Goal: Task Accomplishment & Management: Use online tool/utility

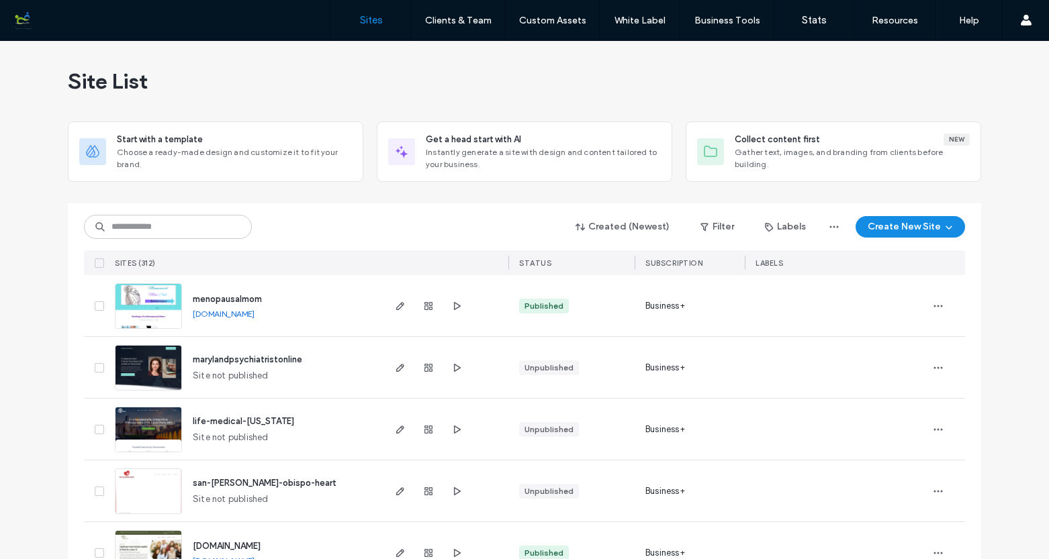
click at [155, 365] on img at bounding box center [149, 391] width 66 height 91
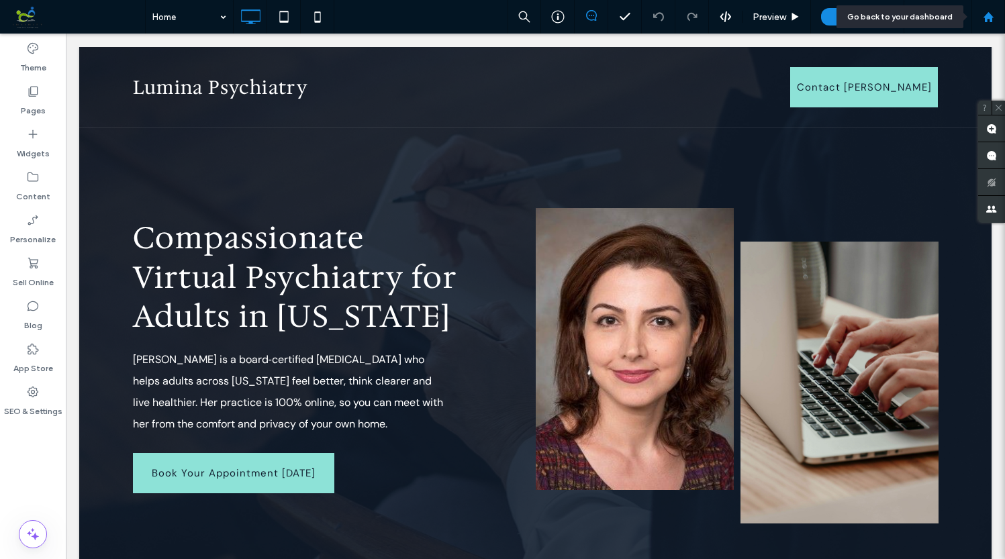
click at [916, 19] on div at bounding box center [988, 16] width 32 height 11
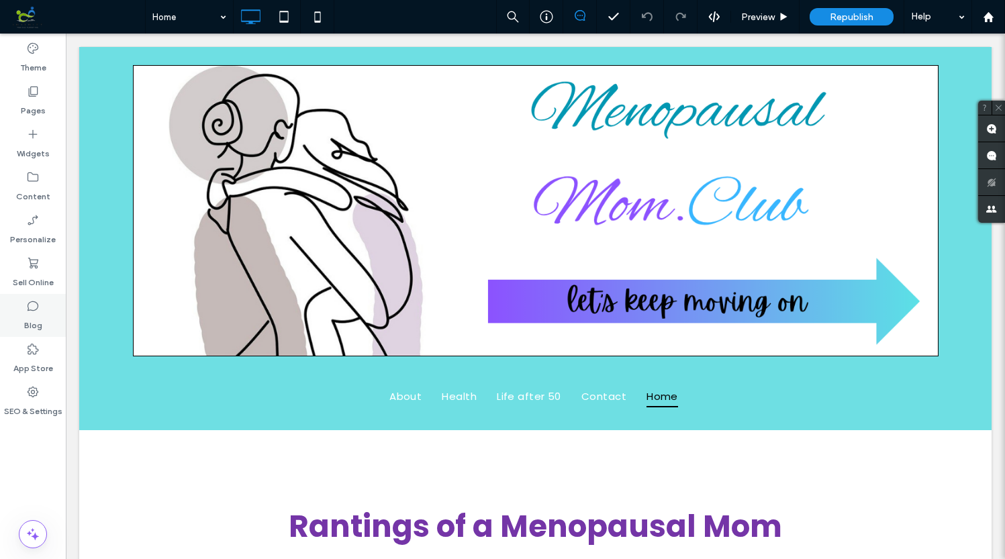
click at [40, 316] on label "Blog" at bounding box center [33, 322] width 18 height 19
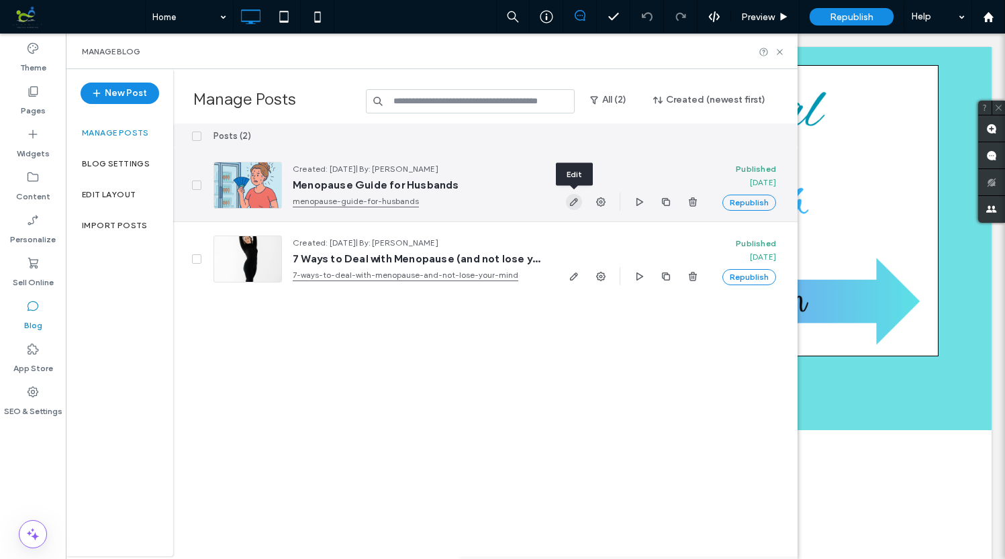
click at [573, 203] on icon "button" at bounding box center [574, 202] width 11 height 11
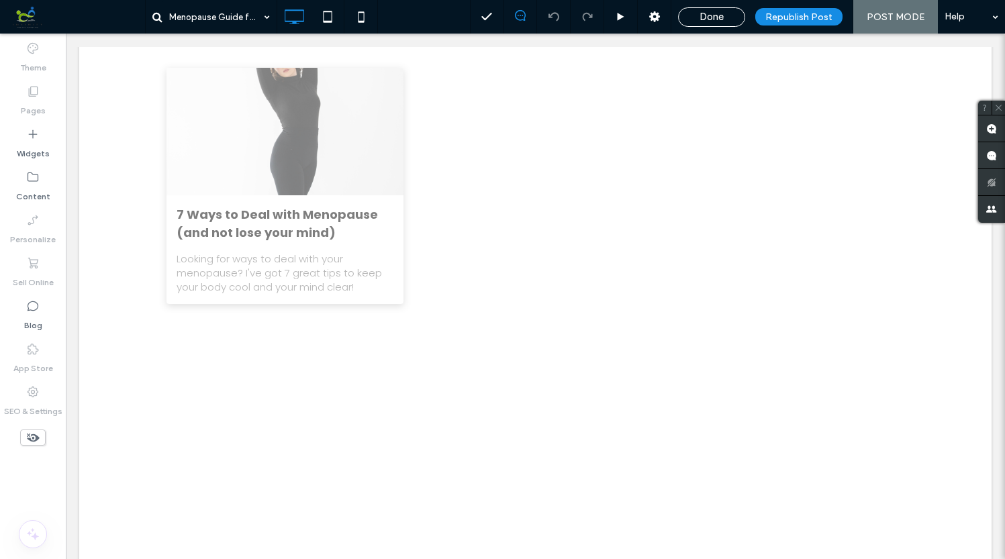
scroll to position [36, 0]
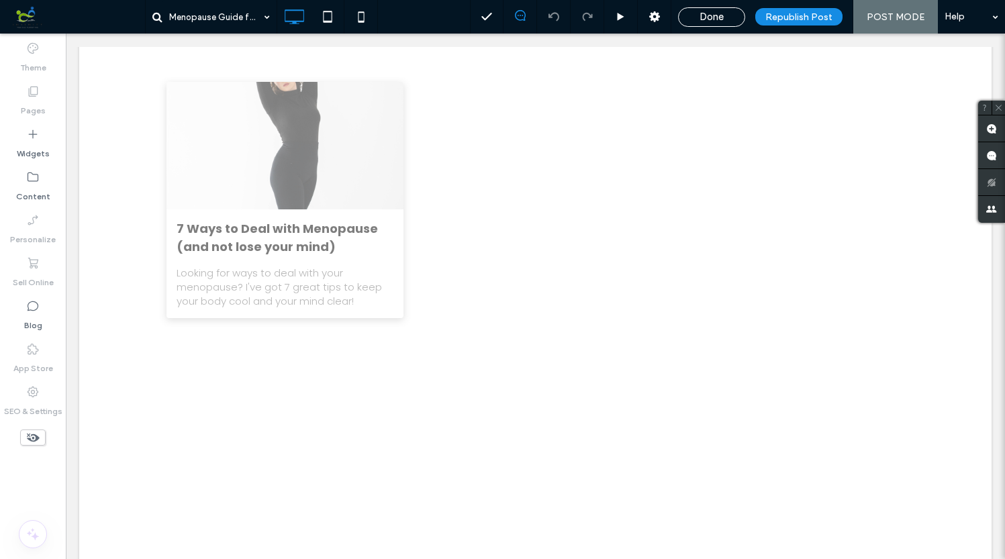
click at [38, 435] on icon at bounding box center [33, 437] width 15 height 15
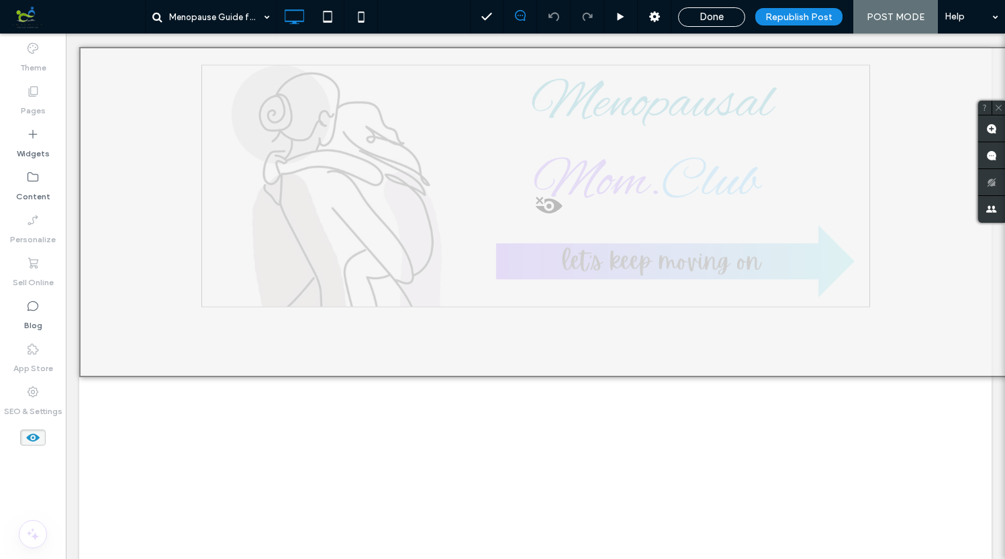
click at [38, 435] on icon at bounding box center [33, 437] width 15 height 15
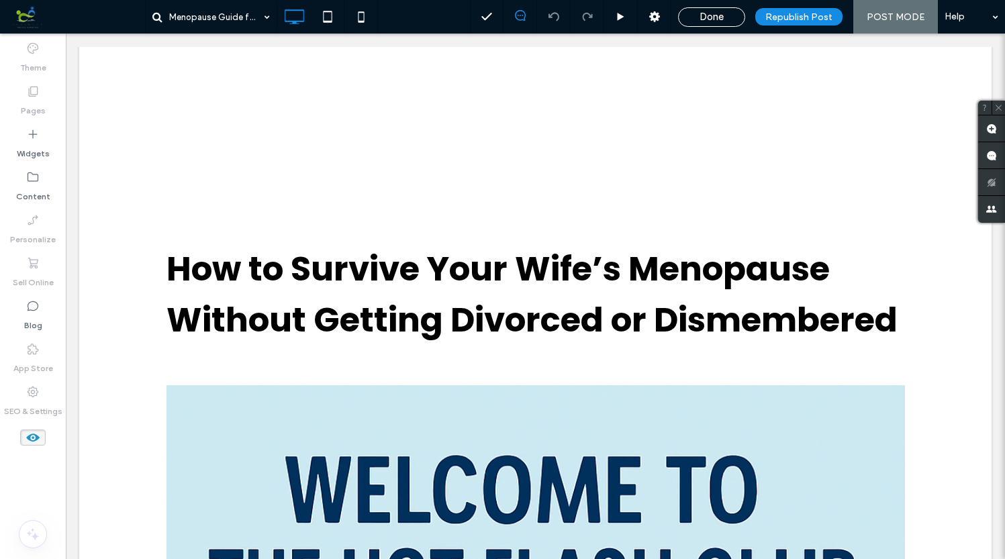
scroll to position [36, 0]
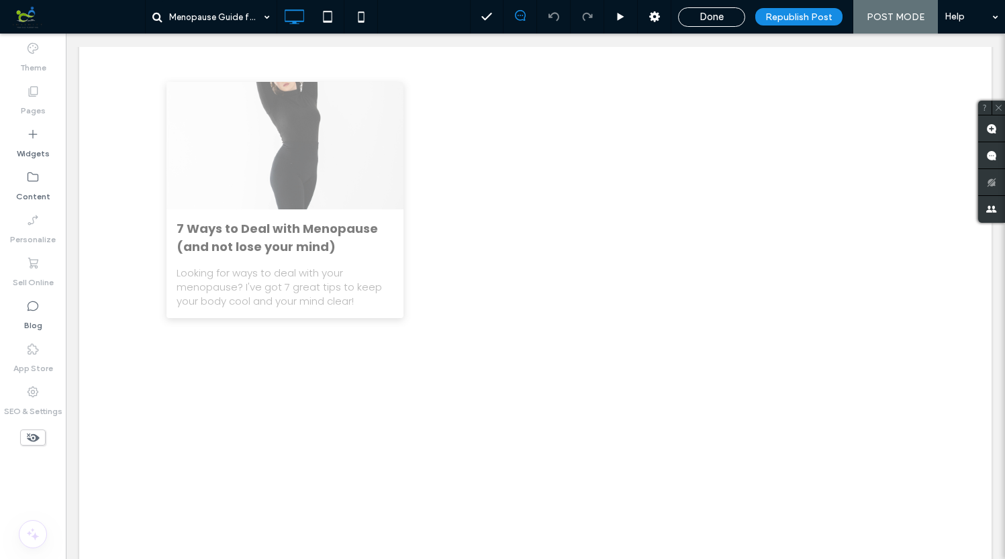
click at [38, 435] on icon at bounding box center [33, 437] width 15 height 15
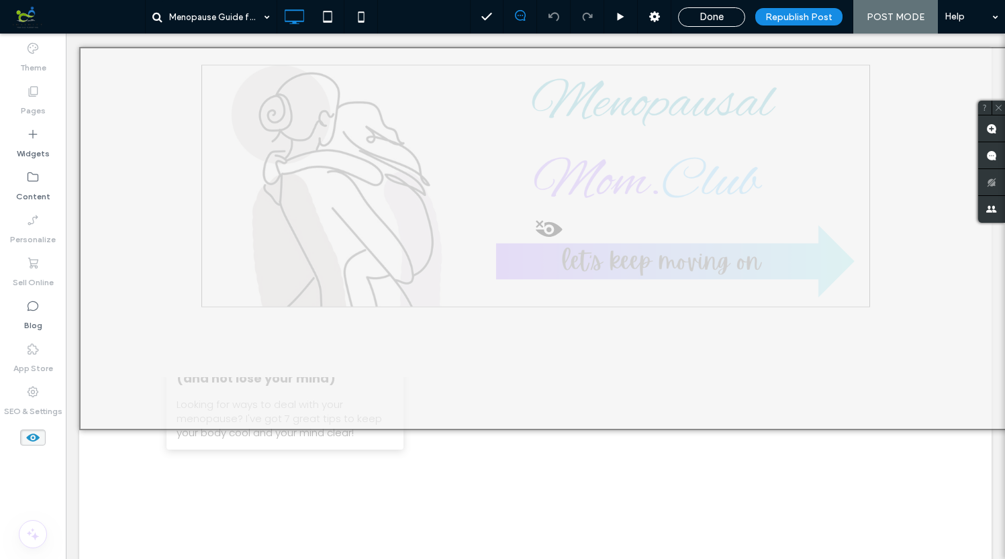
scroll to position [0, 0]
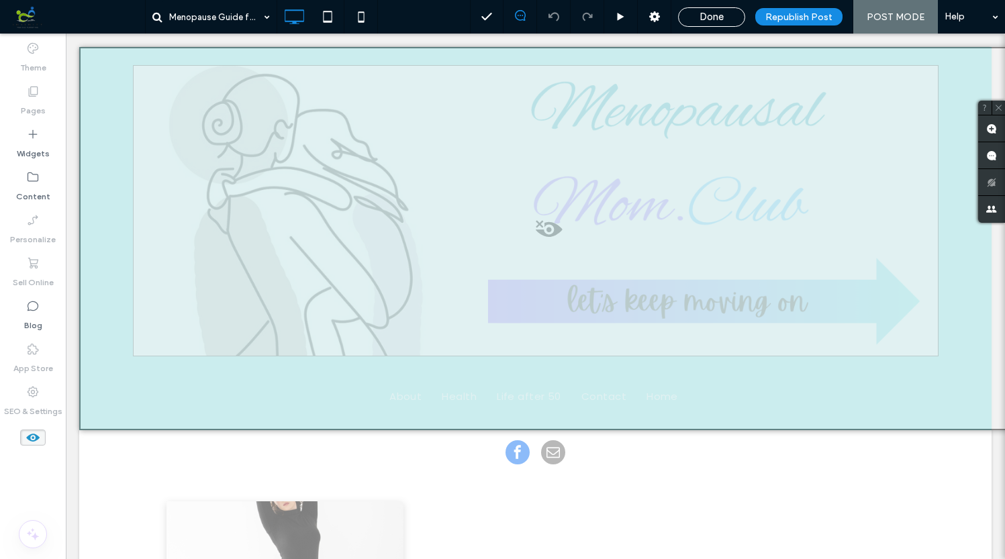
click at [28, 432] on icon at bounding box center [33, 437] width 15 height 15
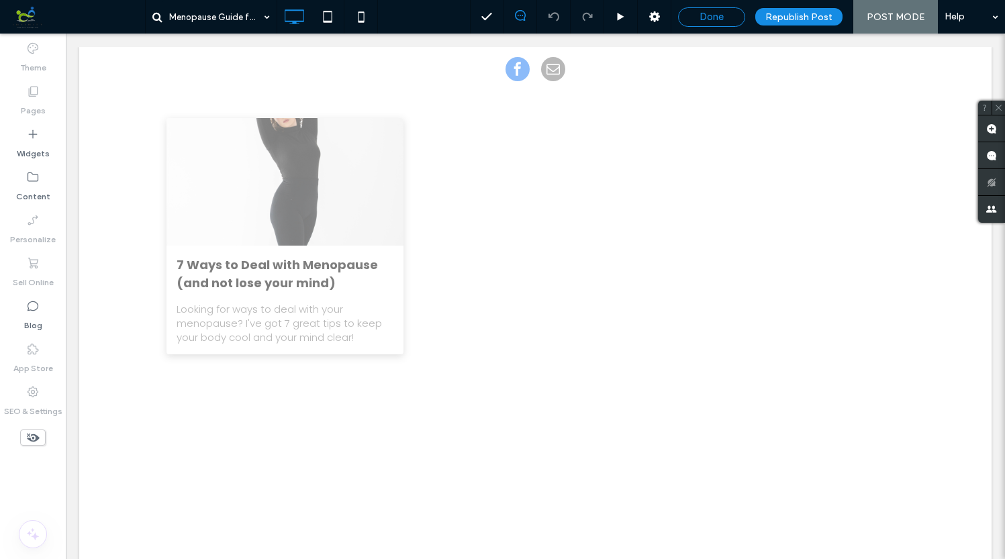
click at [703, 12] on span "Done" at bounding box center [712, 17] width 24 height 12
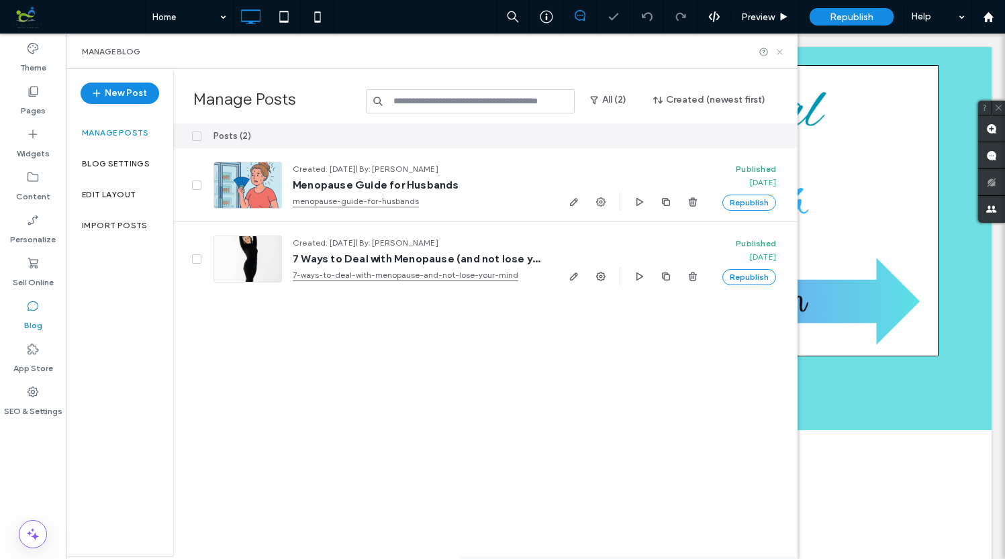
click at [782, 53] on use at bounding box center [779, 51] width 5 height 5
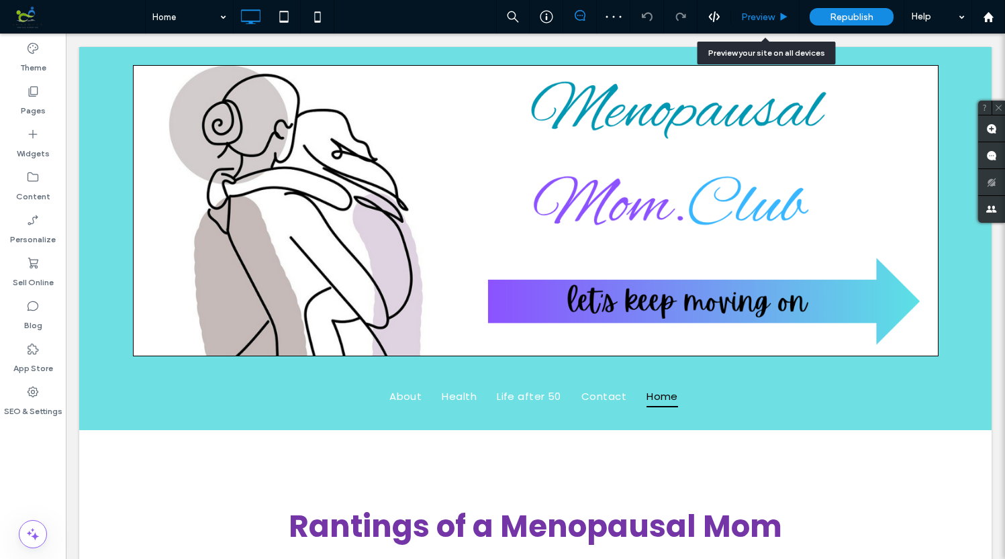
click at [760, 18] on span "Preview" at bounding box center [758, 16] width 34 height 11
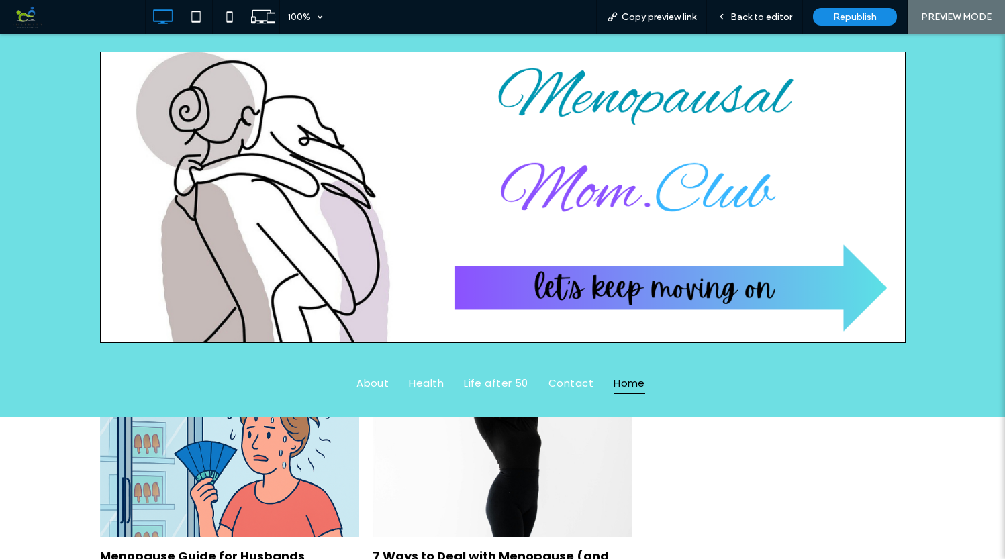
scroll to position [226, 0]
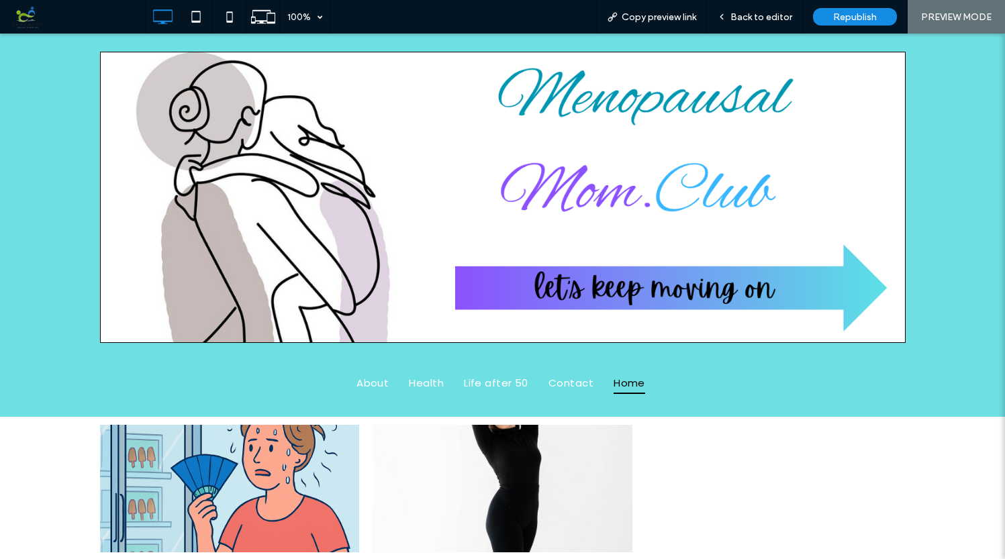
click at [296, 469] on div at bounding box center [229, 488] width 275 height 135
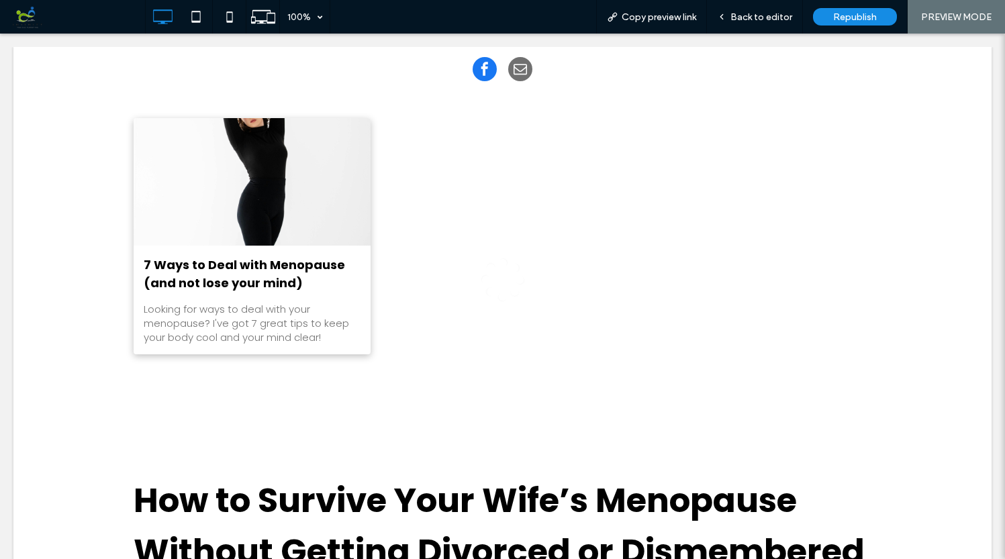
scroll to position [0, 0]
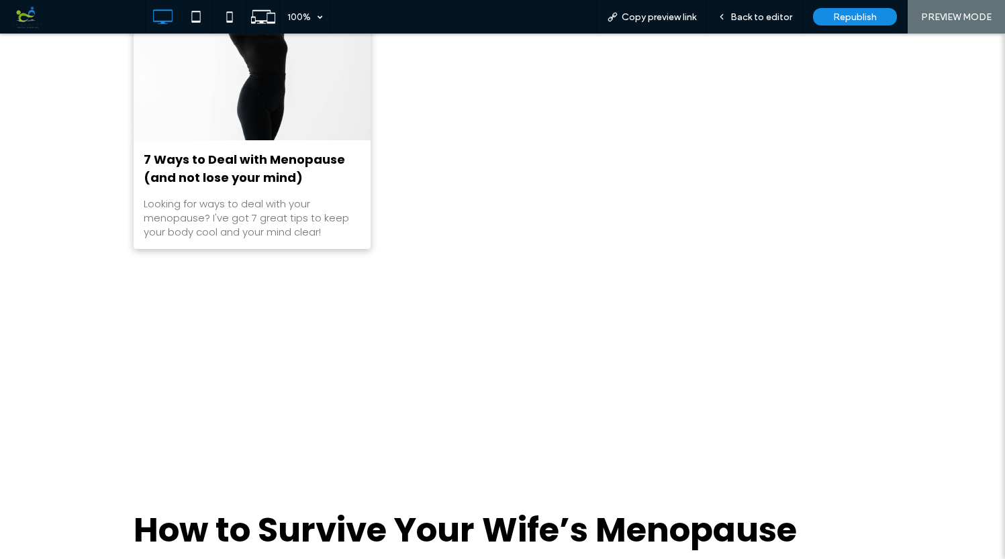
scroll to position [69, 0]
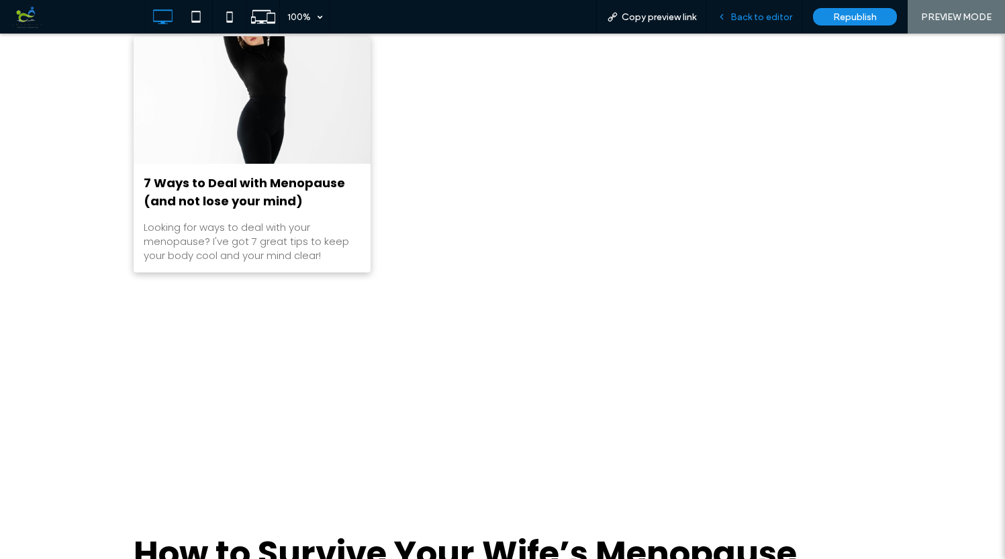
click at [747, 24] on div "Back to editor" at bounding box center [755, 17] width 96 height 34
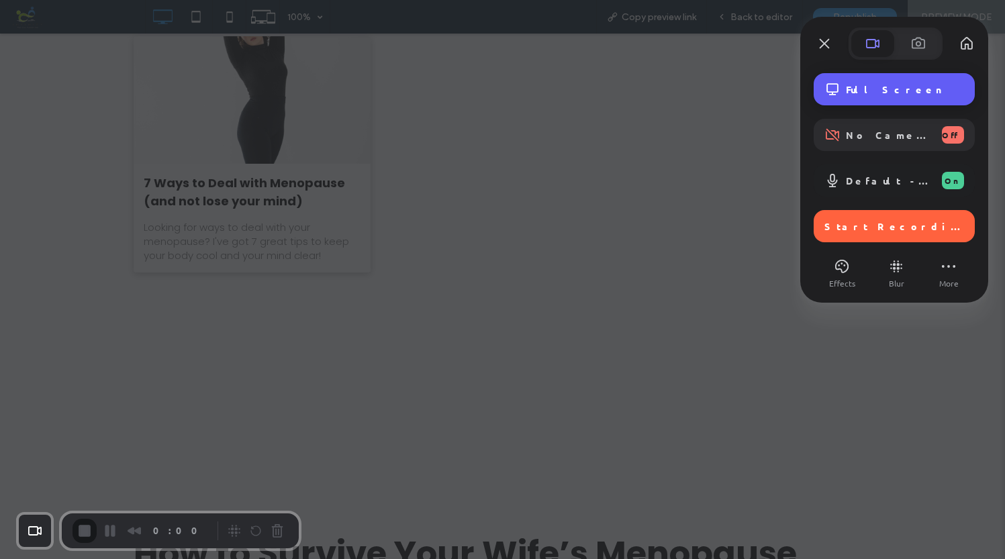
click at [872, 93] on span "Full Screen" at bounding box center [905, 89] width 118 height 12
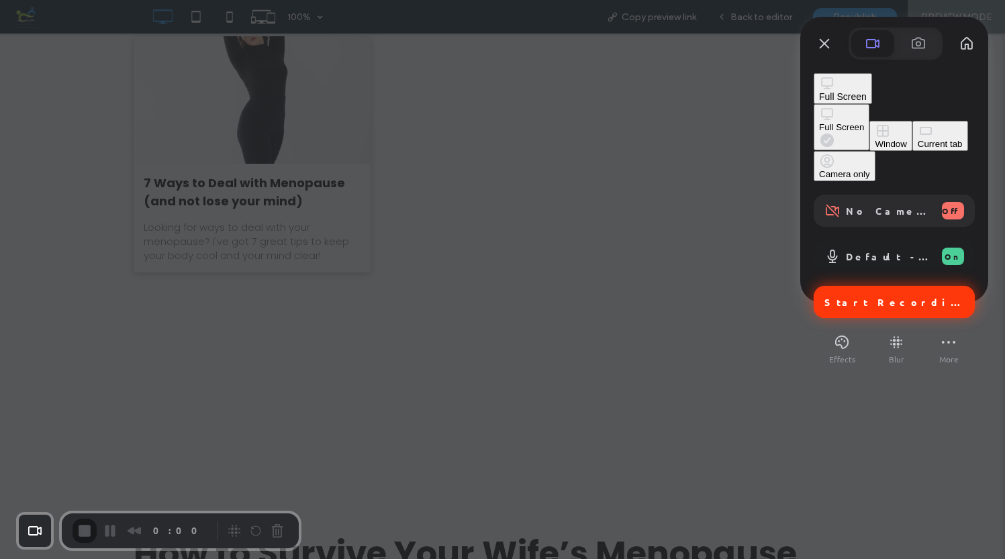
click at [865, 296] on span "Start Recording" at bounding box center [896, 302] width 142 height 12
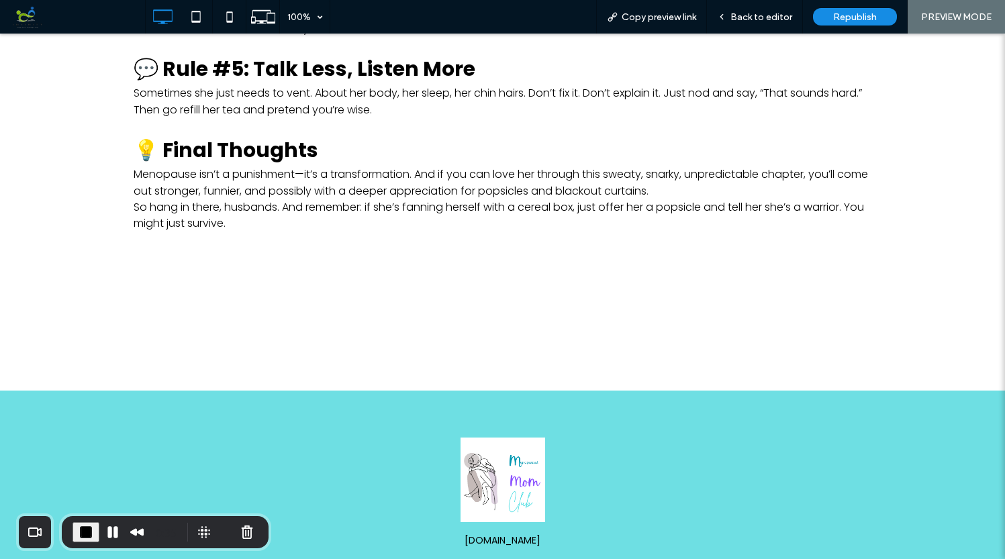
scroll to position [2395, 0]
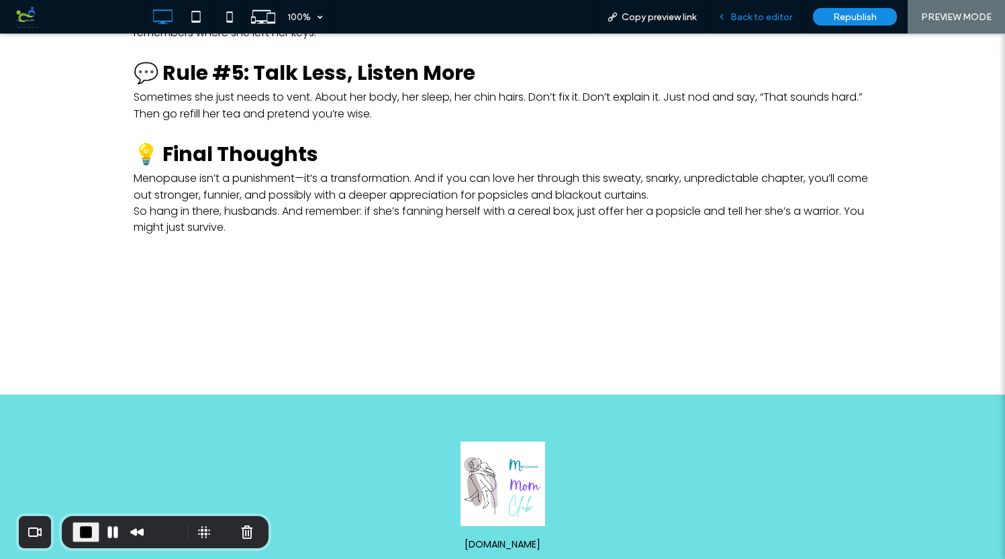
click at [776, 12] on span "Back to editor" at bounding box center [762, 16] width 62 height 11
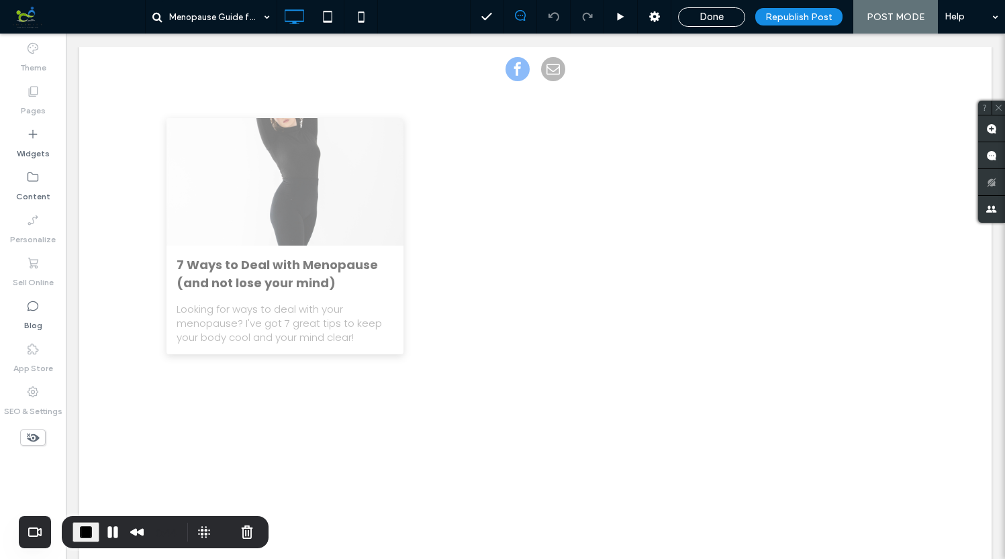
click at [555, 298] on div "7 Ways to Deal with Menopause (and not lose your mind) By Dina Demarest • Augus…" at bounding box center [536, 236] width 739 height 236
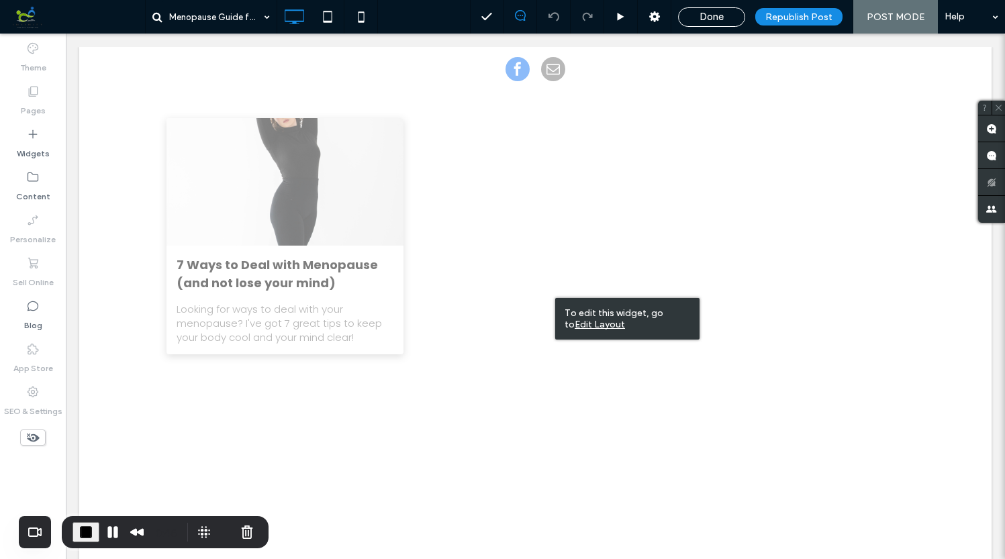
click at [435, 269] on div "7 Ways to Deal with Menopause (and not lose your mind) By Dina Demarest • Augus…" at bounding box center [536, 236] width 739 height 236
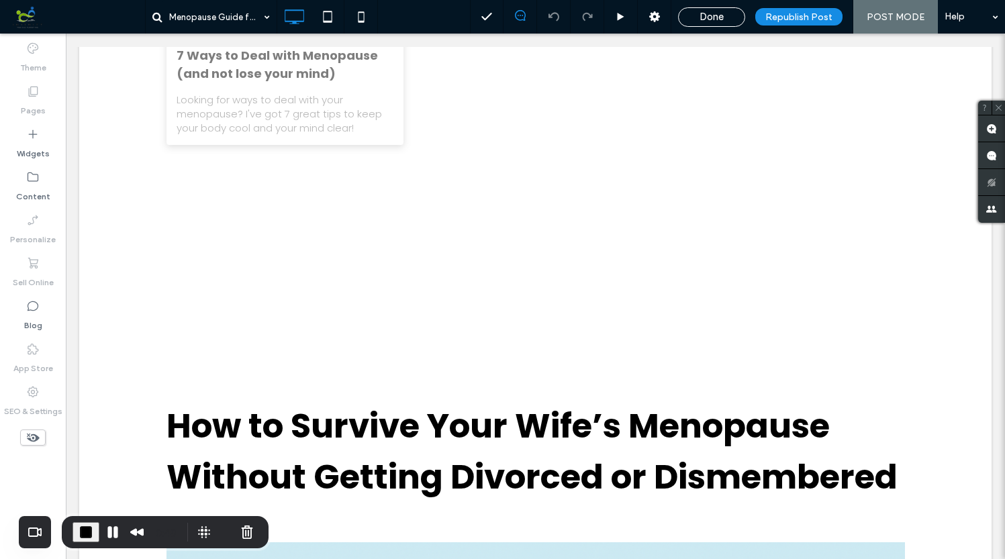
scroll to position [216, 0]
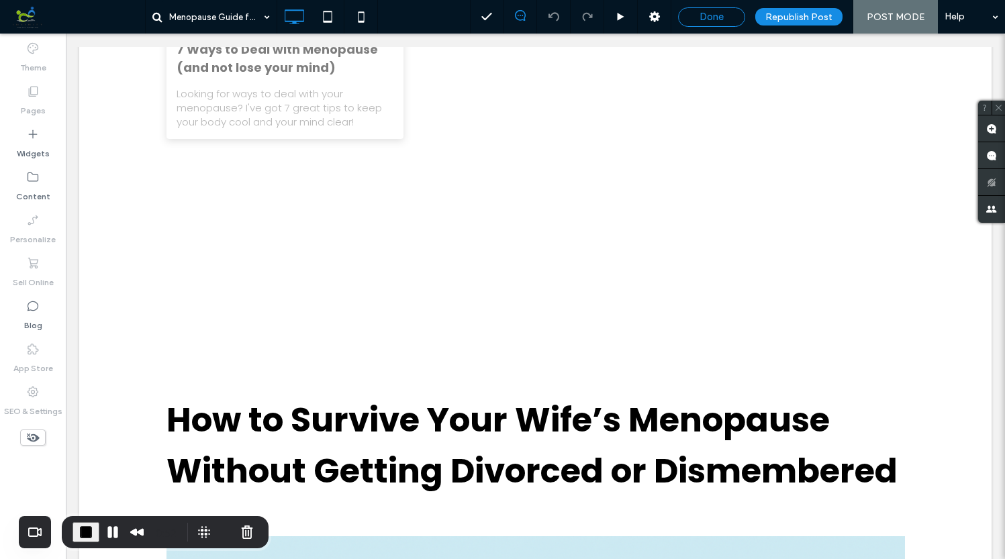
click at [714, 13] on span "Done" at bounding box center [712, 17] width 24 height 12
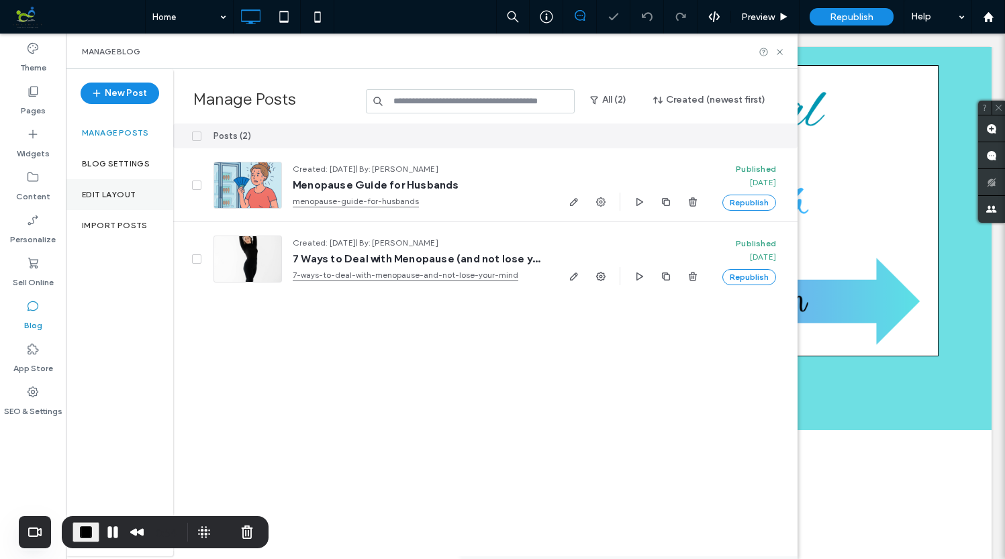
click at [115, 194] on label "Edit Layout" at bounding box center [109, 194] width 54 height 9
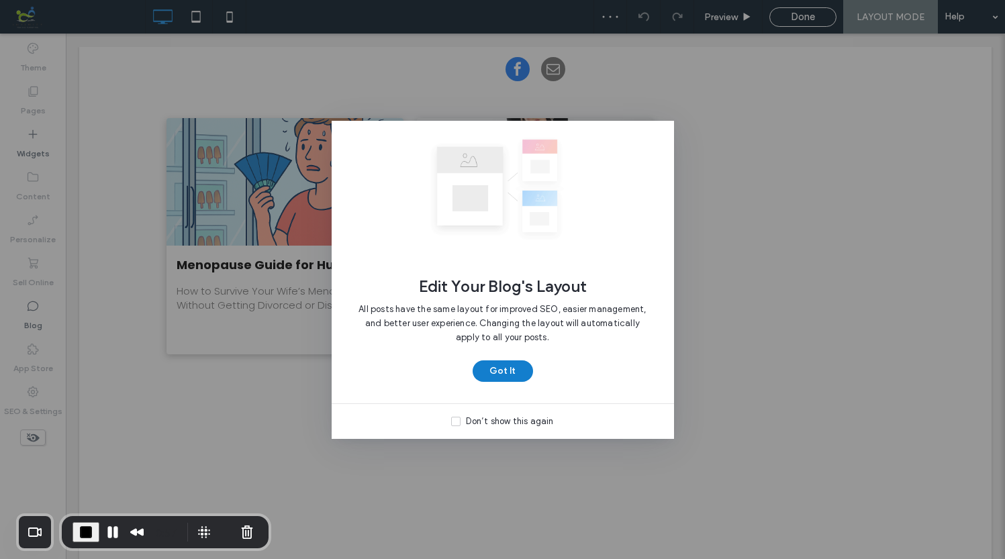
click at [521, 368] on button "Got It" at bounding box center [503, 371] width 60 height 21
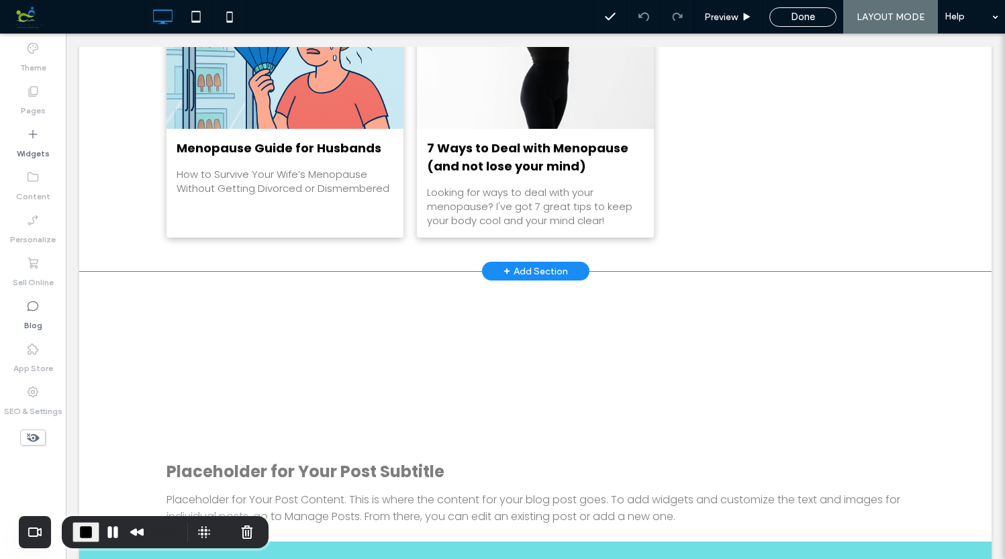
scroll to position [109, 0]
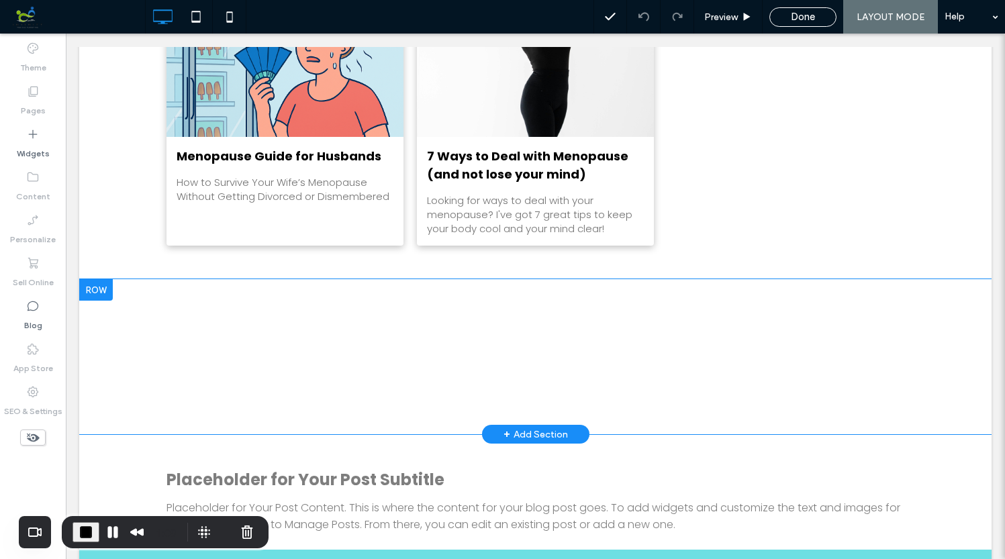
click at [103, 289] on div at bounding box center [96, 289] width 34 height 21
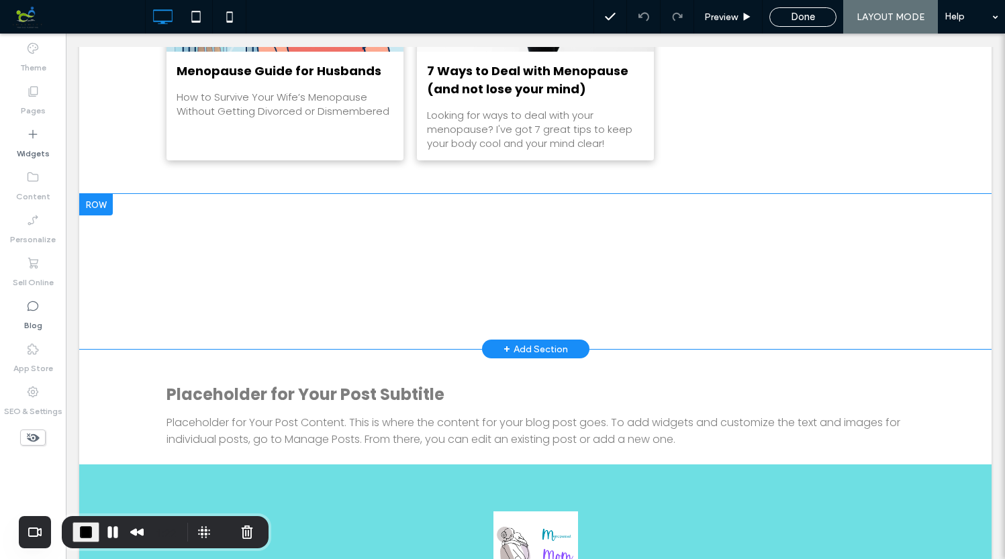
scroll to position [193, 0]
click at [99, 206] on div at bounding box center [96, 205] width 34 height 21
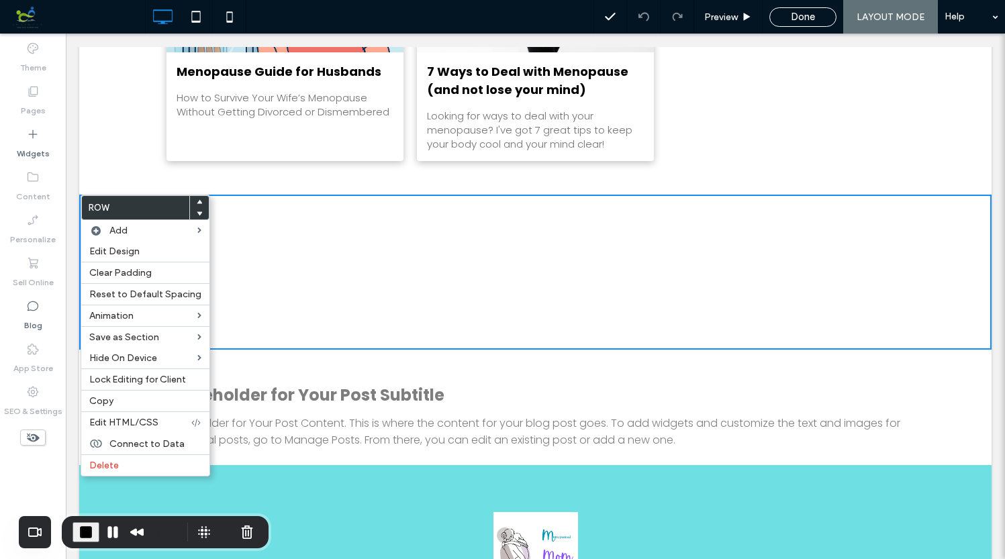
click at [124, 142] on div "Menopause Guide for Husbands By Dina Demarest • August 9, 2025 How to Survive Y…" at bounding box center [535, 46] width 913 height 297
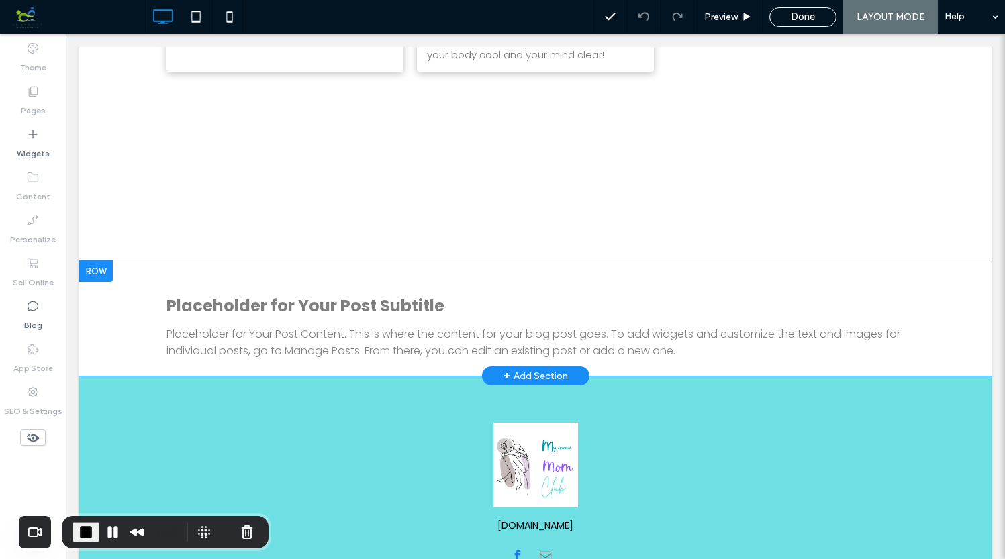
scroll to position [289, 0]
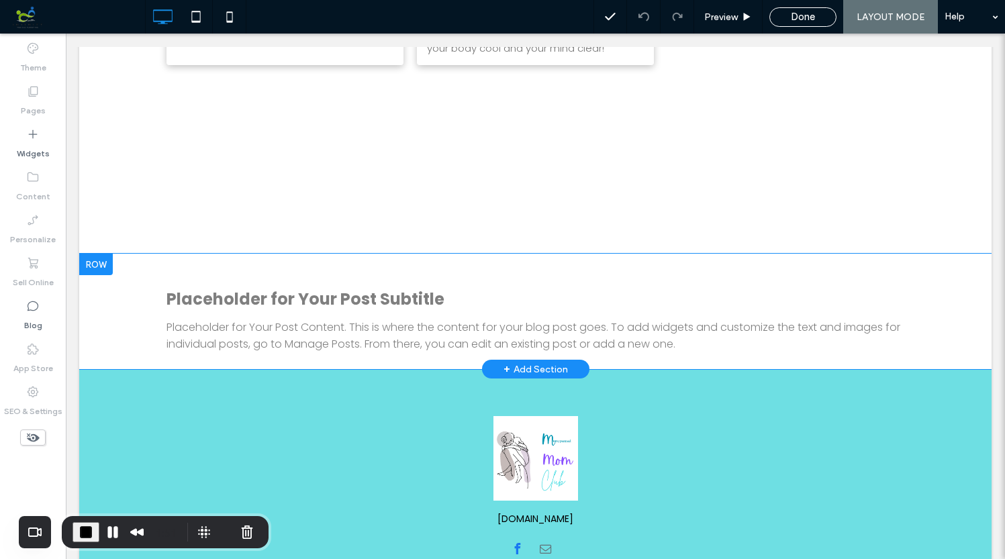
click at [103, 259] on div at bounding box center [96, 264] width 34 height 21
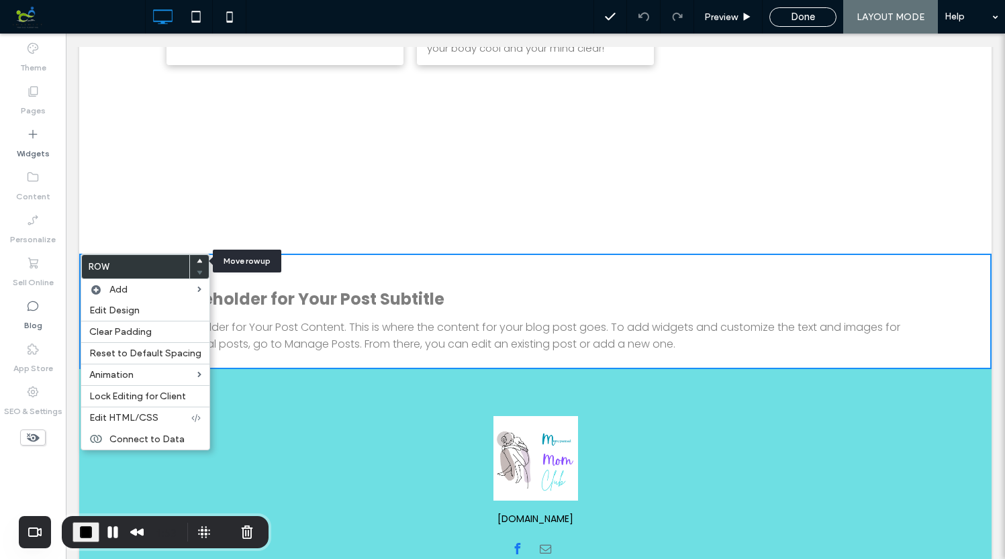
click at [197, 259] on icon at bounding box center [199, 261] width 5 height 5
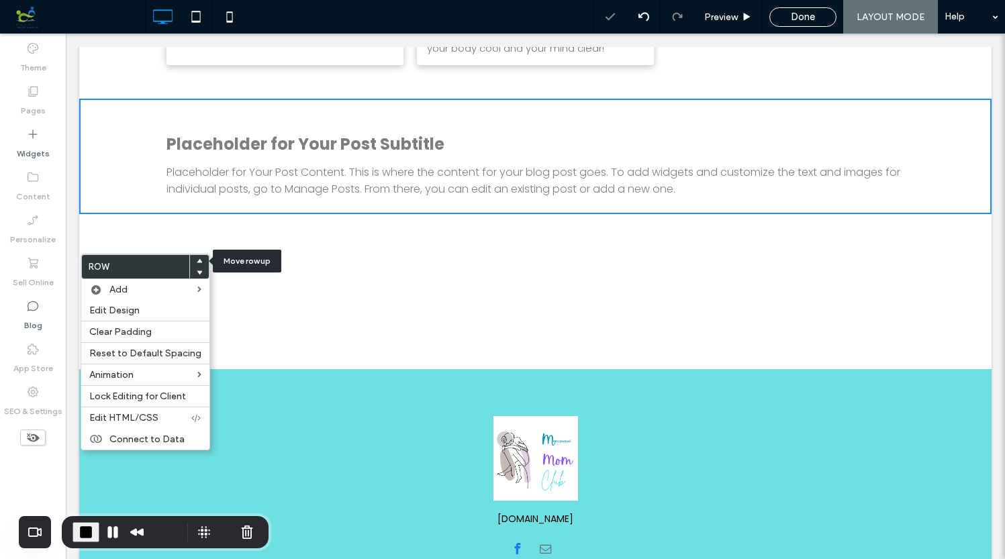
click at [197, 259] on icon at bounding box center [199, 261] width 5 height 5
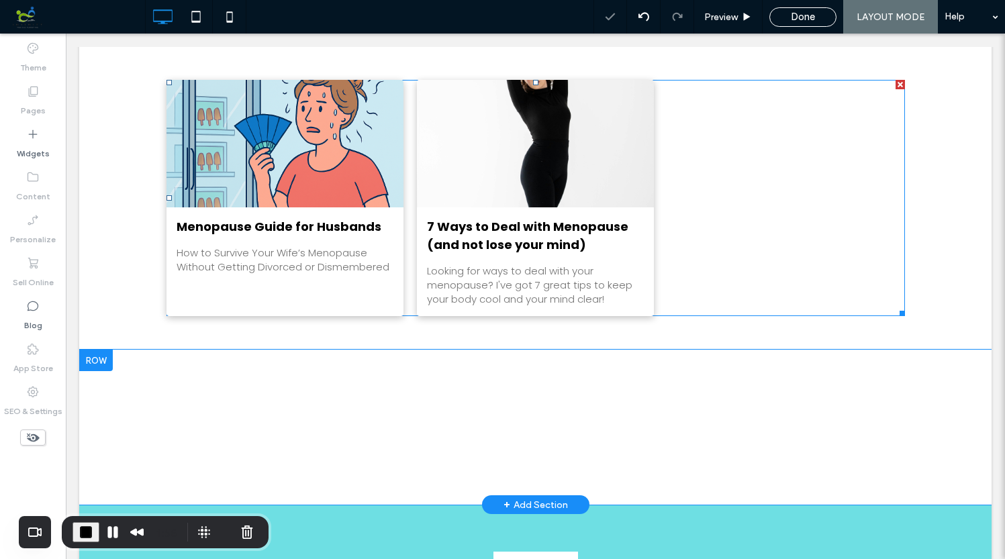
scroll to position [0, 0]
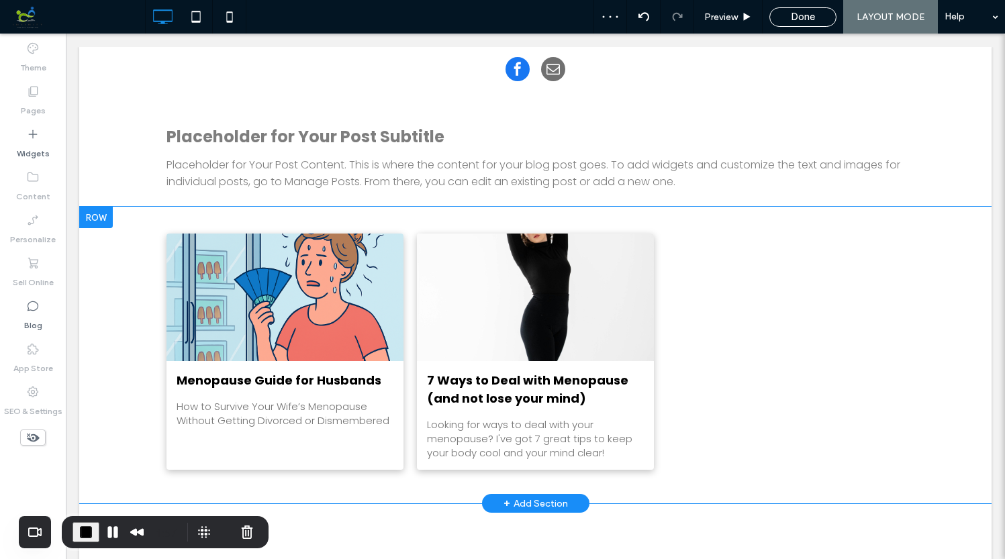
click at [97, 212] on div at bounding box center [96, 217] width 34 height 21
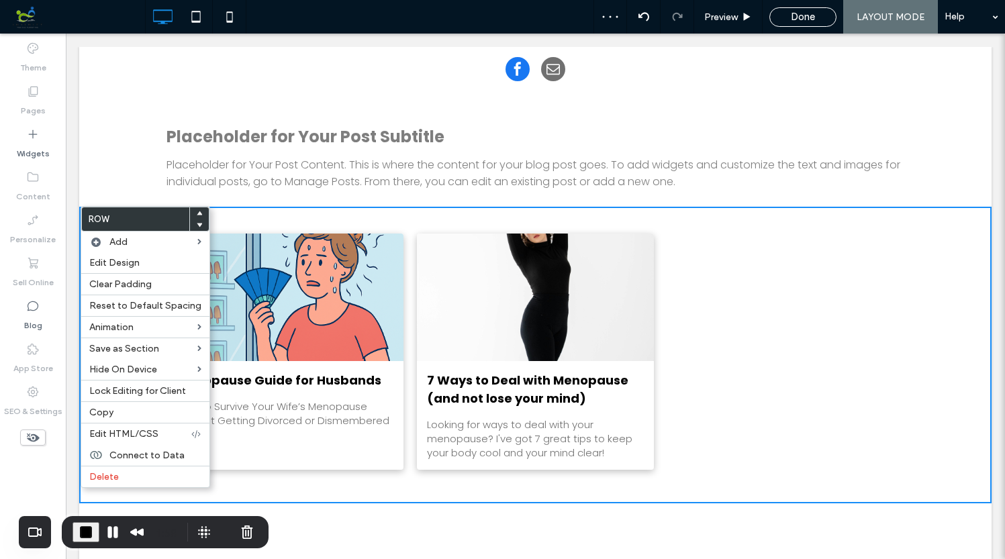
click at [197, 224] on use at bounding box center [200, 226] width 6 height 4
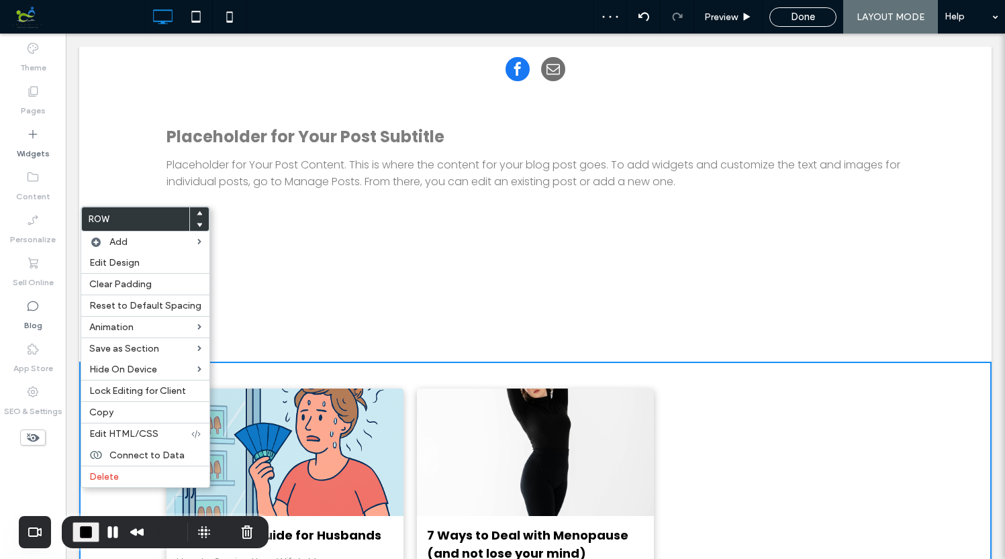
click at [281, 102] on div "Placeholder for Your Post Subtitle Placeholder for Your Post Content. This is w…" at bounding box center [535, 149] width 913 height 116
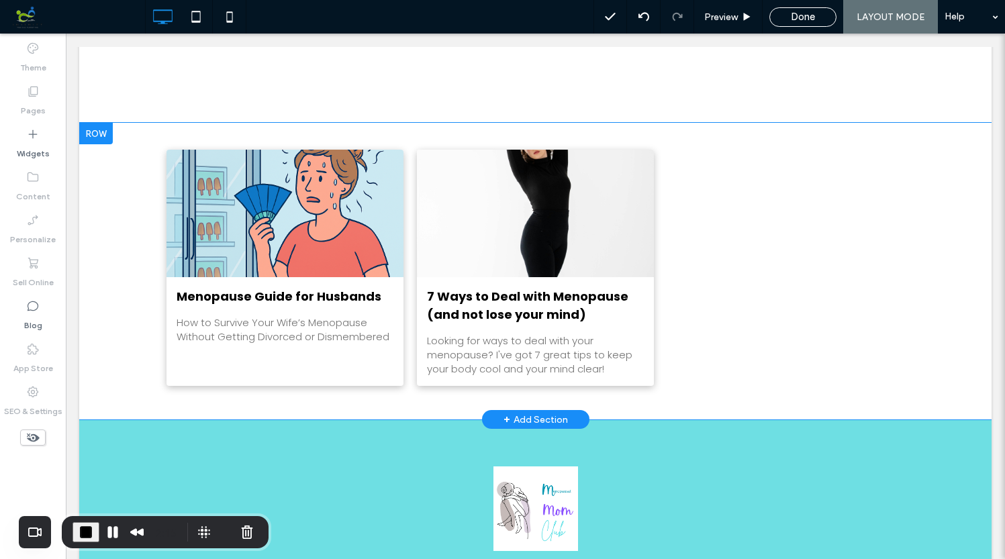
scroll to position [216, 0]
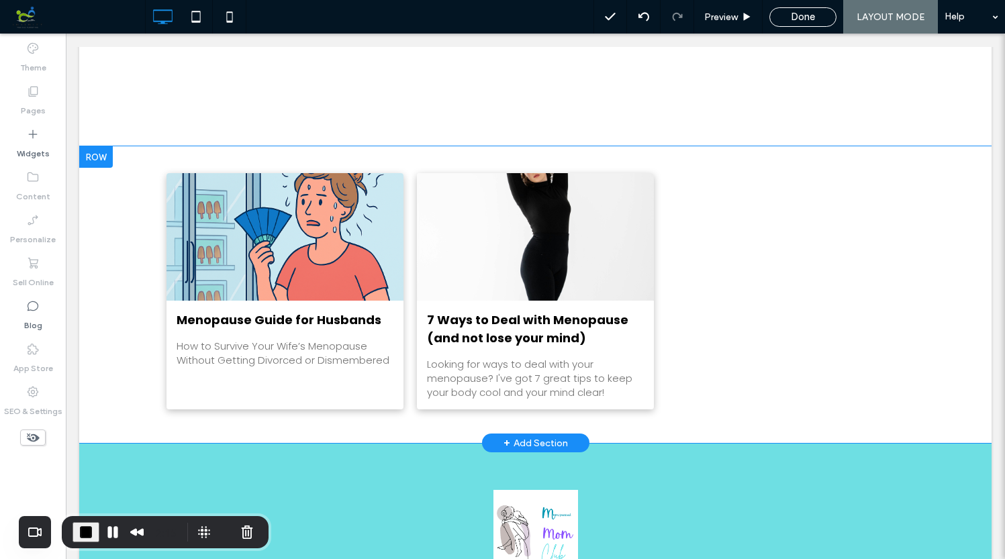
click at [98, 149] on div at bounding box center [96, 156] width 34 height 21
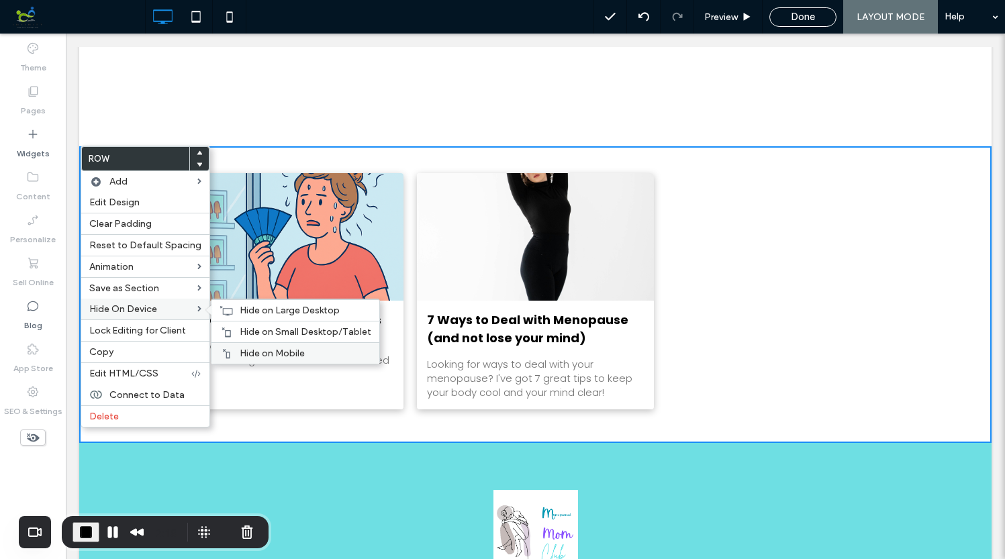
click at [253, 350] on span "Hide on Mobile" at bounding box center [272, 353] width 65 height 11
click at [255, 331] on span "Hide on Small Desktop/Tablet" at bounding box center [306, 331] width 132 height 11
click at [255, 309] on span "Hide on Large Desktop" at bounding box center [290, 310] width 100 height 11
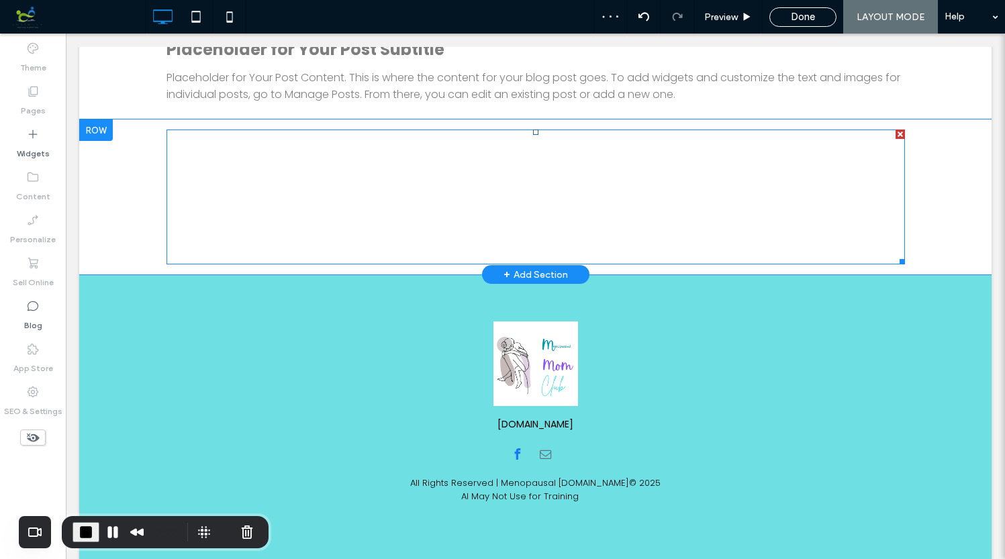
scroll to position [101, 0]
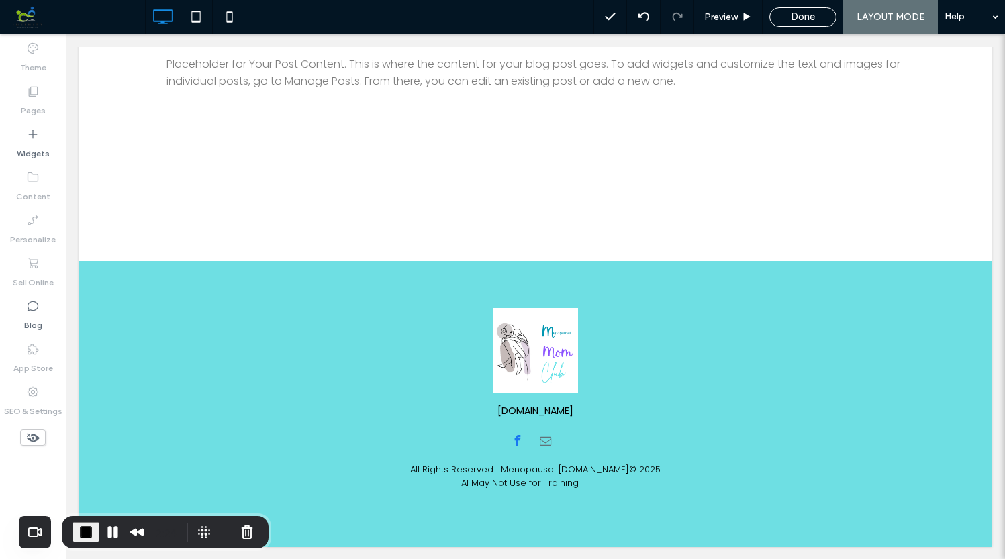
click at [37, 435] on icon at bounding box center [33, 437] width 15 height 15
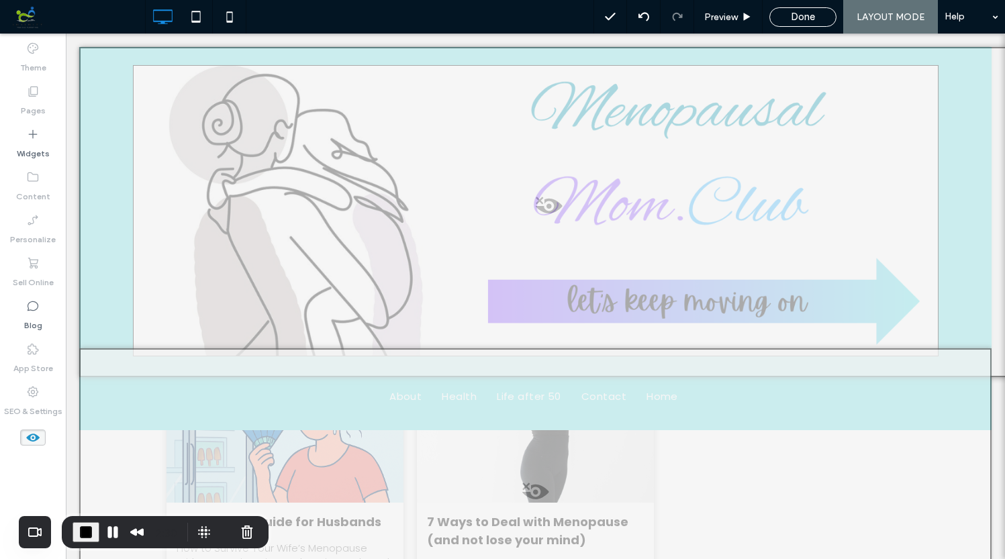
scroll to position [365, 0]
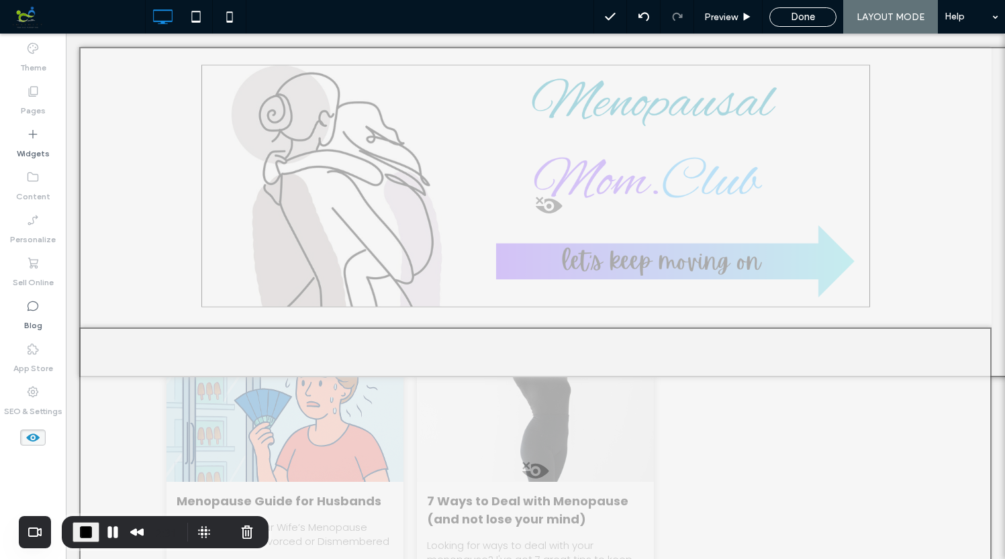
click at [543, 471] on span at bounding box center [536, 474] width 910 height 27
click at [563, 483] on button "Yes" at bounding box center [562, 488] width 42 height 17
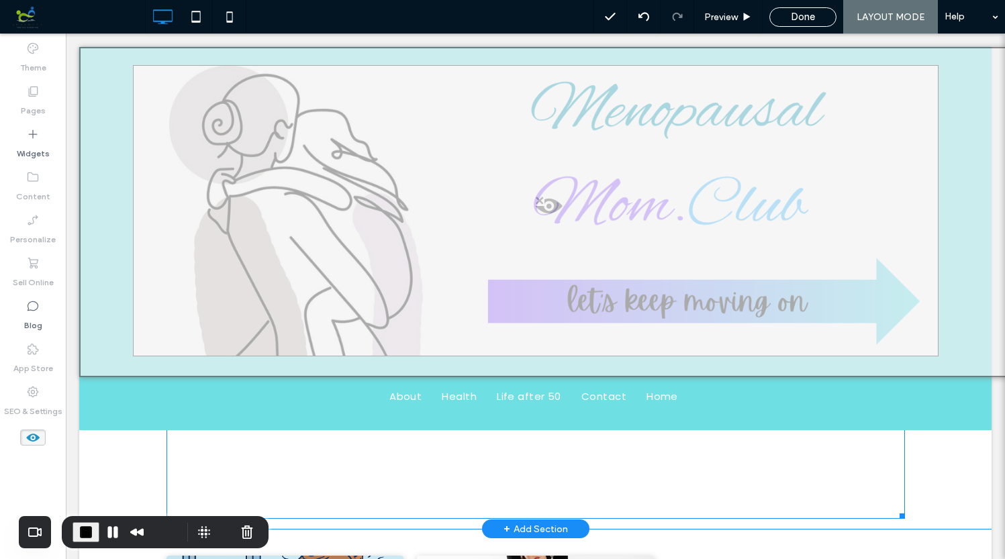
scroll to position [167, 0]
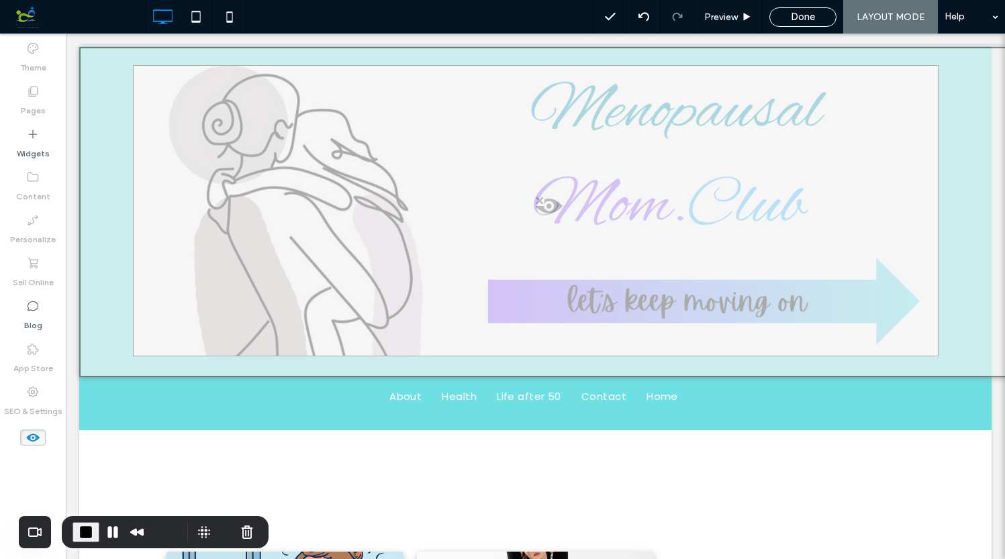
click at [34, 434] on use at bounding box center [32, 438] width 13 height 8
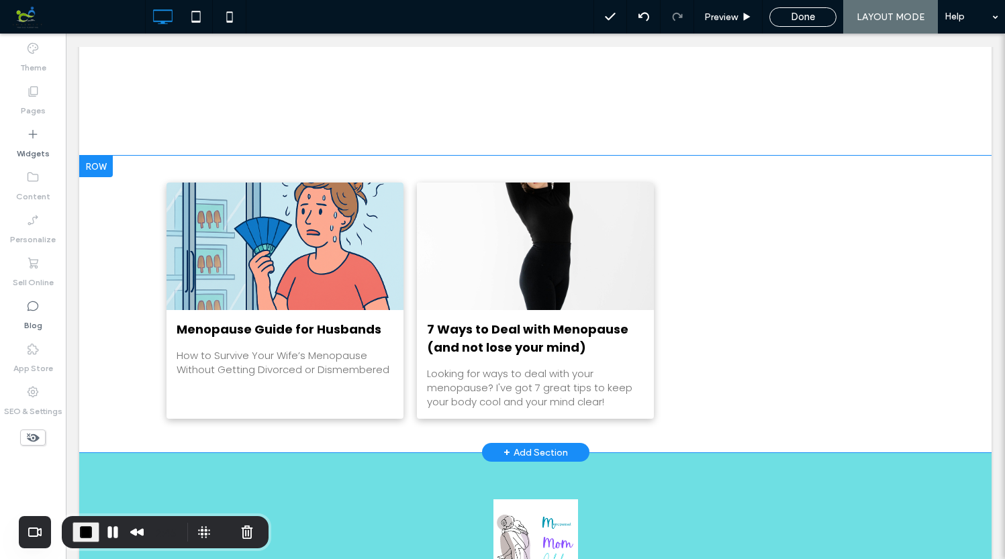
scroll to position [0, 0]
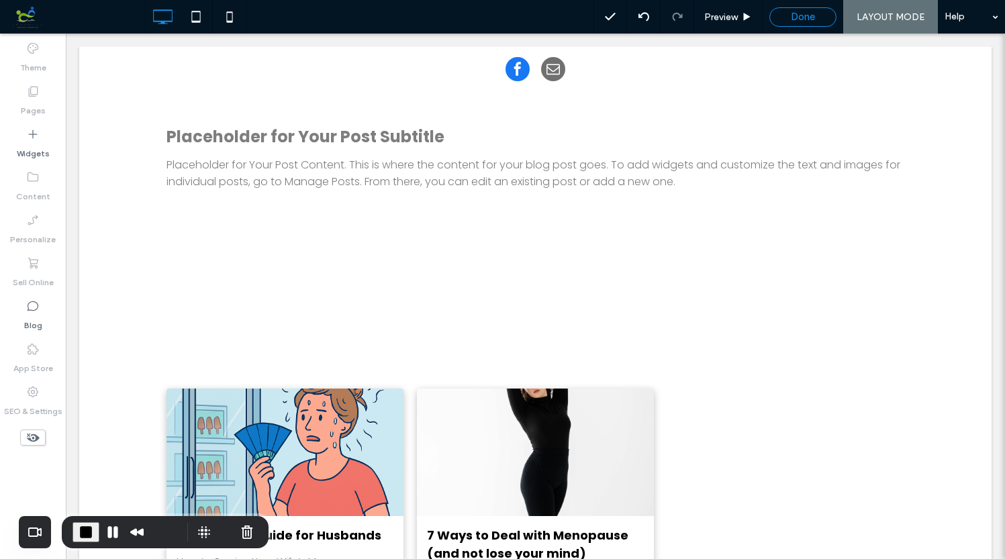
click at [817, 18] on div "Done" at bounding box center [803, 17] width 66 height 12
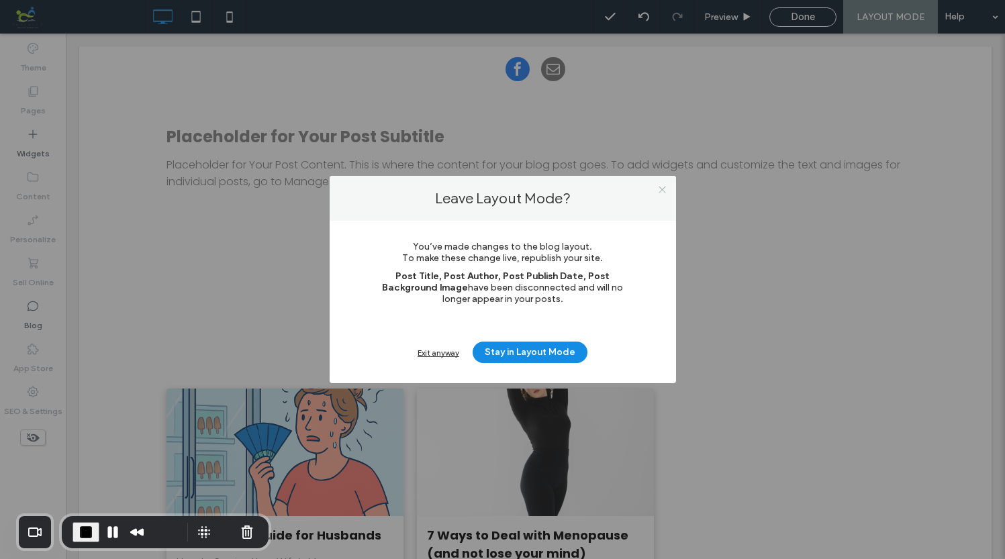
click at [662, 191] on icon at bounding box center [662, 190] width 10 height 10
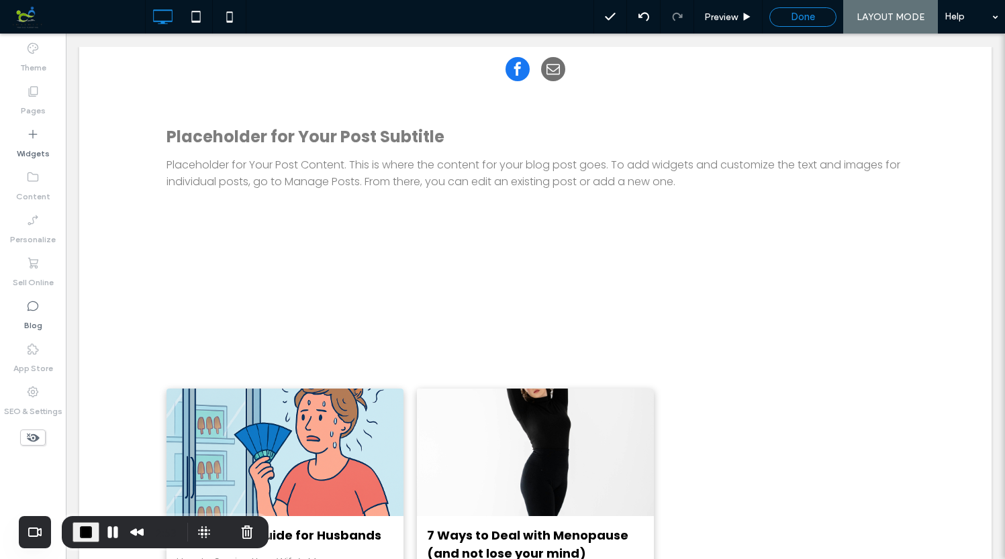
click at [813, 20] on span "Done" at bounding box center [803, 17] width 24 height 12
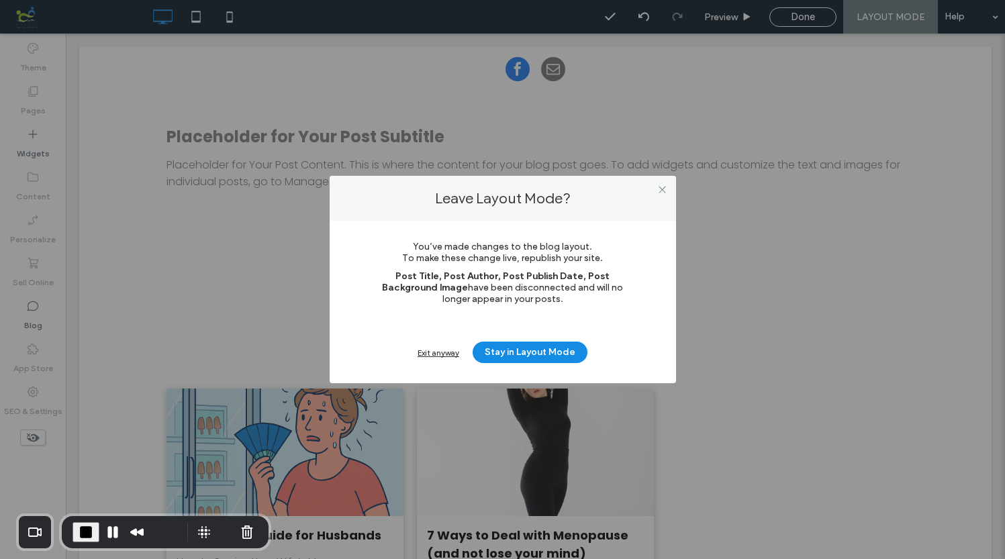
click at [445, 353] on div "Exit anyway" at bounding box center [439, 353] width 42 height 10
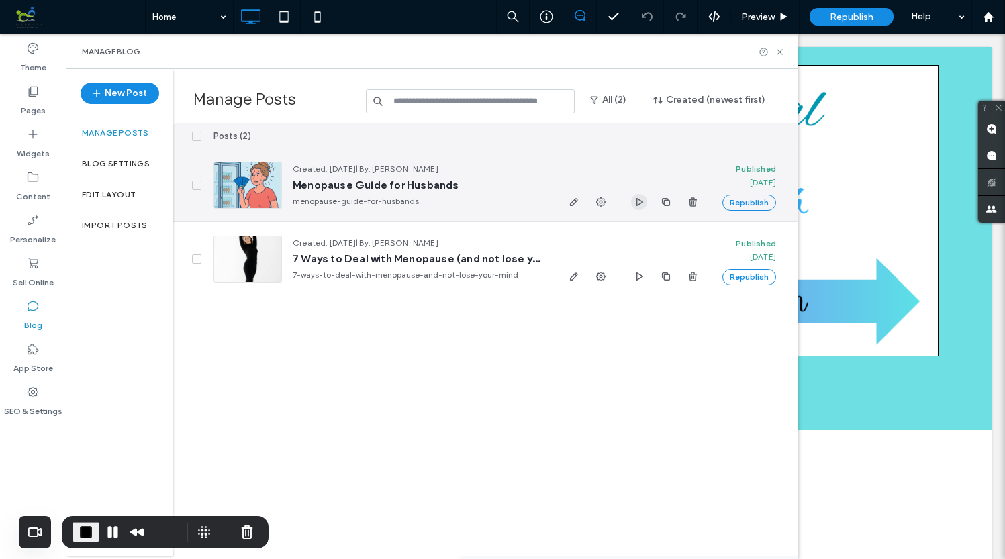
click at [639, 201] on icon "button" at bounding box center [639, 202] width 11 height 11
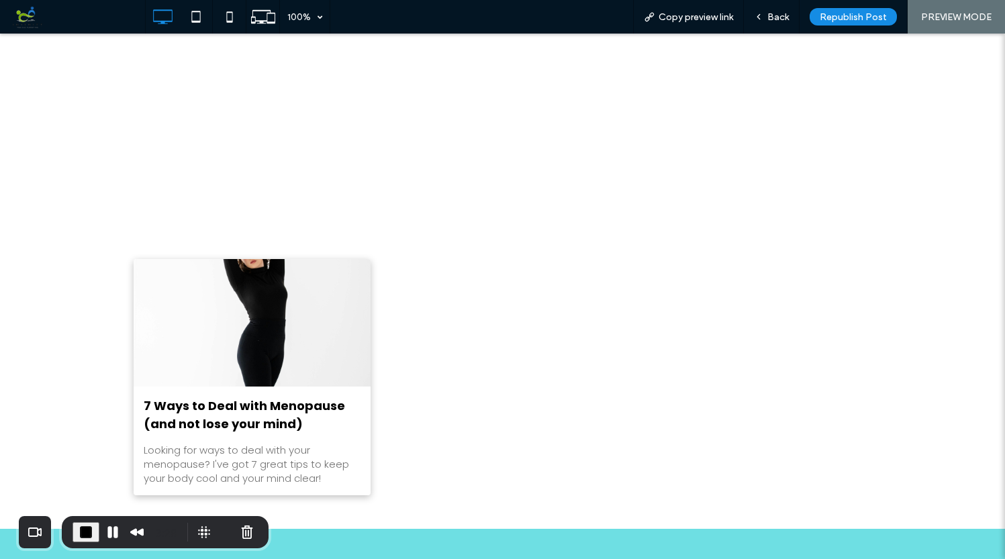
scroll to position [2257, 0]
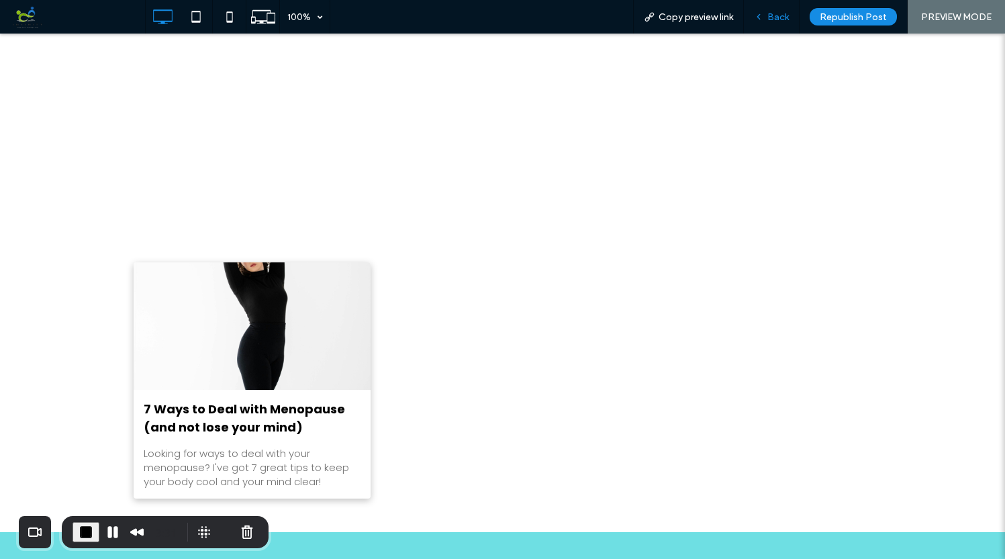
click at [785, 15] on span "Back" at bounding box center [778, 16] width 21 height 11
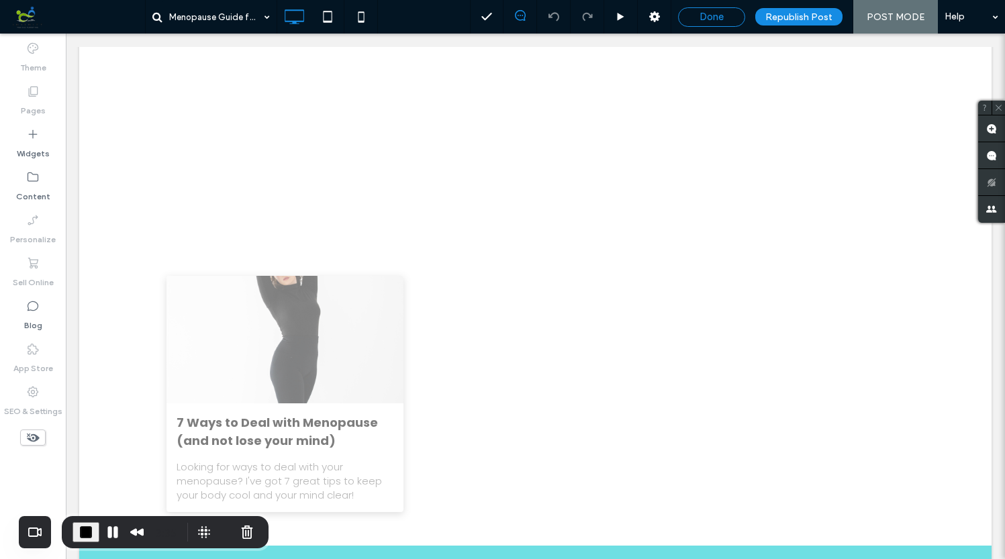
click at [717, 23] on span "Done" at bounding box center [712, 17] width 24 height 12
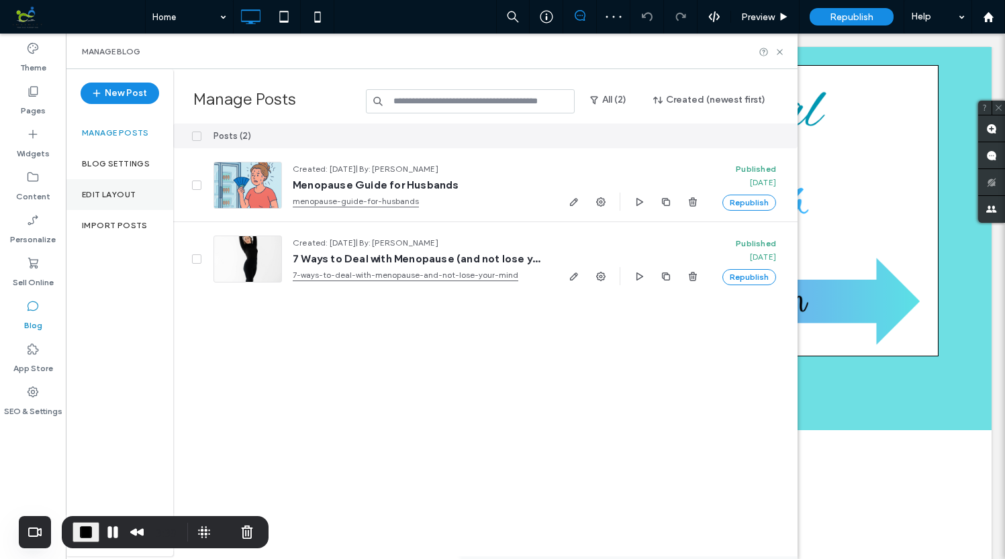
click at [120, 197] on label "Edit Layout" at bounding box center [109, 194] width 54 height 9
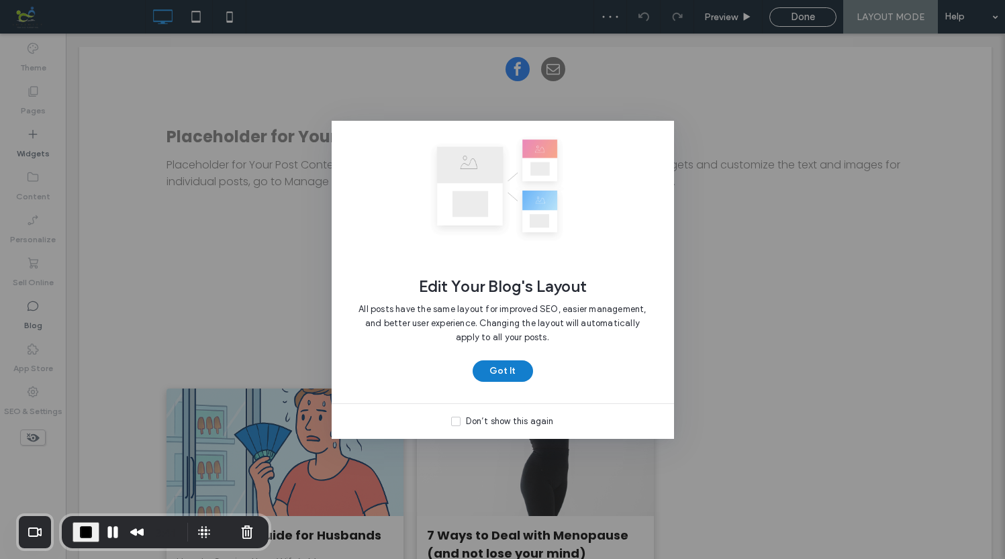
click at [503, 367] on button "Got It" at bounding box center [503, 371] width 60 height 21
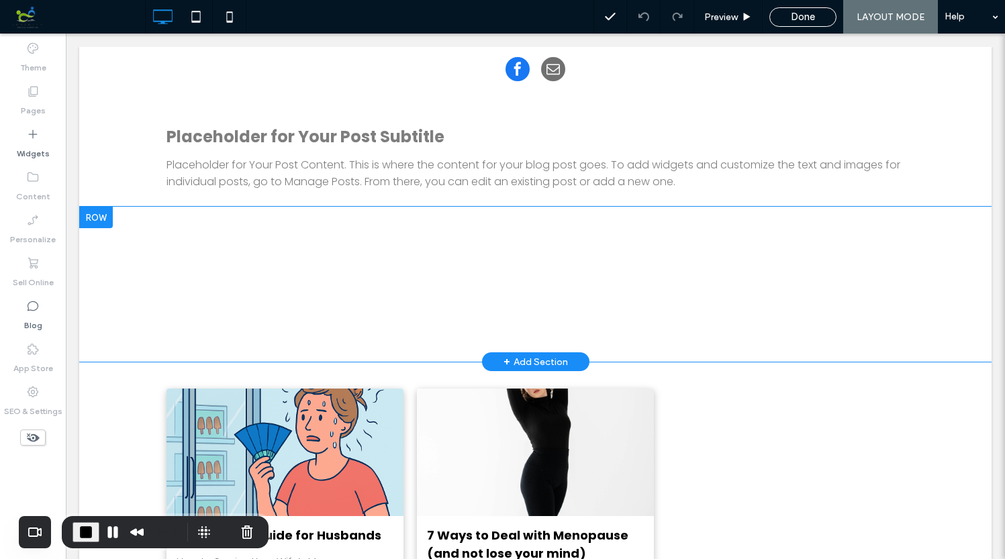
click at [99, 217] on div at bounding box center [96, 217] width 34 height 21
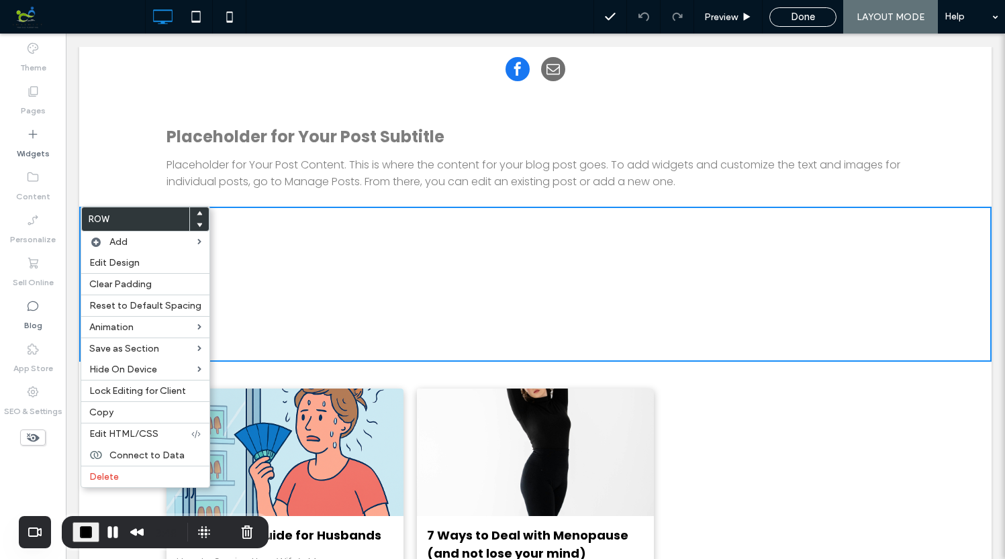
click at [683, 436] on div "Menopause Guide for Husbands By Dina Demarest • August 9, 2025 How to Survive Y…" at bounding box center [536, 507] width 739 height 236
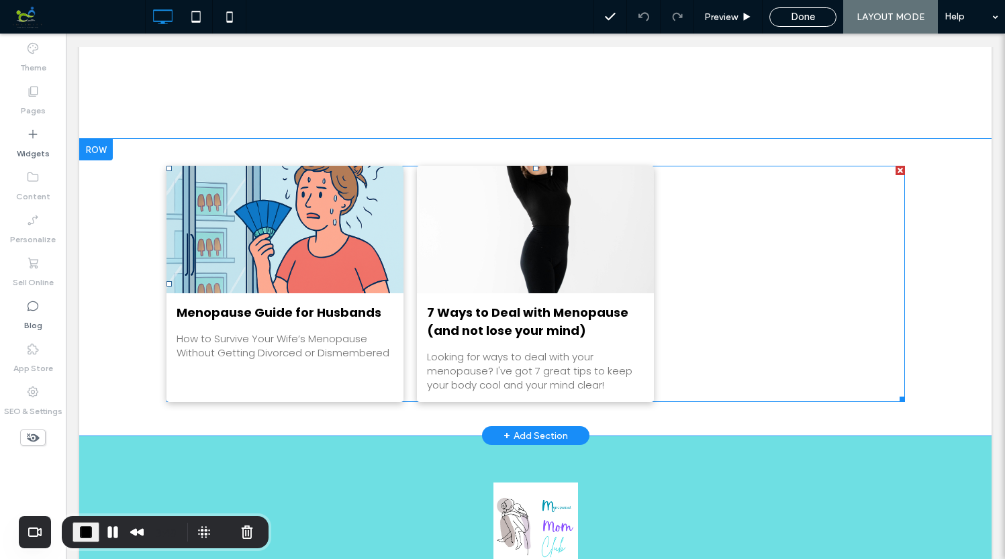
scroll to position [232, 0]
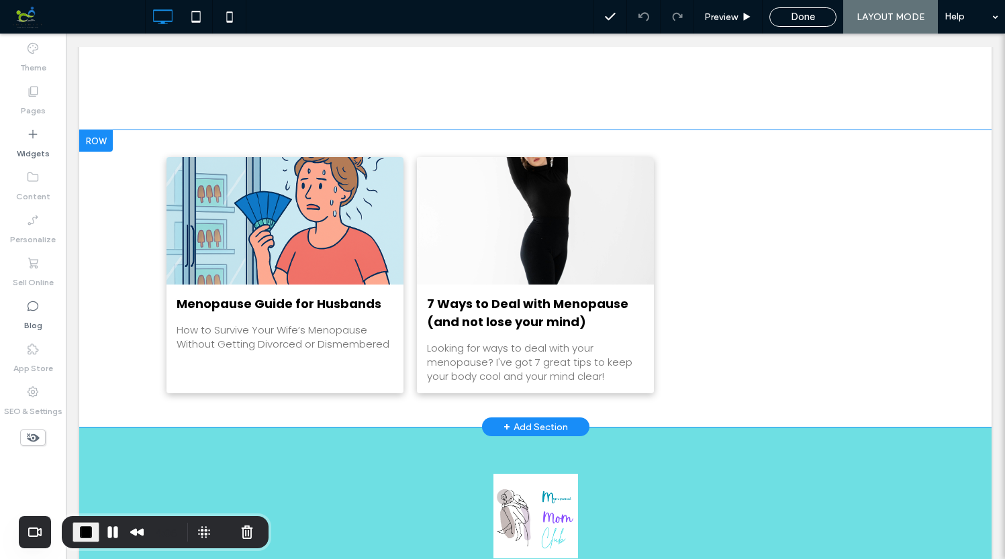
click at [103, 138] on div at bounding box center [96, 140] width 34 height 21
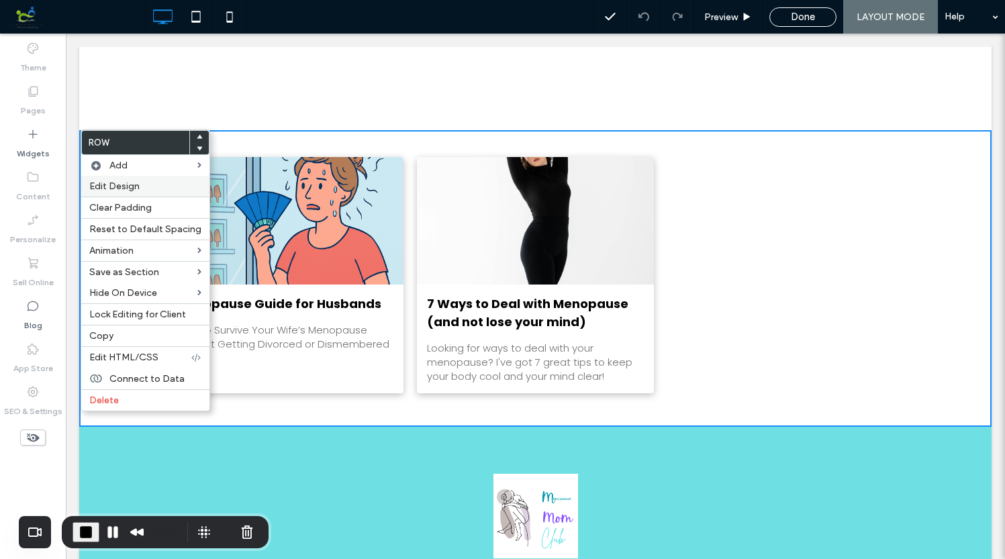
click at [145, 187] on label "Edit Design" at bounding box center [145, 186] width 112 height 11
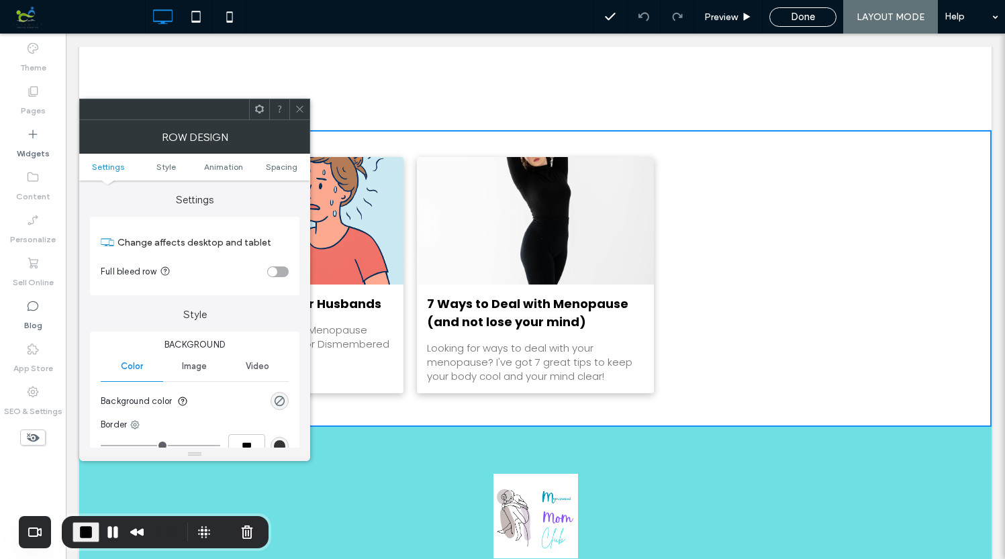
click at [300, 104] on icon at bounding box center [300, 109] width 10 height 10
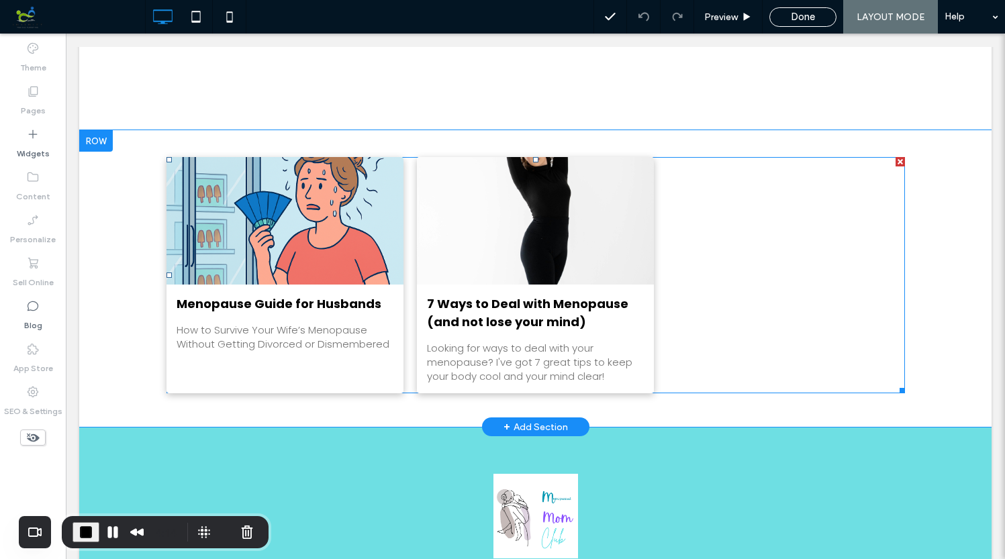
click at [678, 285] on div "Menopause Guide for Husbands By Dina Demarest • August 9, 2025 How to Survive Y…" at bounding box center [536, 275] width 739 height 236
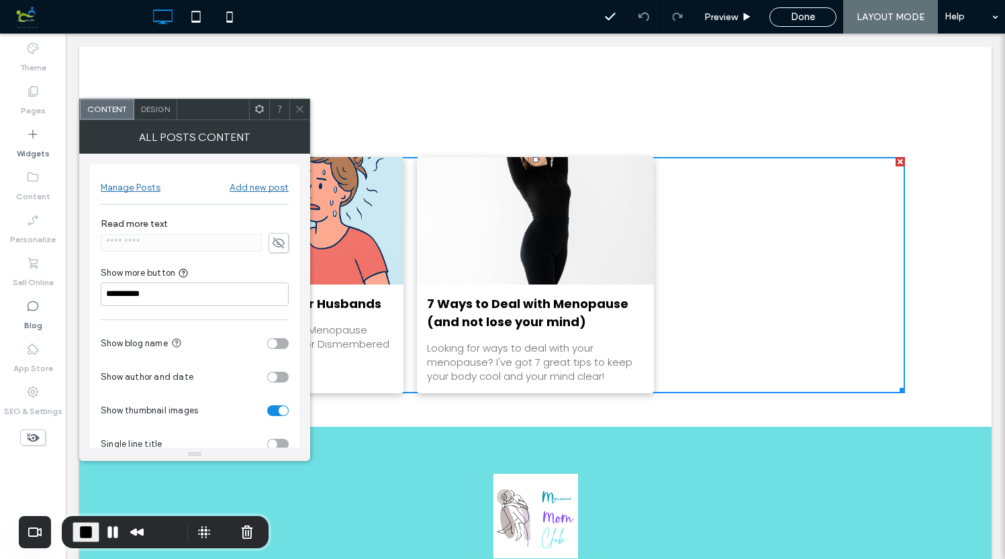
click at [165, 106] on span "Design" at bounding box center [155, 109] width 29 height 10
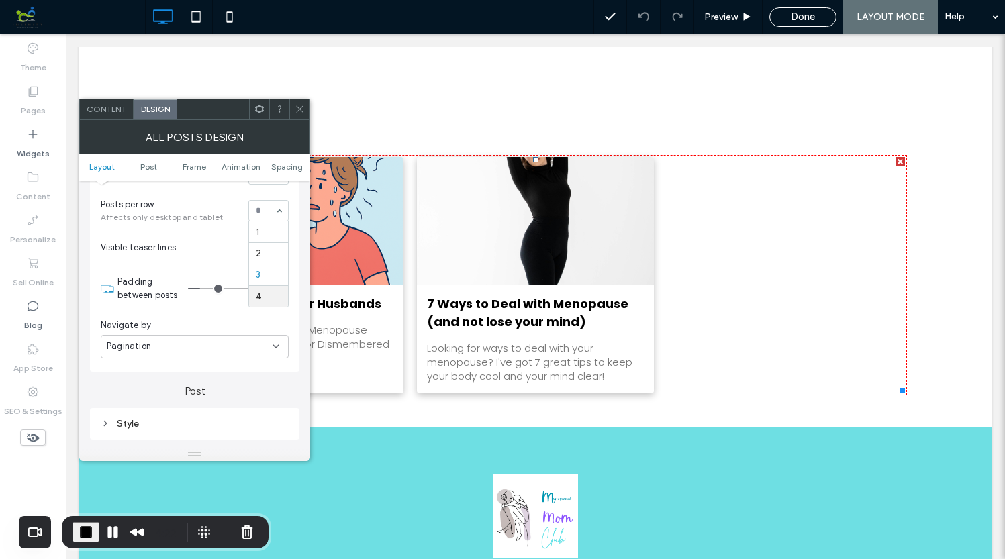
scroll to position [179, 0]
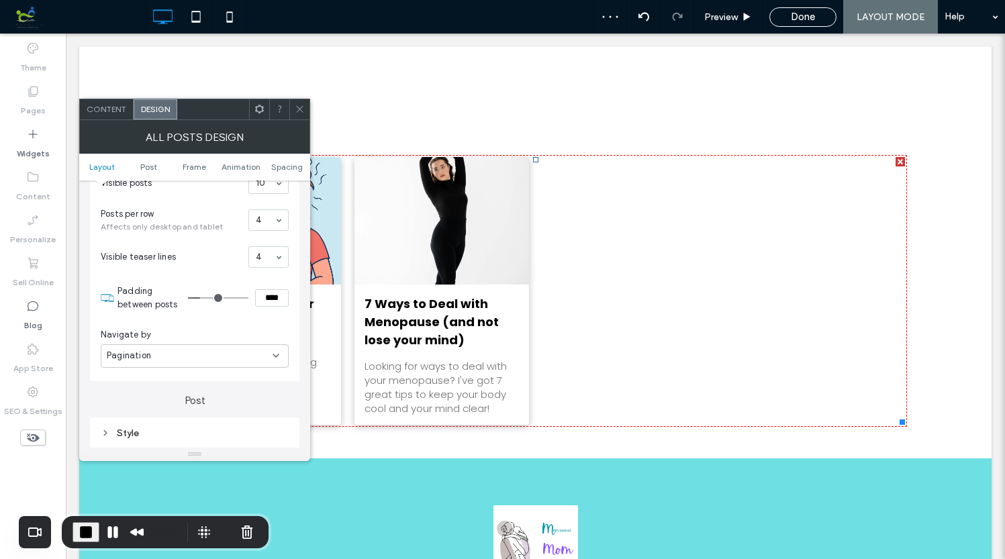
click at [280, 220] on div "4" at bounding box center [268, 220] width 40 height 21
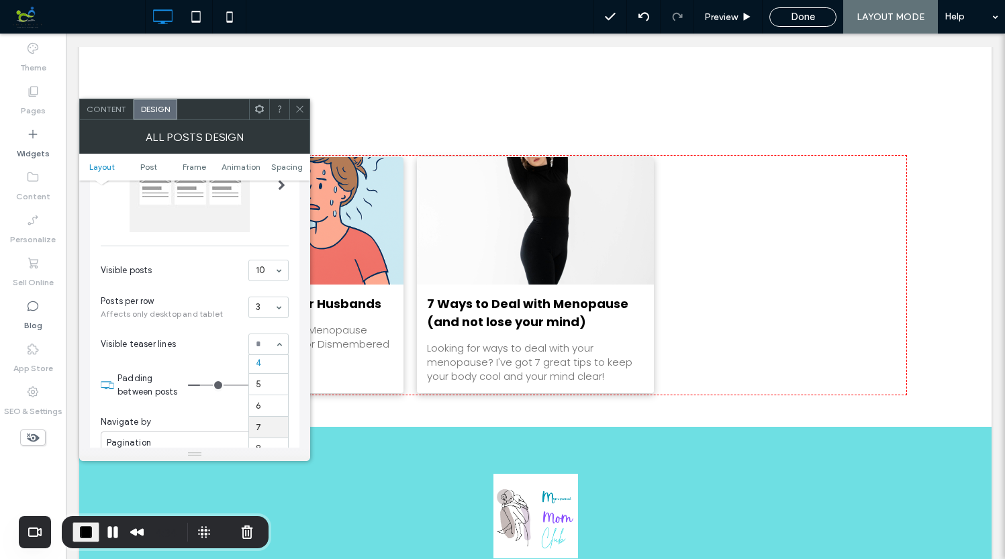
scroll to position [110, 0]
click at [209, 340] on span "Visible teaser lines" at bounding box center [172, 344] width 142 height 13
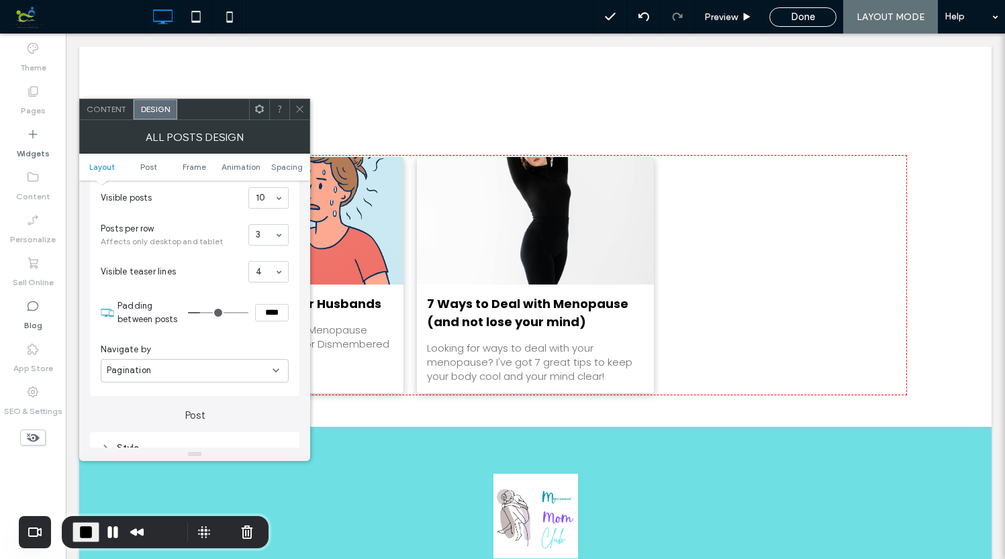
scroll to position [168, 0]
type input "**"
type input "****"
type input "**"
type input "****"
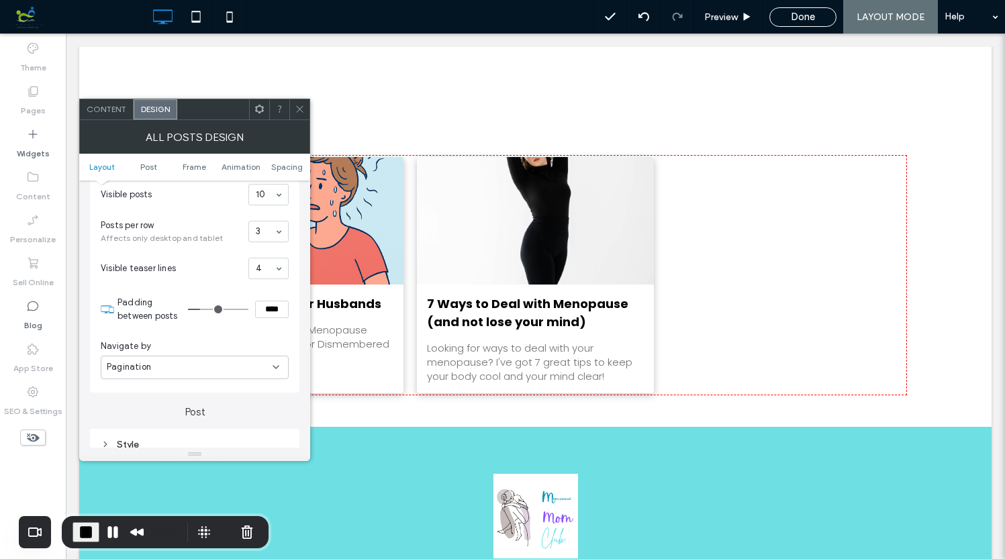
type input "**"
drag, startPoint x: 202, startPoint y: 306, endPoint x: 212, endPoint y: 306, distance: 10.1
click at [212, 309] on input "range" at bounding box center [218, 309] width 60 height 1
type input "****"
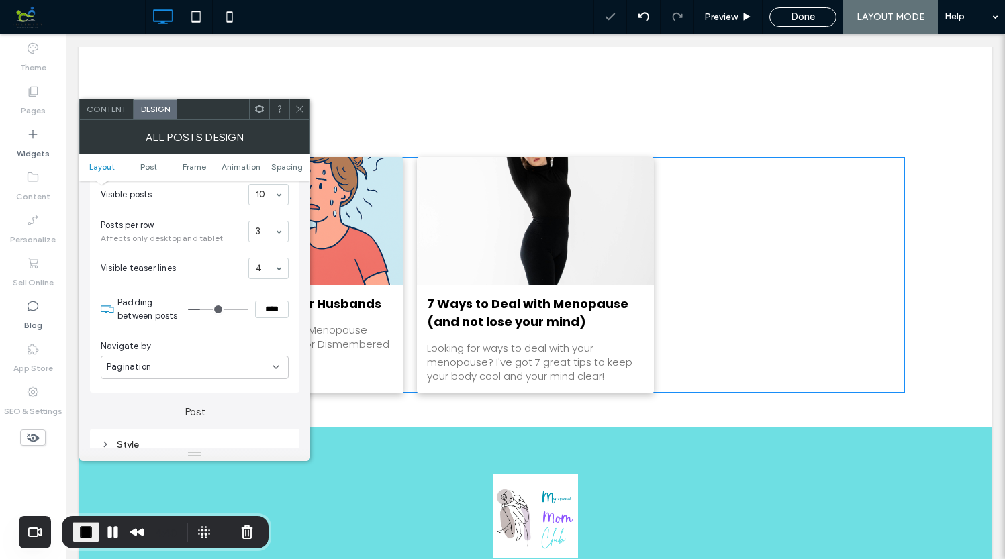
type input "**"
type input "***"
type input "**"
click at [197, 309] on input "range" at bounding box center [218, 309] width 60 height 1
type input "****"
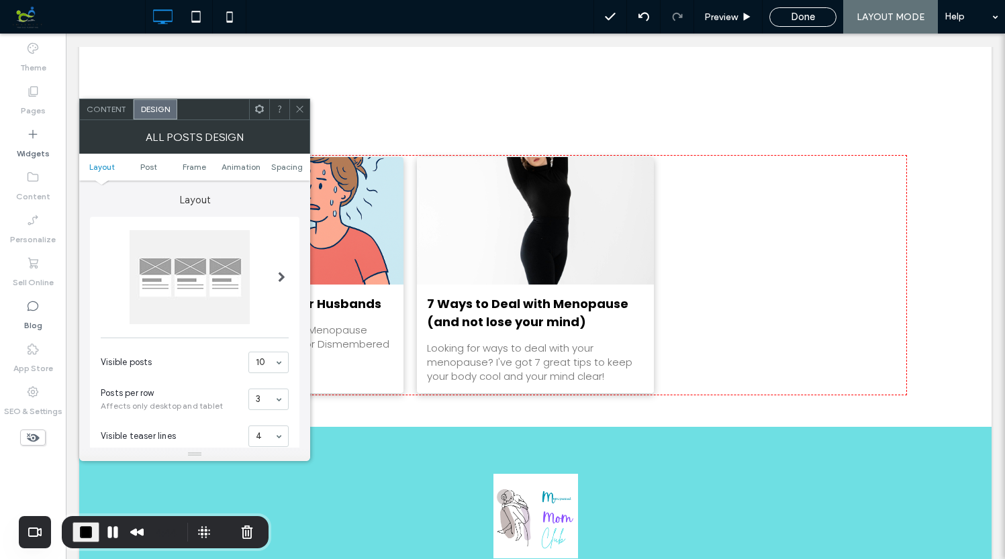
scroll to position [3, 0]
click at [282, 271] on span at bounding box center [281, 274] width 7 height 11
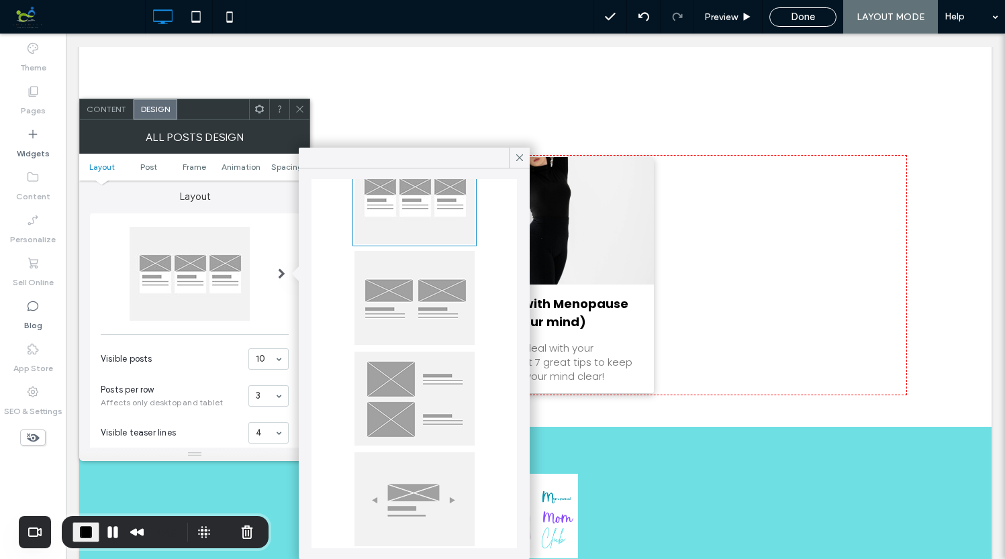
scroll to position [79, 0]
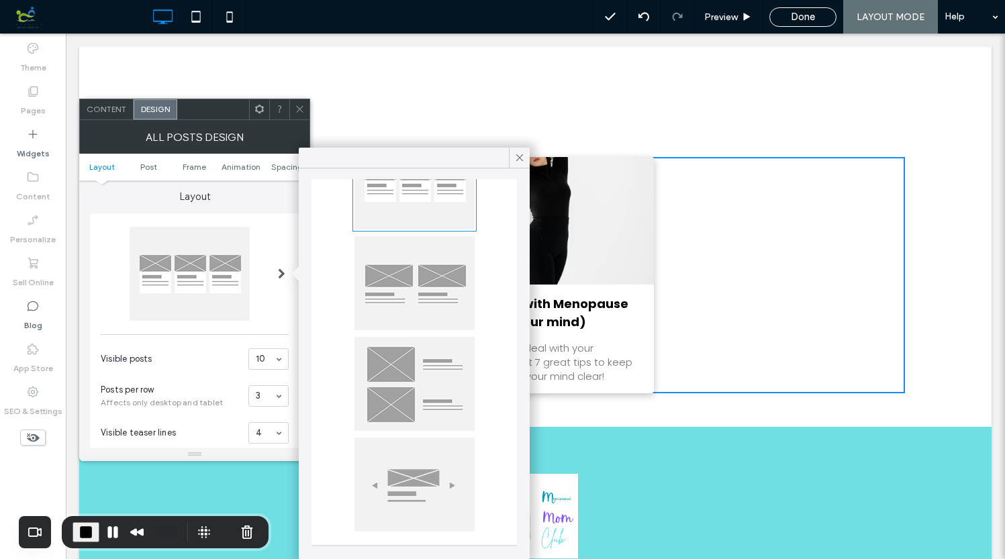
click at [275, 130] on div "All Posts Design" at bounding box center [194, 137] width 231 height 34
click at [194, 113] on div at bounding box center [213, 110] width 72 height 20
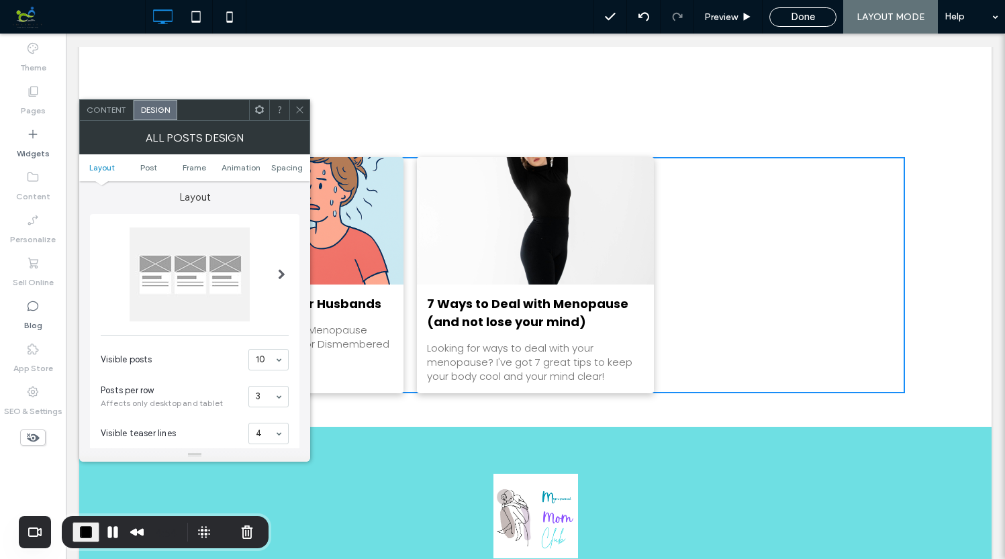
click at [298, 108] on use at bounding box center [299, 110] width 7 height 7
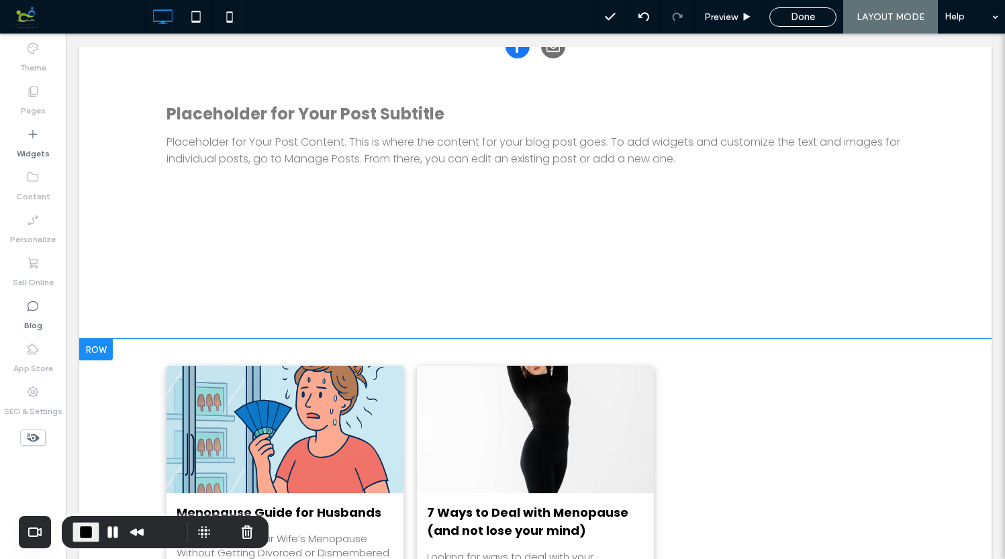
scroll to position [0, 0]
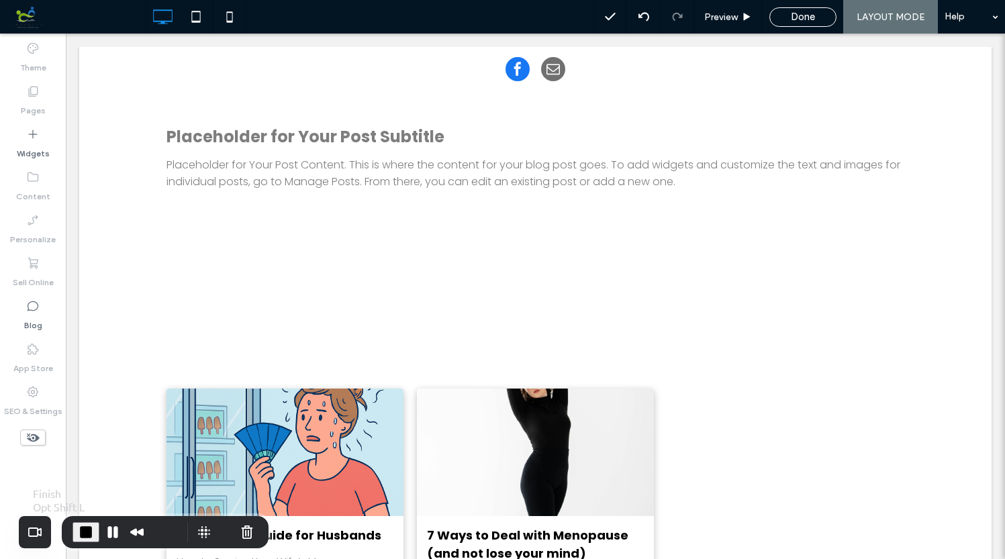
click at [87, 528] on span "End Recording" at bounding box center [86, 533] width 16 height 16
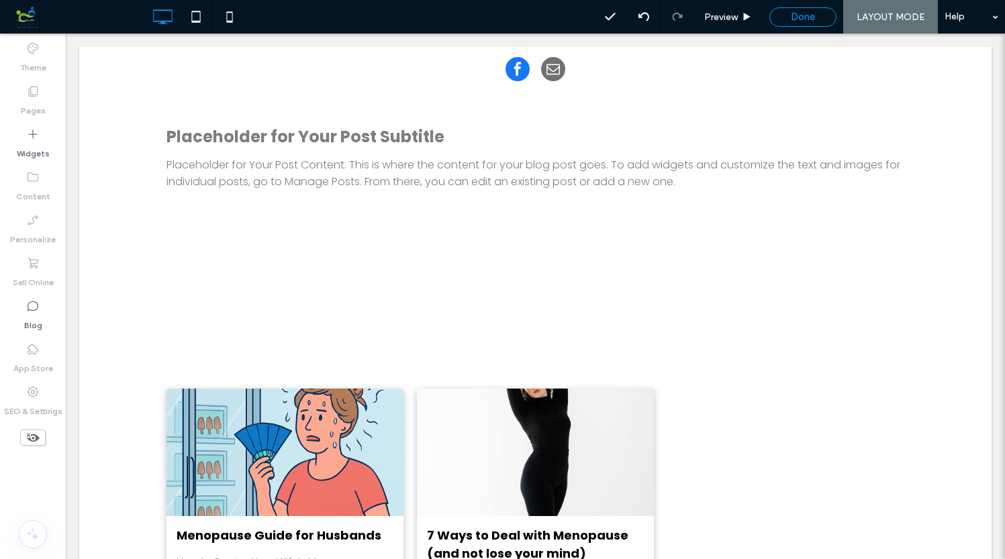
click at [800, 17] on span "Done" at bounding box center [803, 17] width 24 height 12
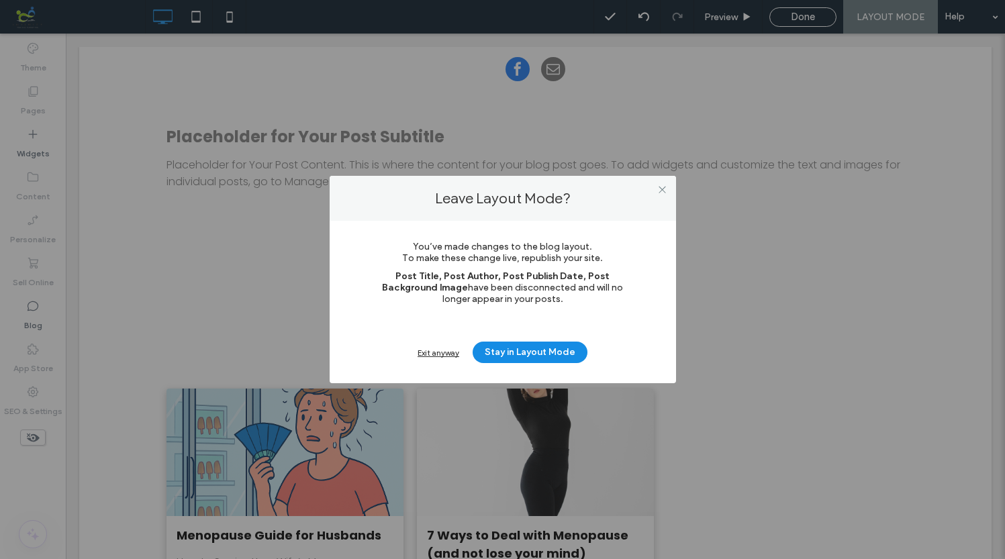
click at [445, 353] on div "Exit anyway" at bounding box center [439, 353] width 42 height 10
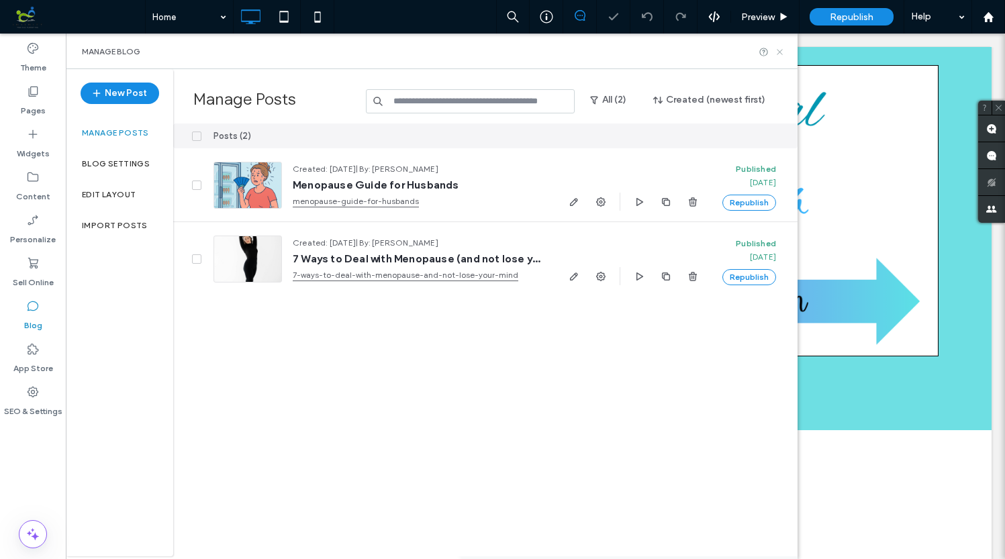
click at [779, 48] on icon at bounding box center [780, 52] width 10 height 10
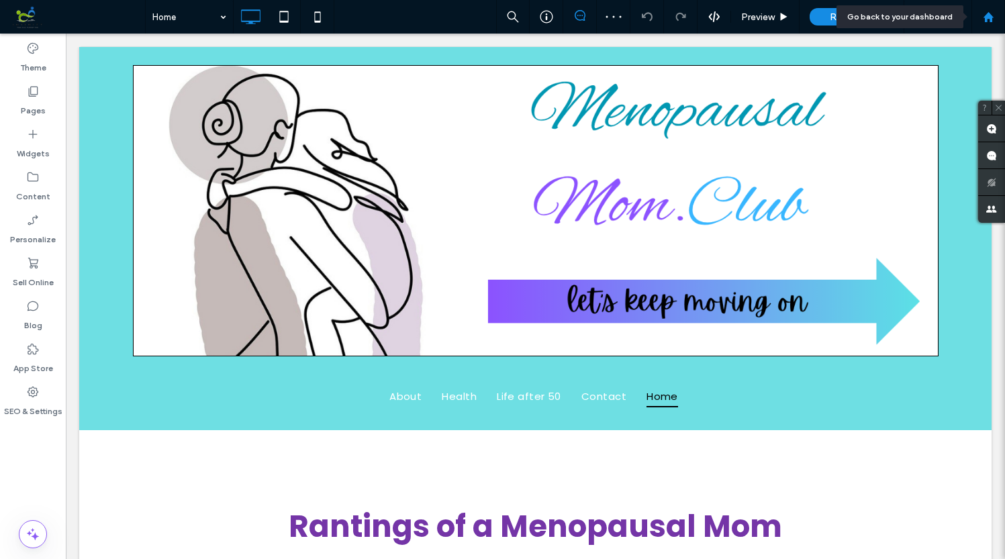
click at [989, 15] on use at bounding box center [988, 16] width 10 height 10
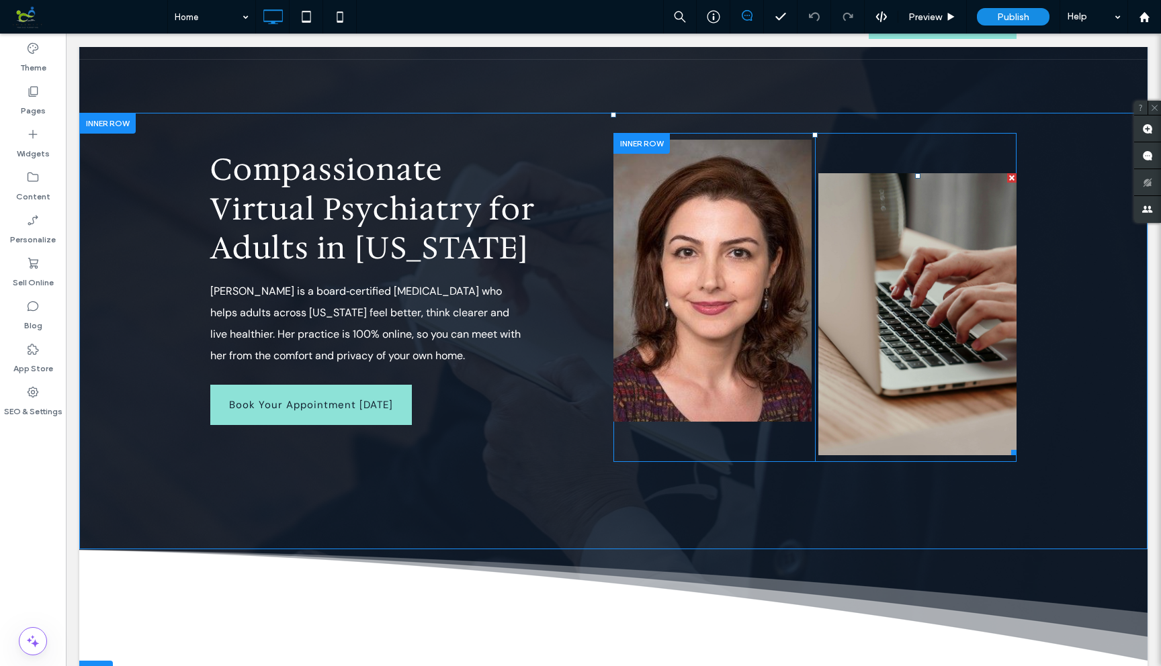
scroll to position [70, 0]
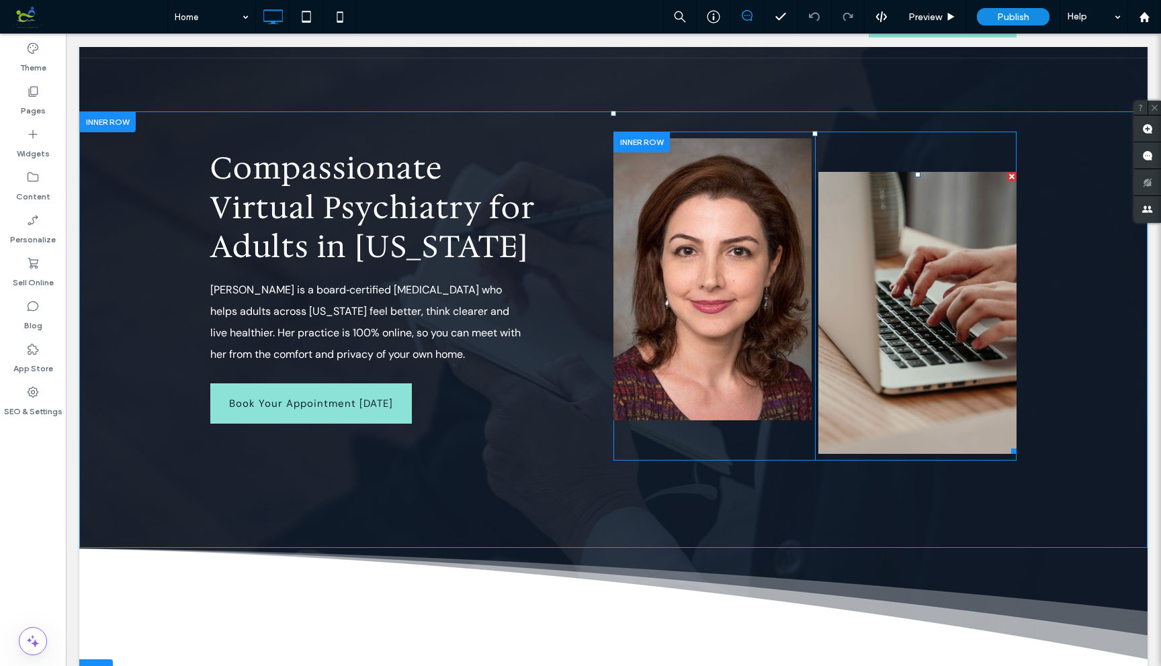
click at [903, 266] on link at bounding box center [917, 313] width 198 height 282
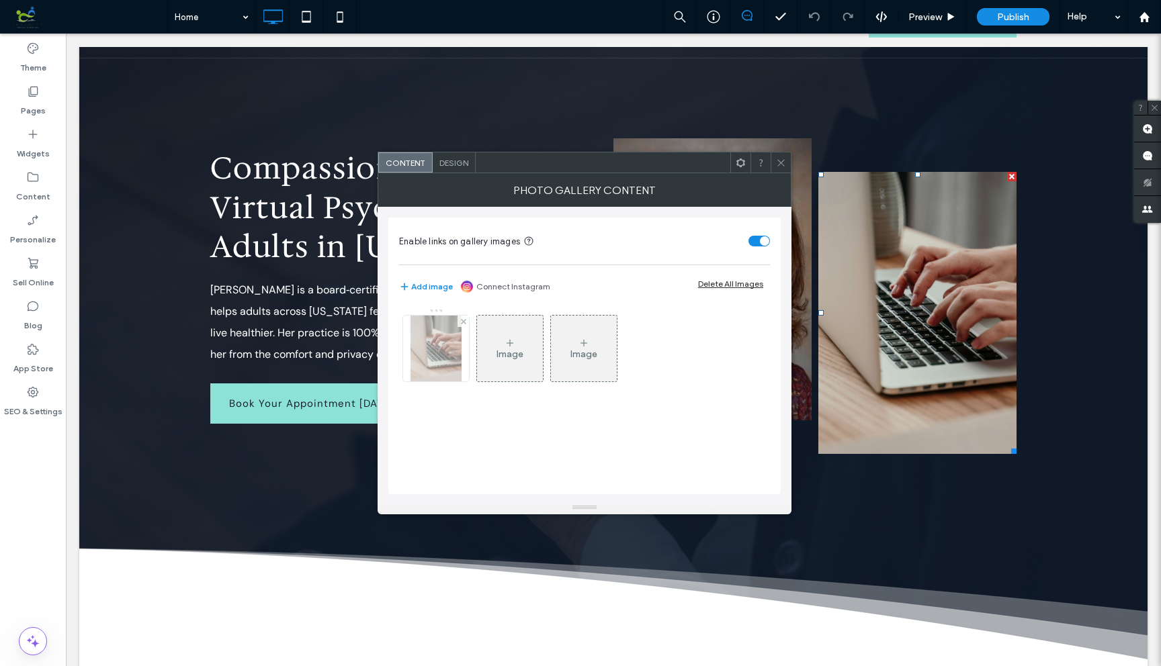
click at [445, 349] on img at bounding box center [435, 349] width 51 height 66
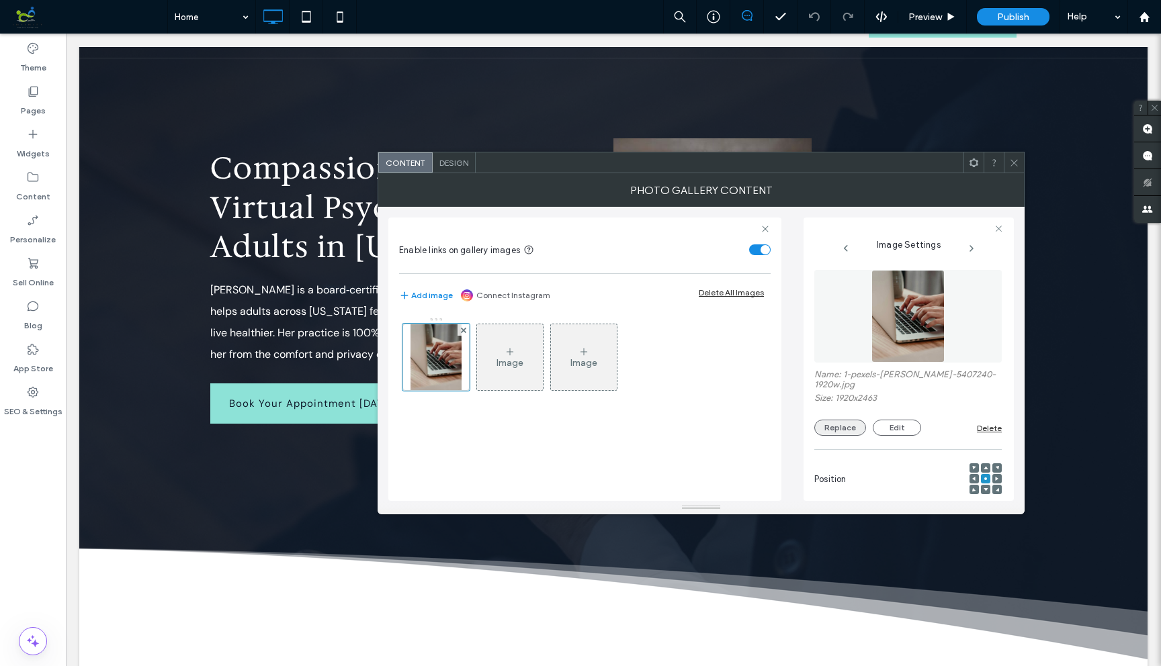
click at [836, 427] on button "Replace" at bounding box center [840, 428] width 52 height 16
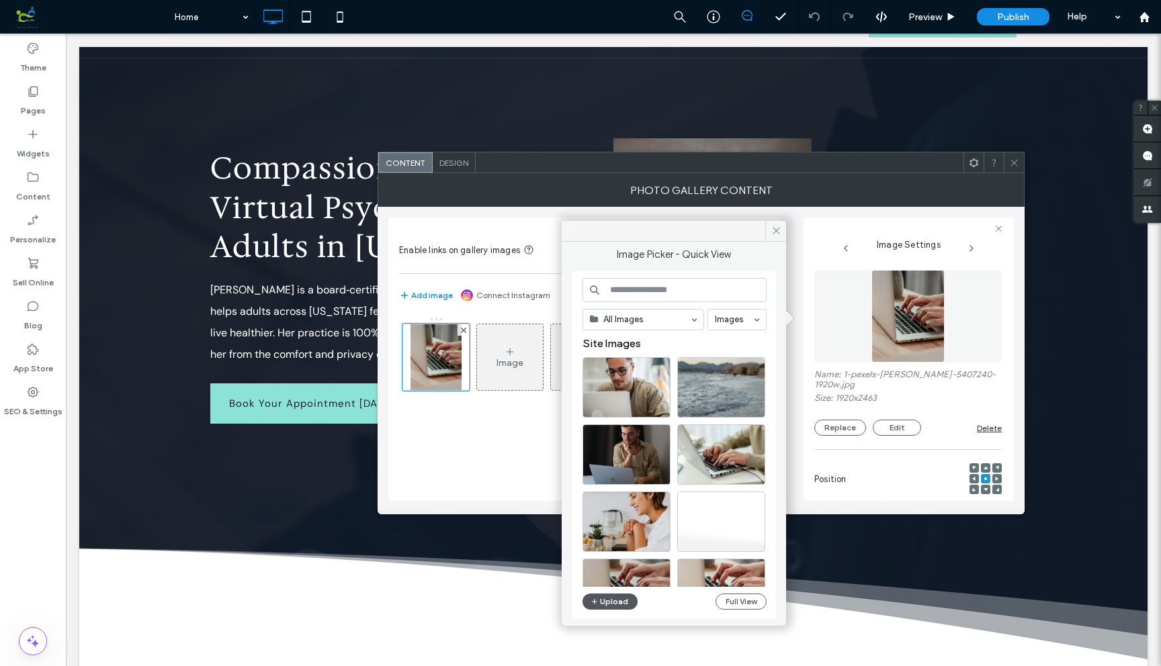
click at [617, 559] on button "Upload" at bounding box center [609, 602] width 55 height 16
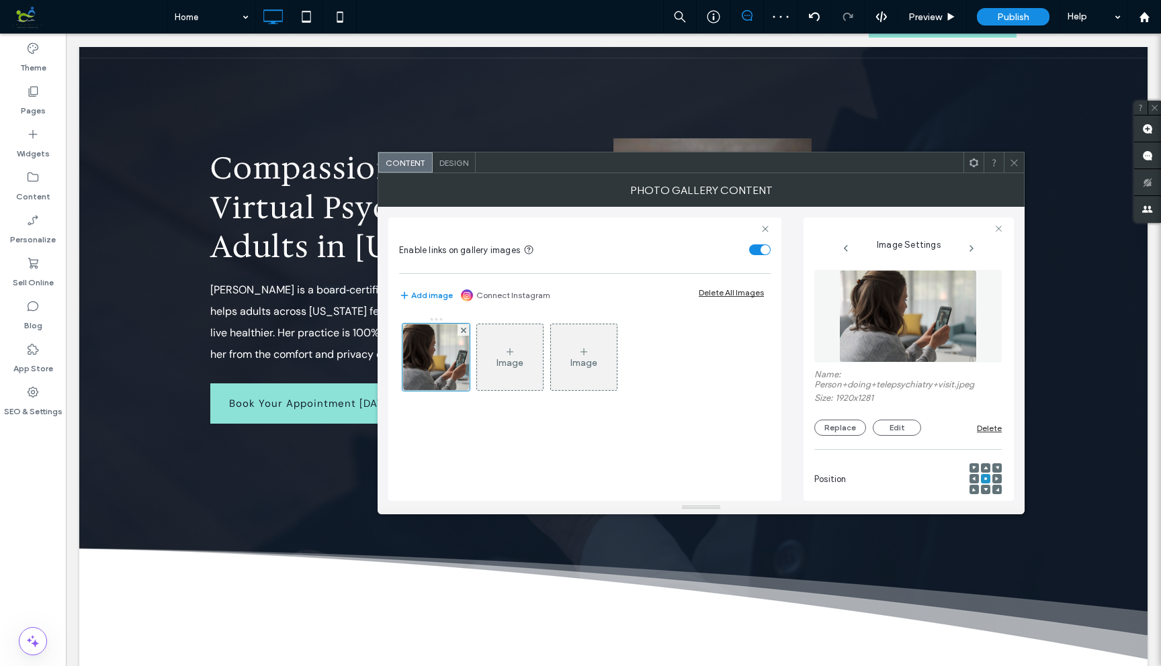
click at [1005, 160] on icon at bounding box center [1014, 163] width 10 height 10
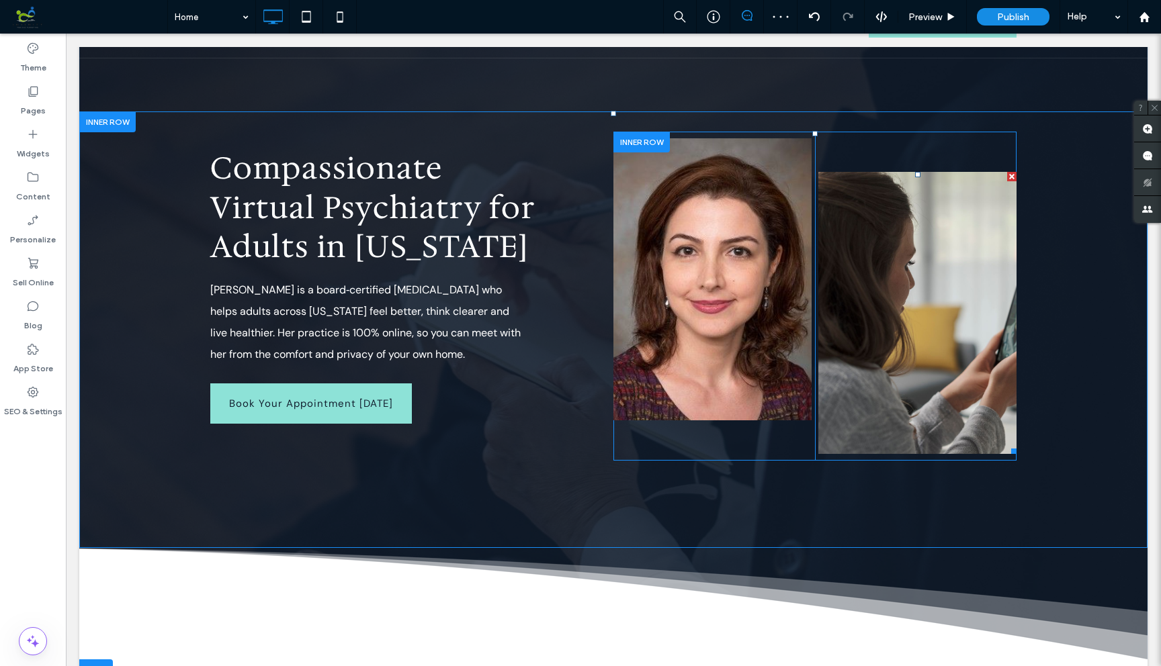
click at [931, 296] on link at bounding box center [917, 313] width 198 height 282
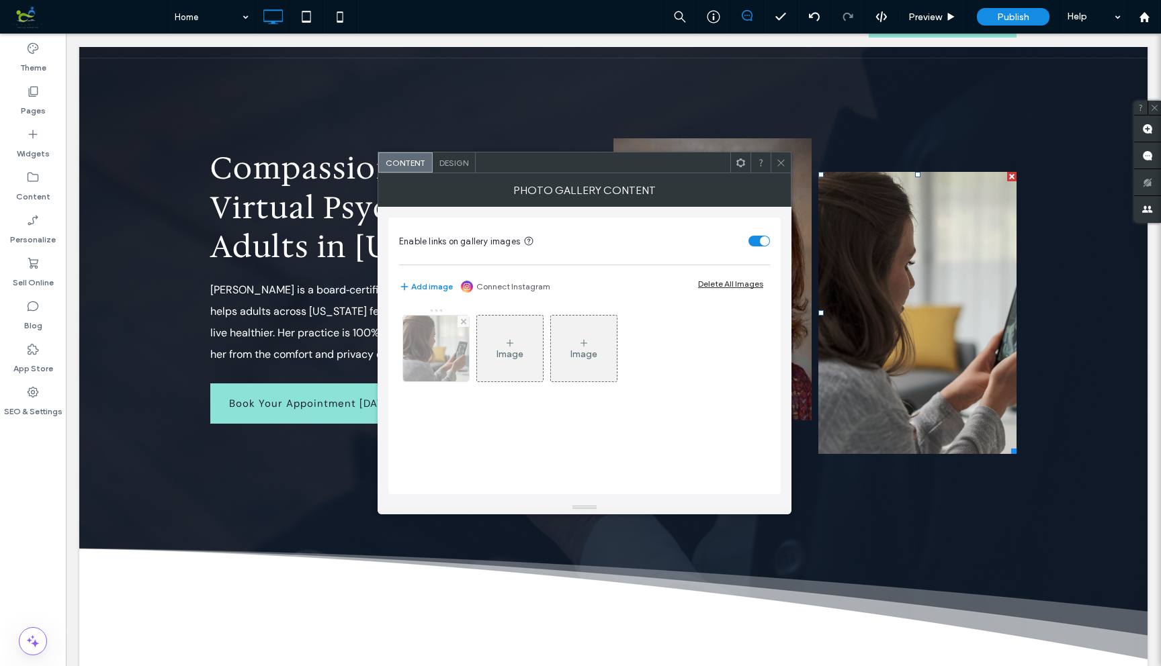
click at [455, 357] on img at bounding box center [436, 349] width 99 height 66
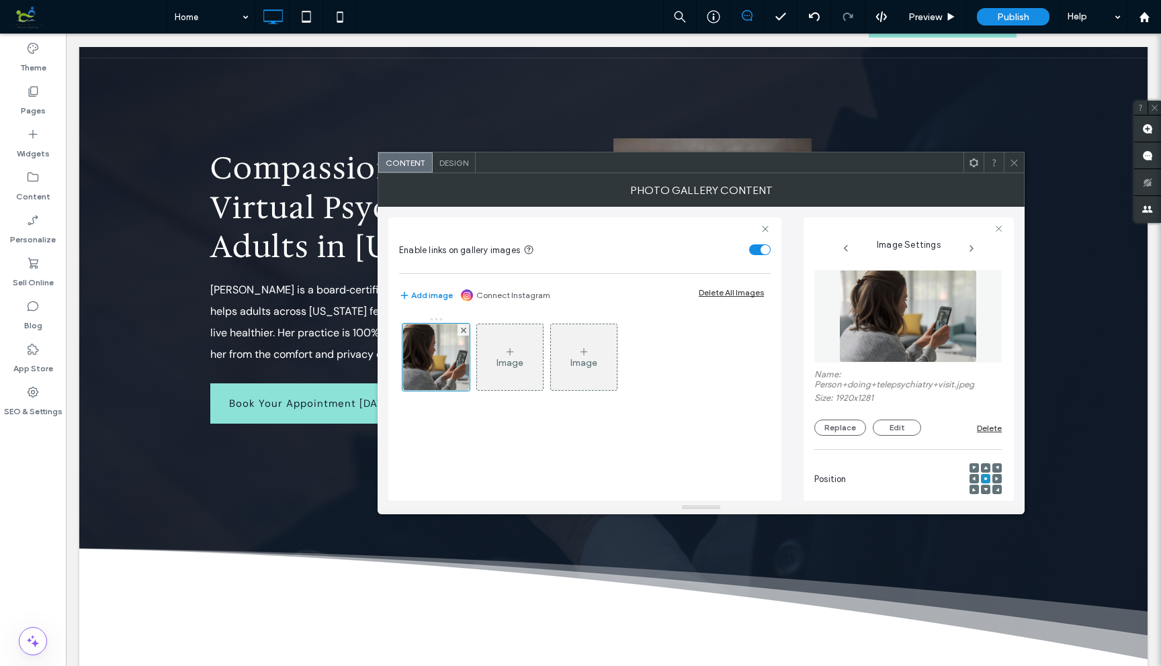
click at [995, 480] on icon at bounding box center [997, 479] width 4 height 4
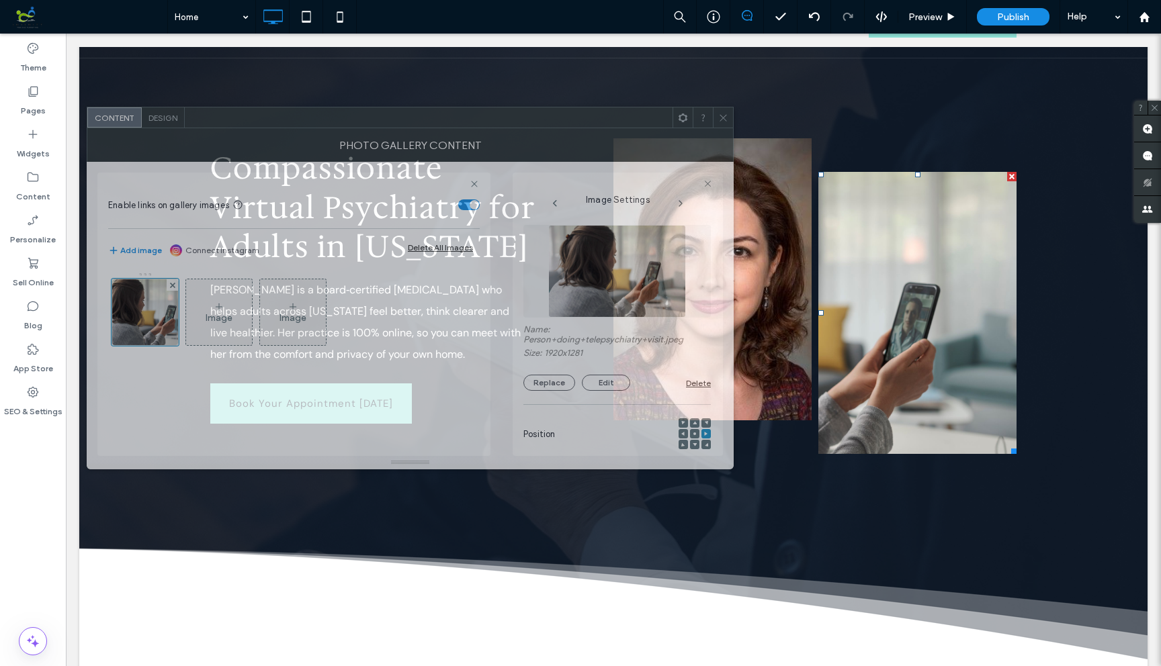
drag, startPoint x: 911, startPoint y: 157, endPoint x: 620, endPoint y: 112, distance: 294.3
click at [620, 112] on div at bounding box center [429, 117] width 488 height 20
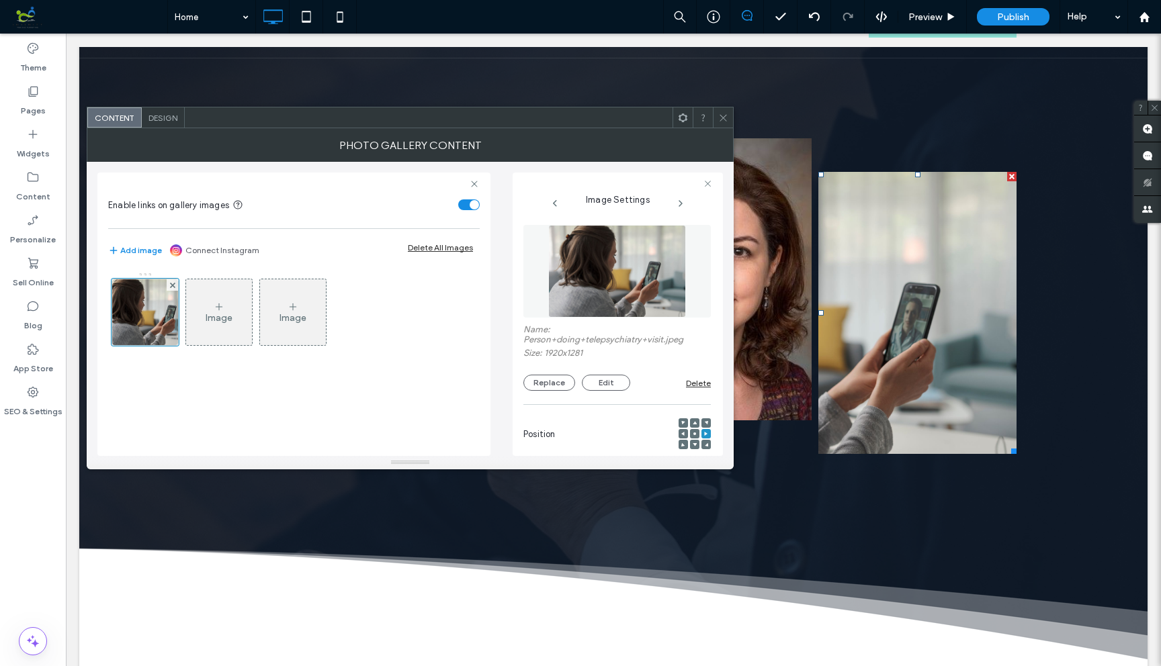
click at [681, 430] on span at bounding box center [683, 433] width 4 height 9
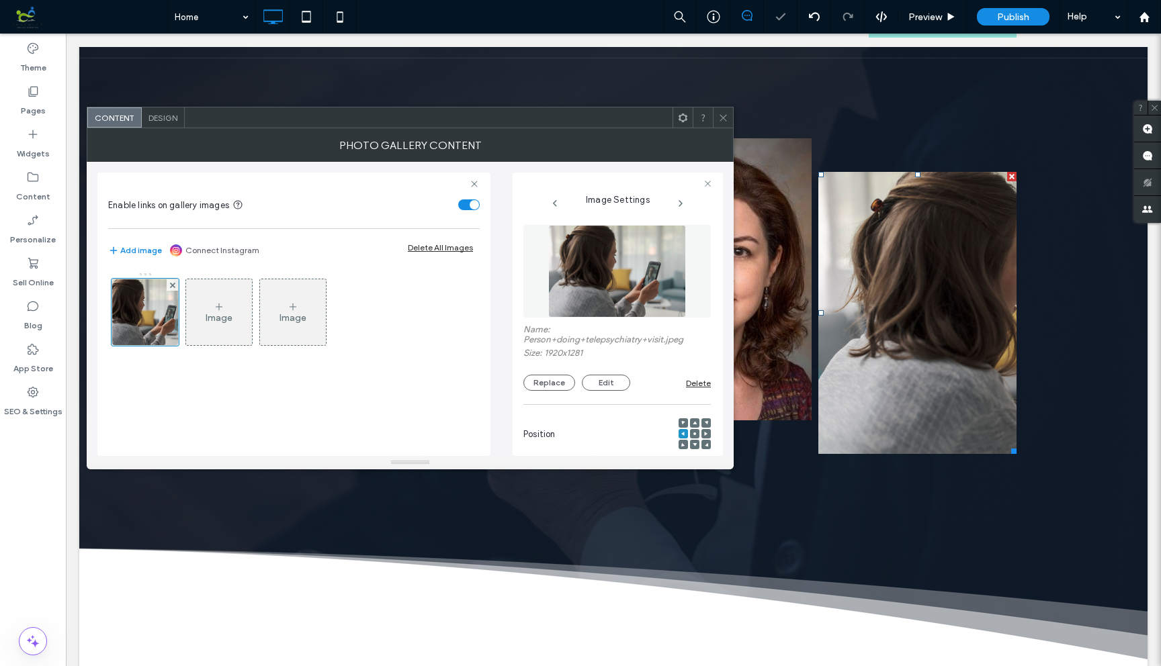
click at [692, 421] on span at bounding box center [694, 422] width 4 height 9
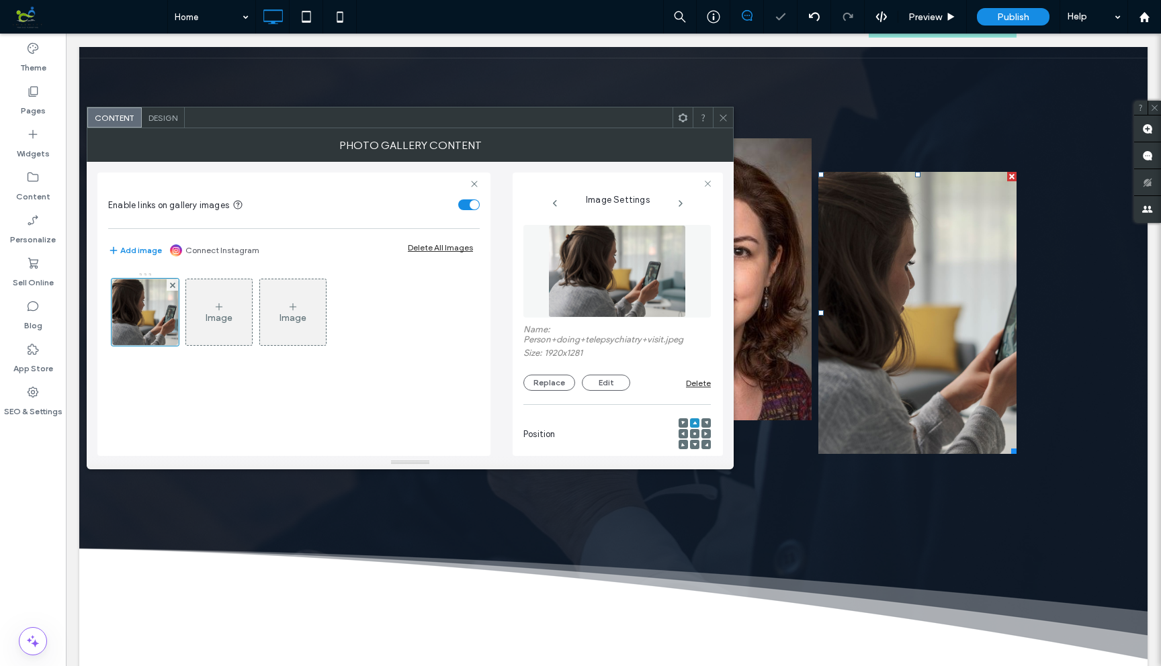
click at [690, 435] on div at bounding box center [694, 433] width 9 height 9
click at [612, 384] on button "Edit" at bounding box center [606, 383] width 48 height 16
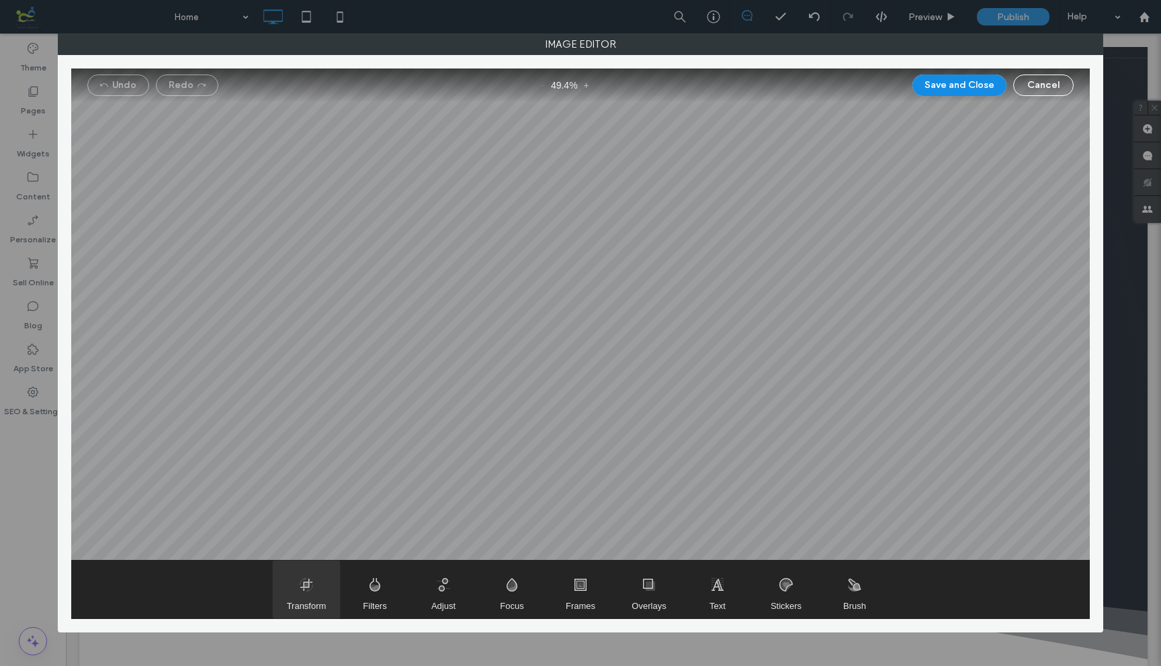
click at [308, 559] on span "Transform" at bounding box center [306, 590] width 67 height 58
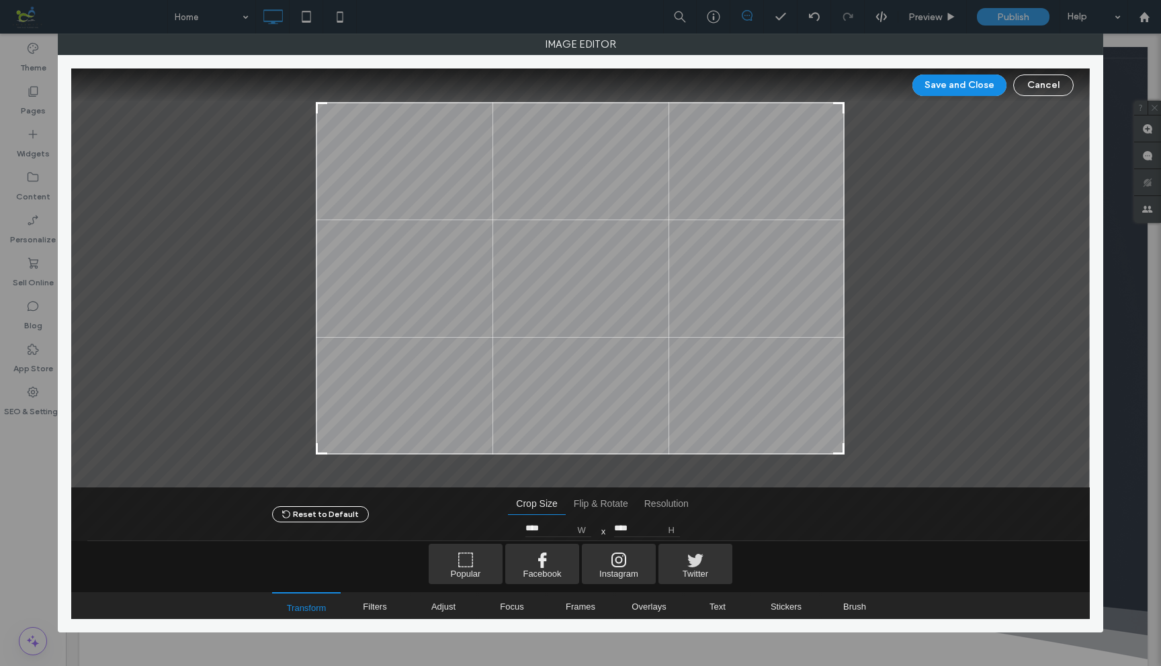
type input "****"
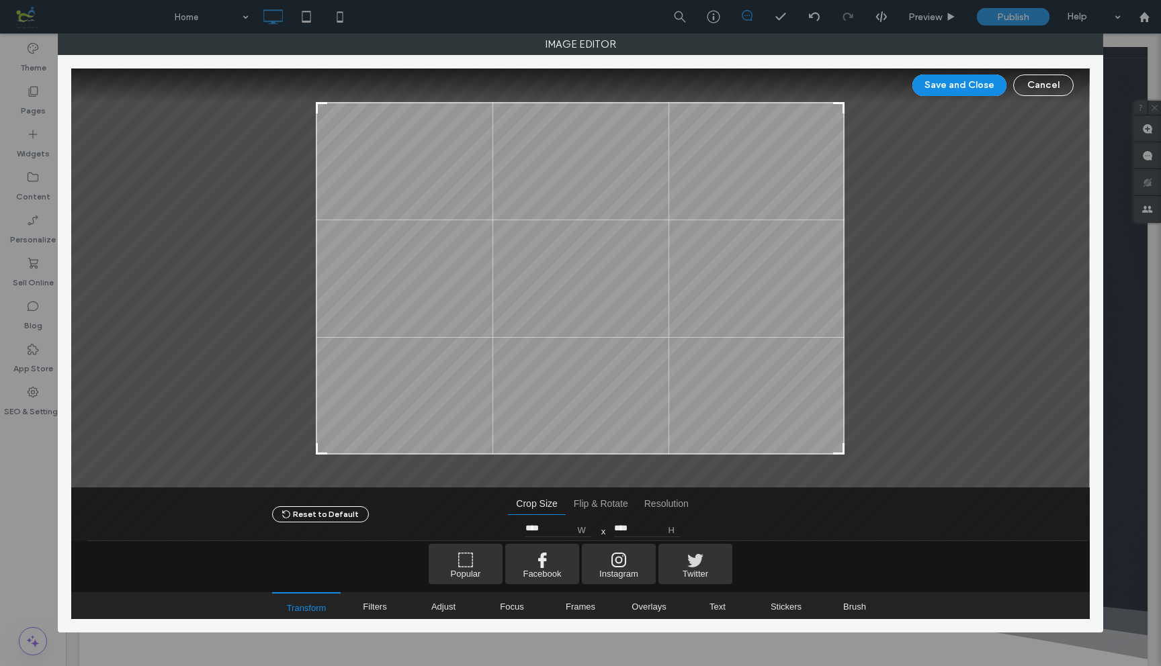
type input "****"
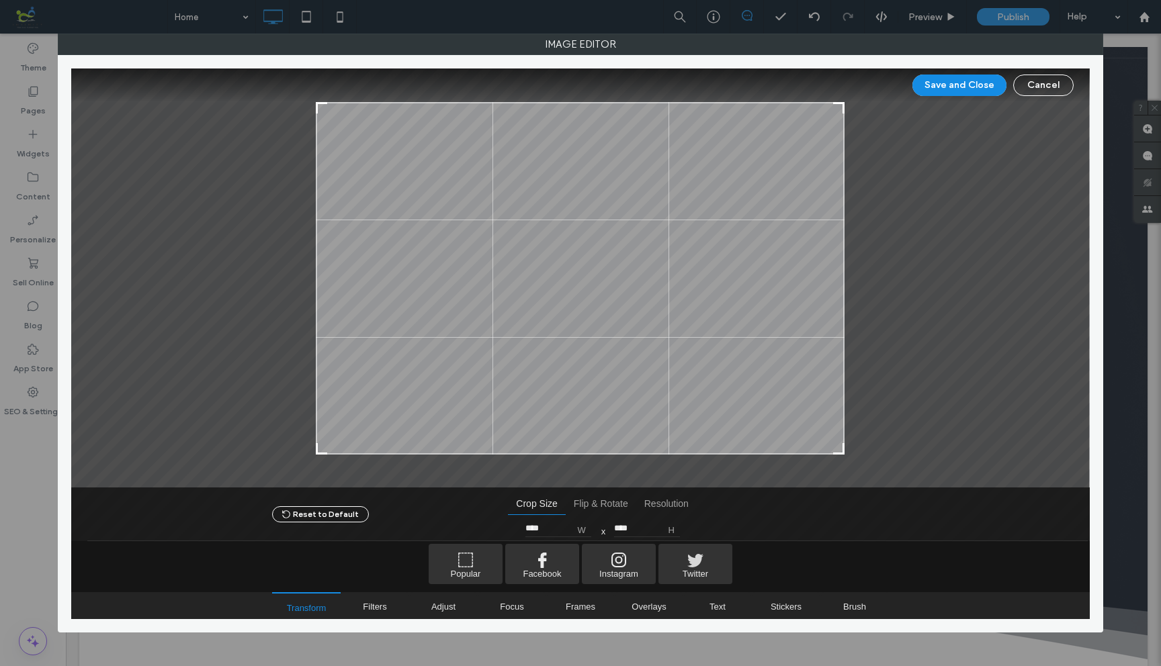
type input "****"
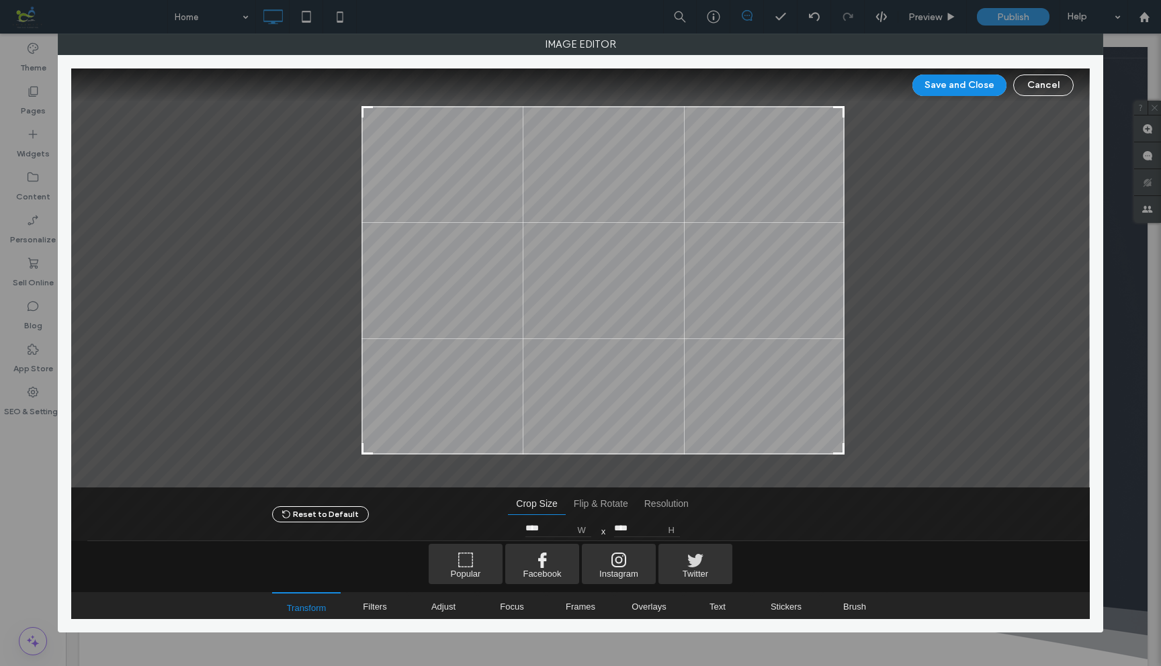
type input "****"
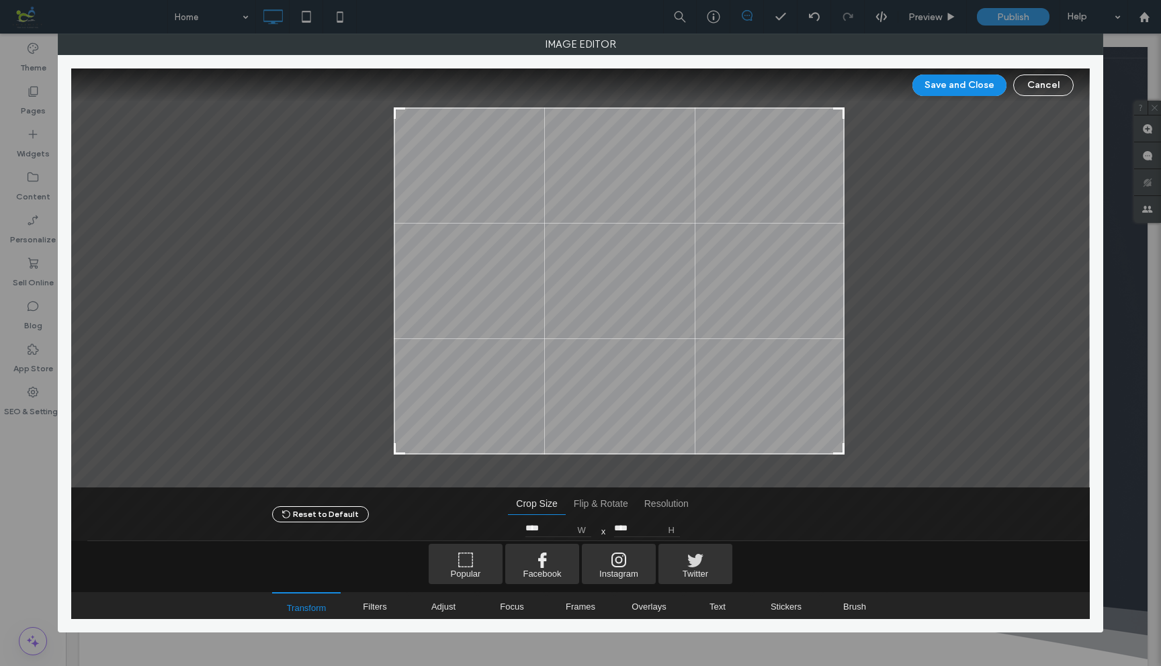
type input "****"
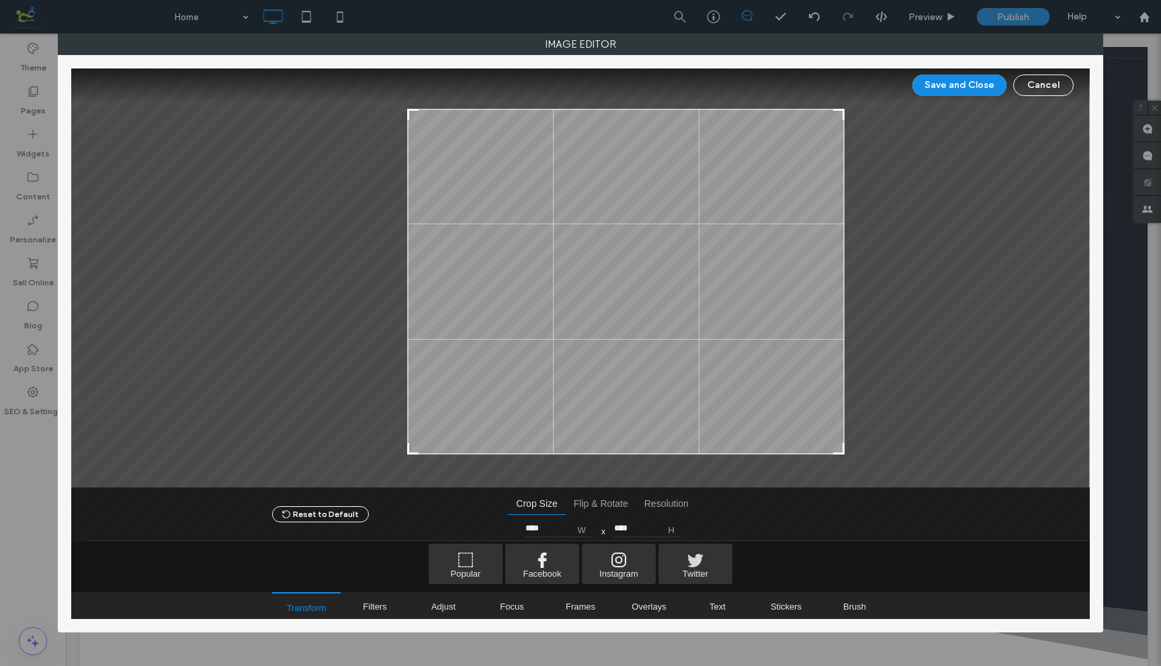
type input "****"
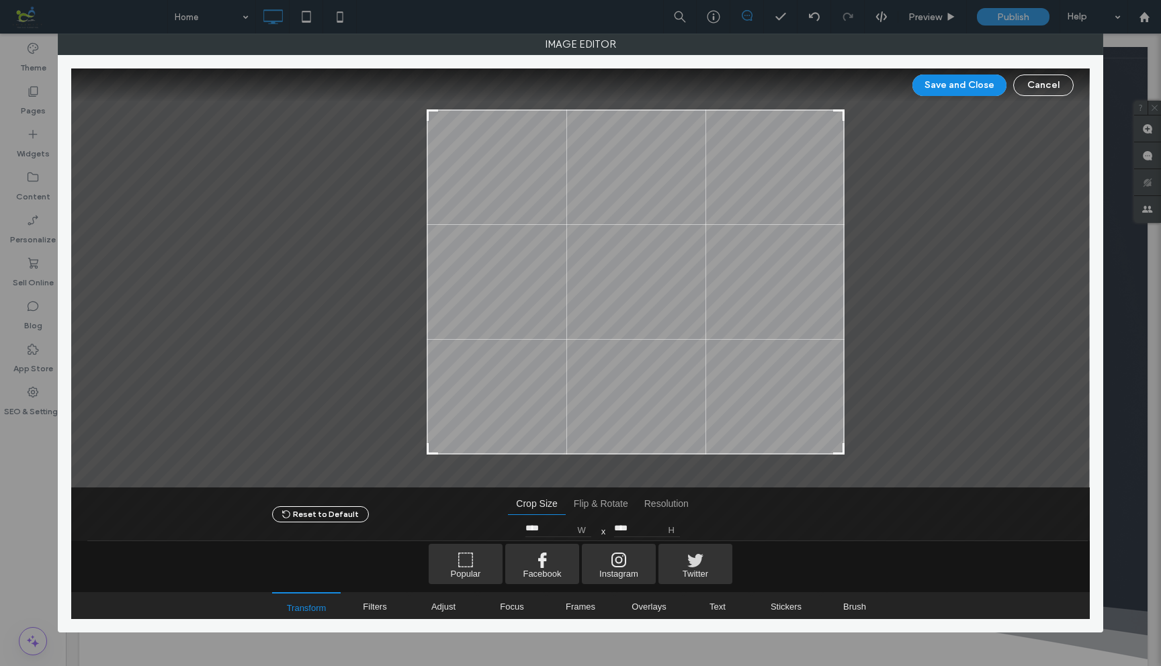
drag, startPoint x: 318, startPoint y: 102, endPoint x: 429, endPoint y: 109, distance: 111.1
click at [429, 109] on div at bounding box center [432, 115] width 16 height 16
type input "****"
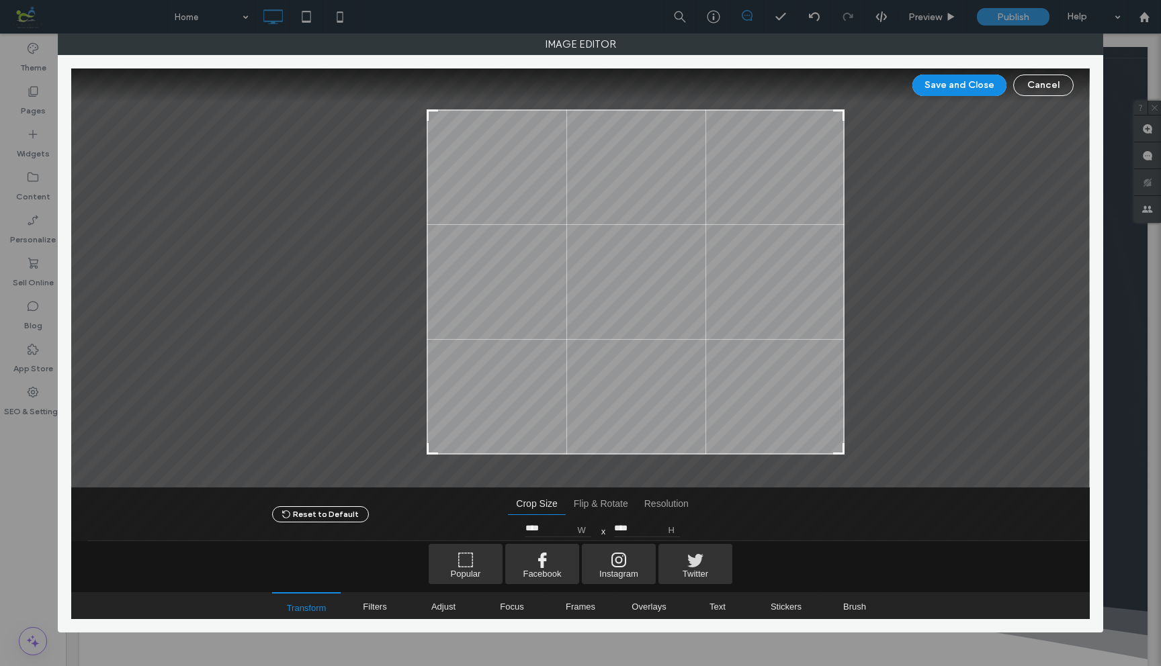
type input "****"
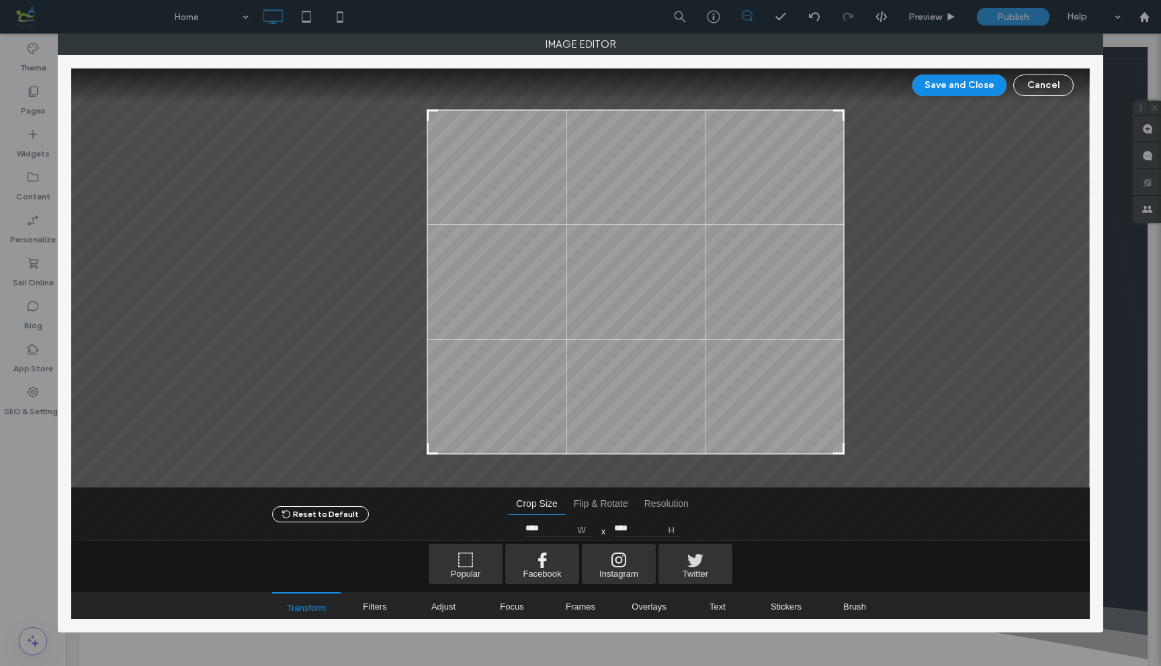
type input "****"
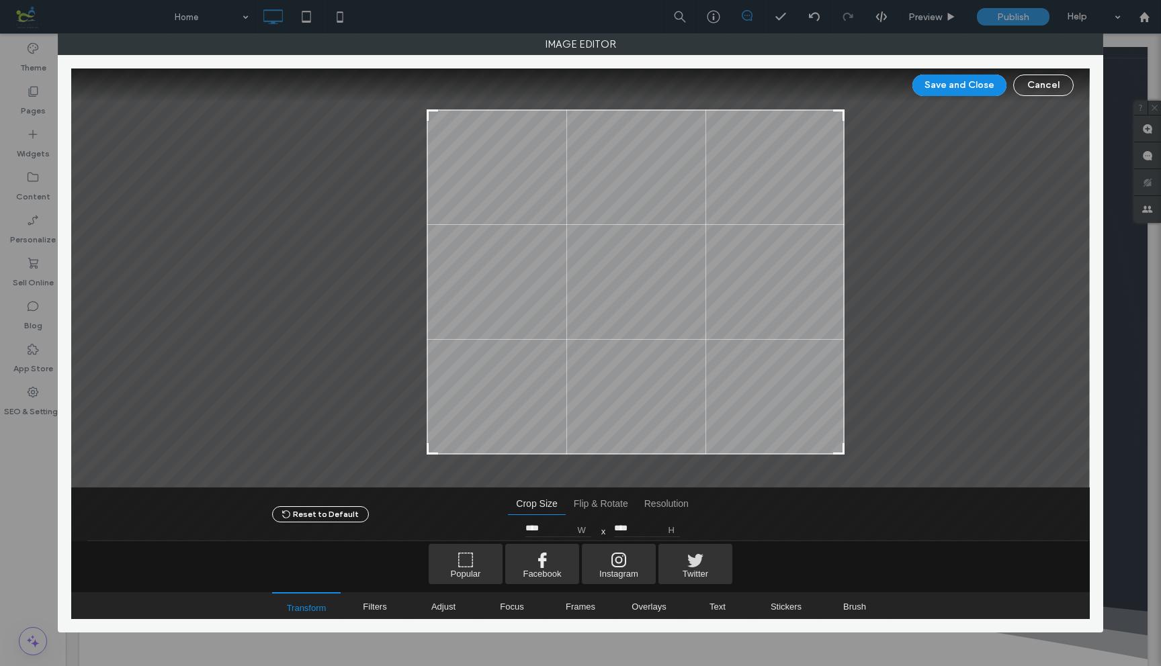
type input "****"
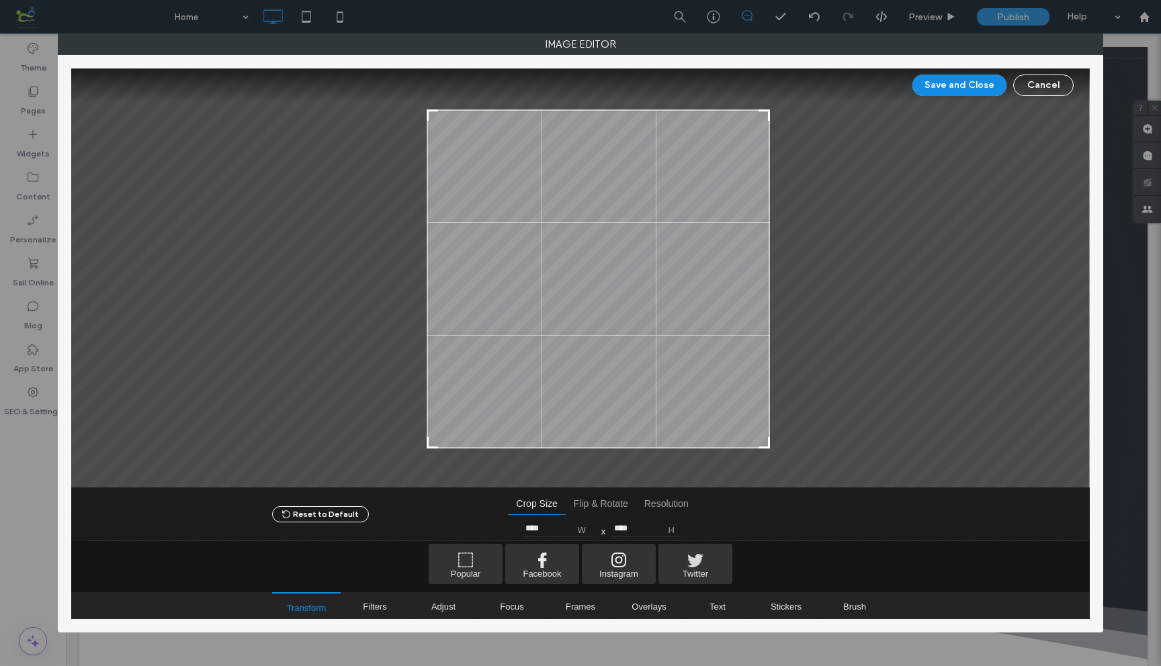
type input "****"
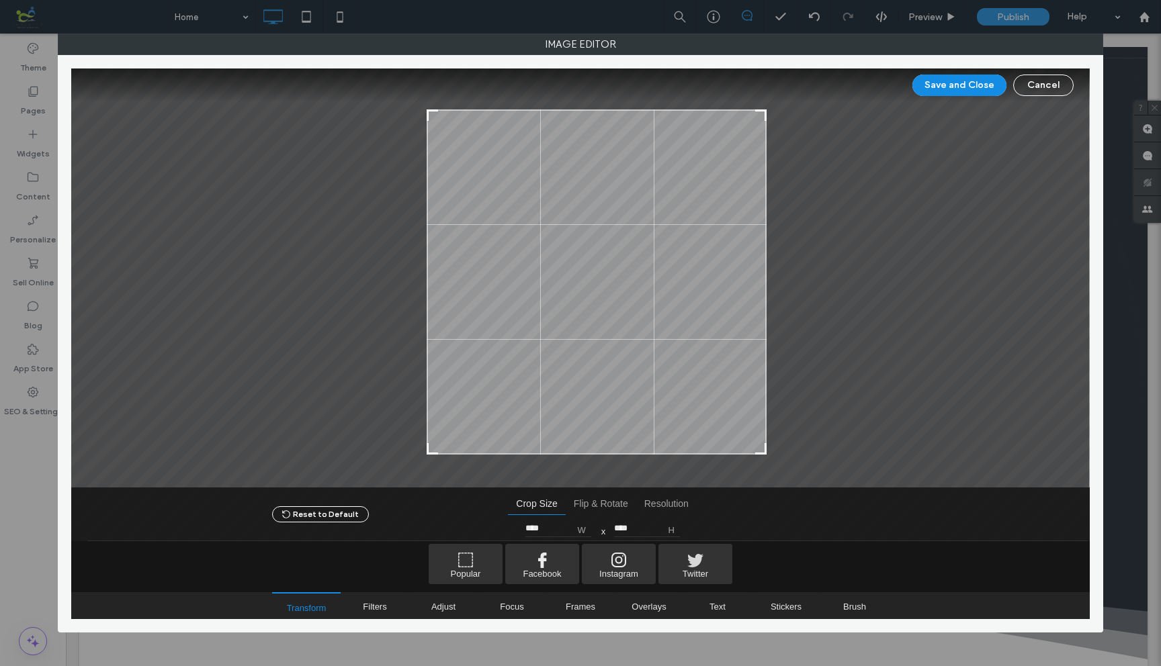
drag, startPoint x: 842, startPoint y: 451, endPoint x: 764, endPoint y: 452, distance: 77.9
click at [764, 452] on div at bounding box center [760, 449] width 16 height 16
click at [954, 86] on button "Save and Close" at bounding box center [959, 85] width 94 height 21
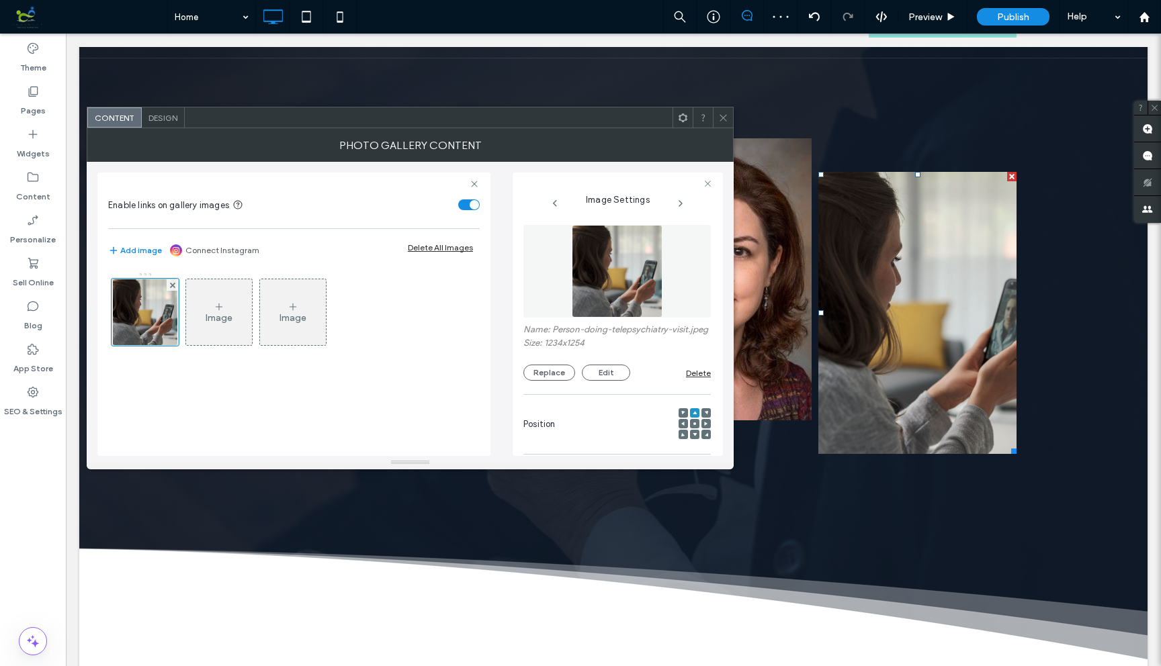
click at [725, 118] on icon at bounding box center [723, 118] width 10 height 10
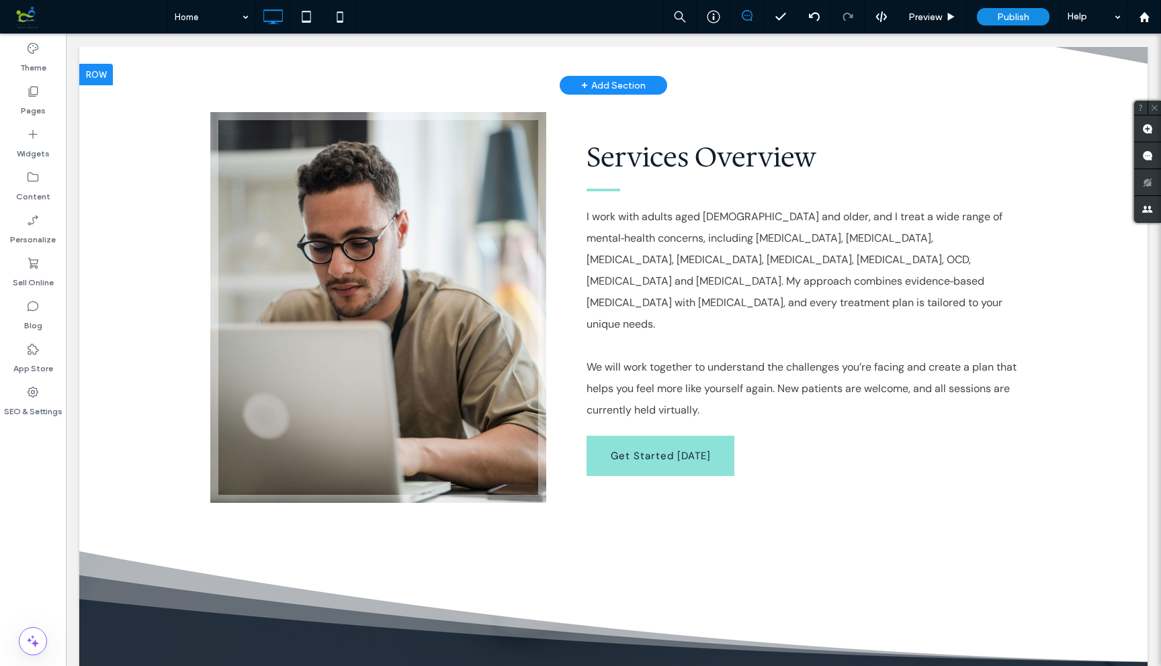
scroll to position [686, 0]
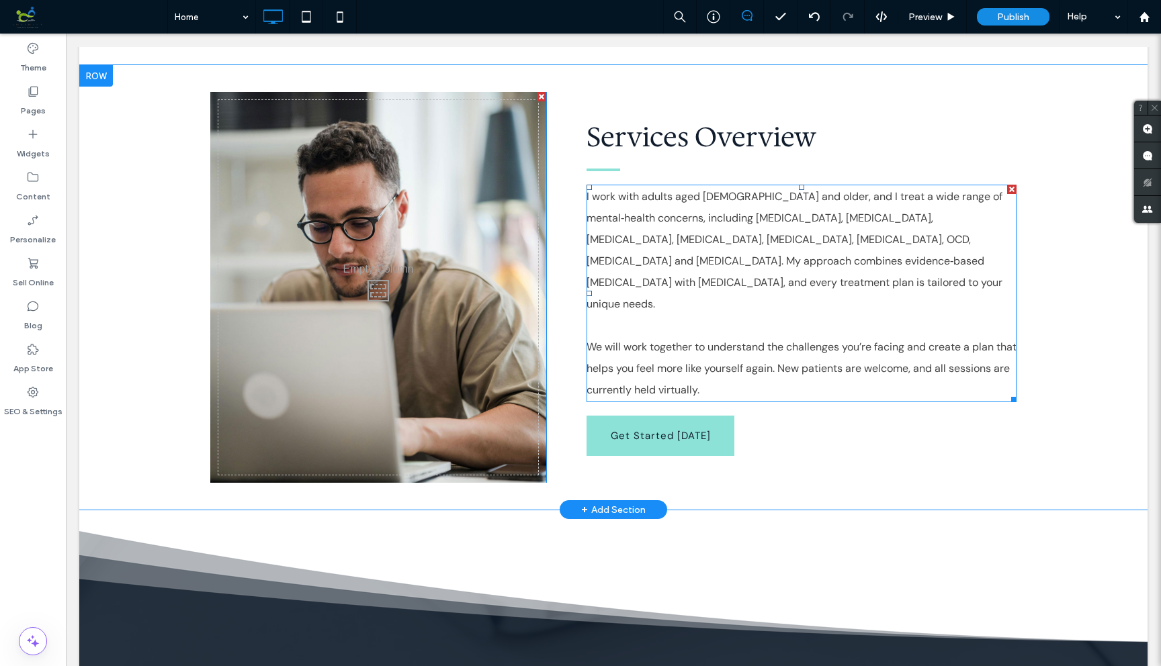
click at [841, 213] on span "I work with adults aged [DEMOGRAPHIC_DATA] and older, and I treat a wide range …" at bounding box center [794, 250] width 416 height 122
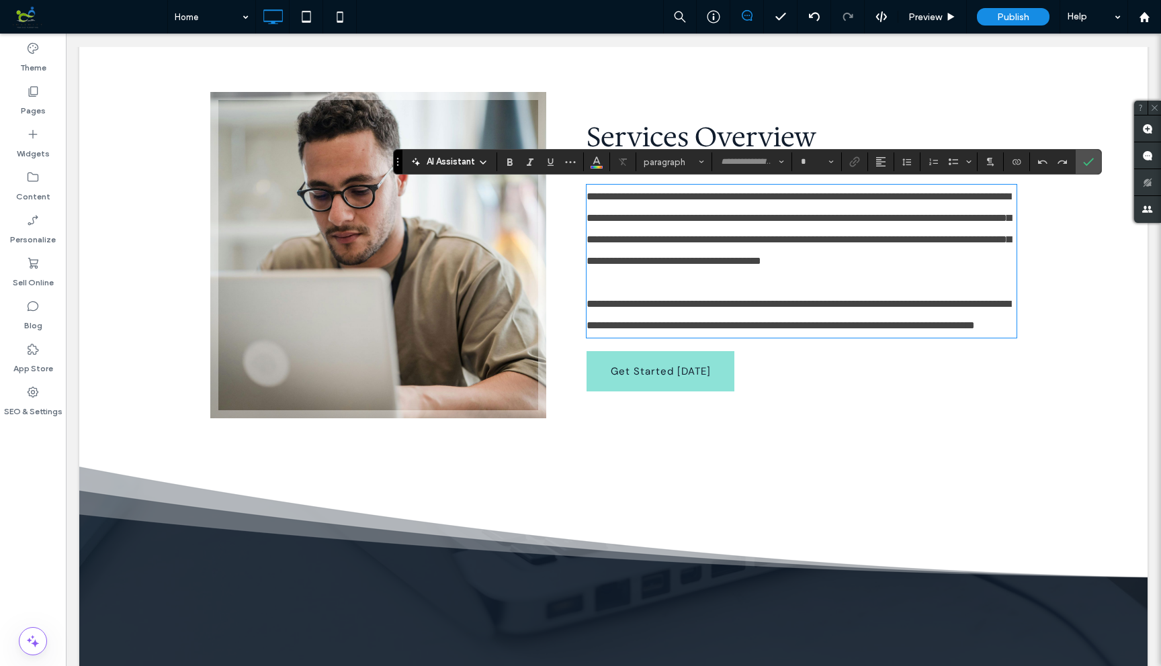
type input "*******"
type input "**"
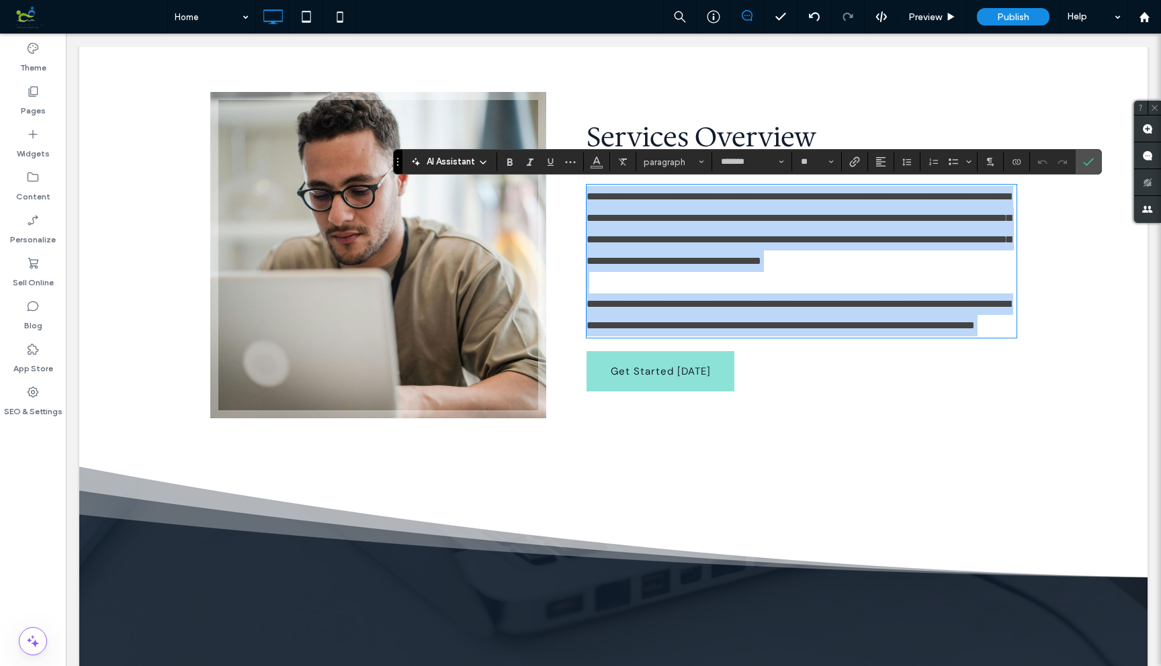
click at [898, 218] on span "**********" at bounding box center [798, 228] width 424 height 75
click at [840, 216] on span "**********" at bounding box center [798, 228] width 424 height 75
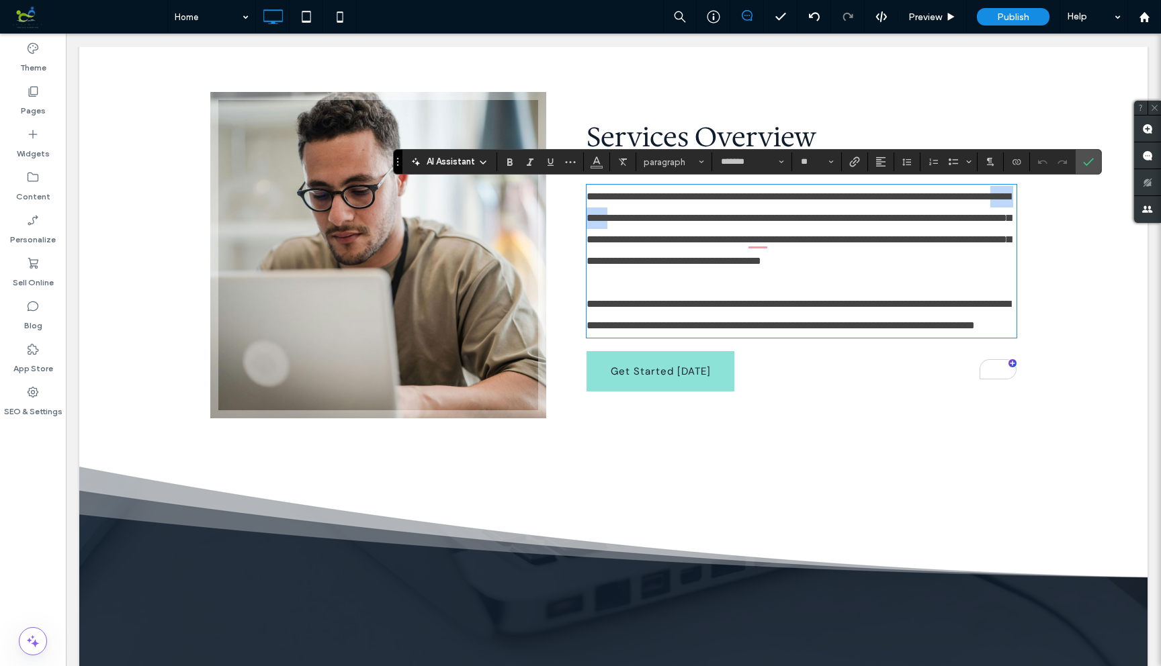
drag, startPoint x: 686, startPoint y: 217, endPoint x: 737, endPoint y: 217, distance: 51.0
click at [737, 217] on span "**********" at bounding box center [798, 228] width 424 height 75
click at [510, 158] on use "Bold" at bounding box center [509, 161] width 5 height 7
drag, startPoint x: 749, startPoint y: 218, endPoint x: 828, endPoint y: 216, distance: 79.3
click at [828, 216] on span "**********" at bounding box center [798, 239] width 425 height 53
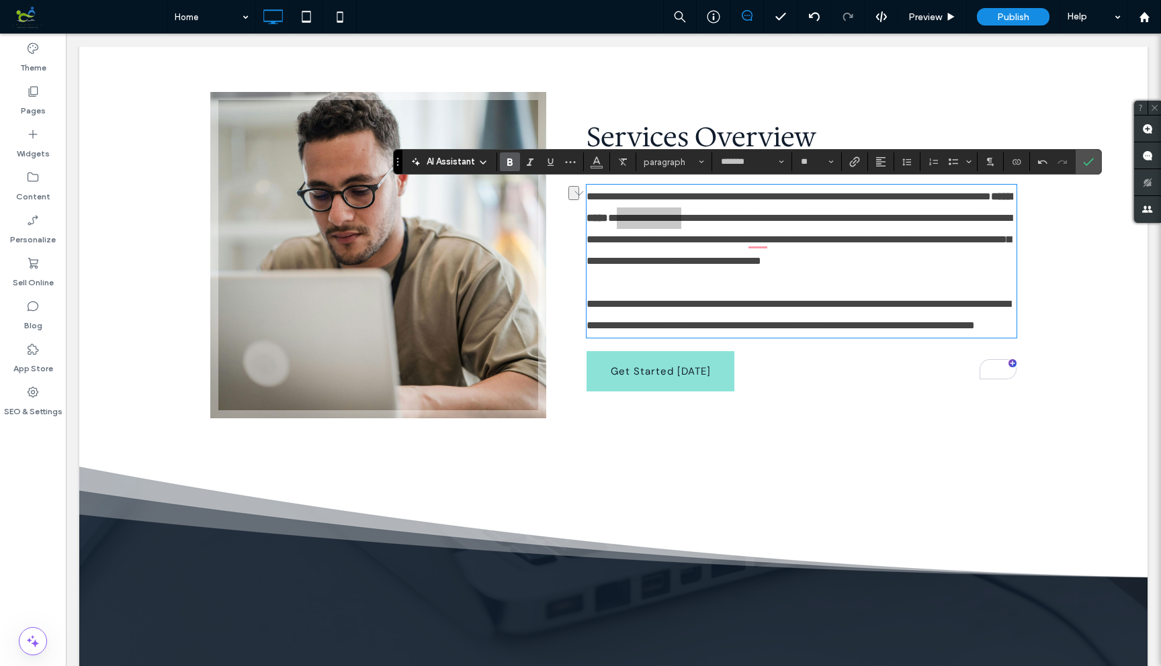
click at [510, 161] on use "Bold" at bounding box center [509, 161] width 5 height 7
drag, startPoint x: 838, startPoint y: 219, endPoint x: 924, endPoint y: 216, distance: 86.0
click at [924, 216] on span "**********" at bounding box center [798, 239] width 424 height 53
click at [508, 156] on icon "Bold" at bounding box center [509, 161] width 11 height 11
drag, startPoint x: 937, startPoint y: 218, endPoint x: 961, endPoint y: 216, distance: 24.2
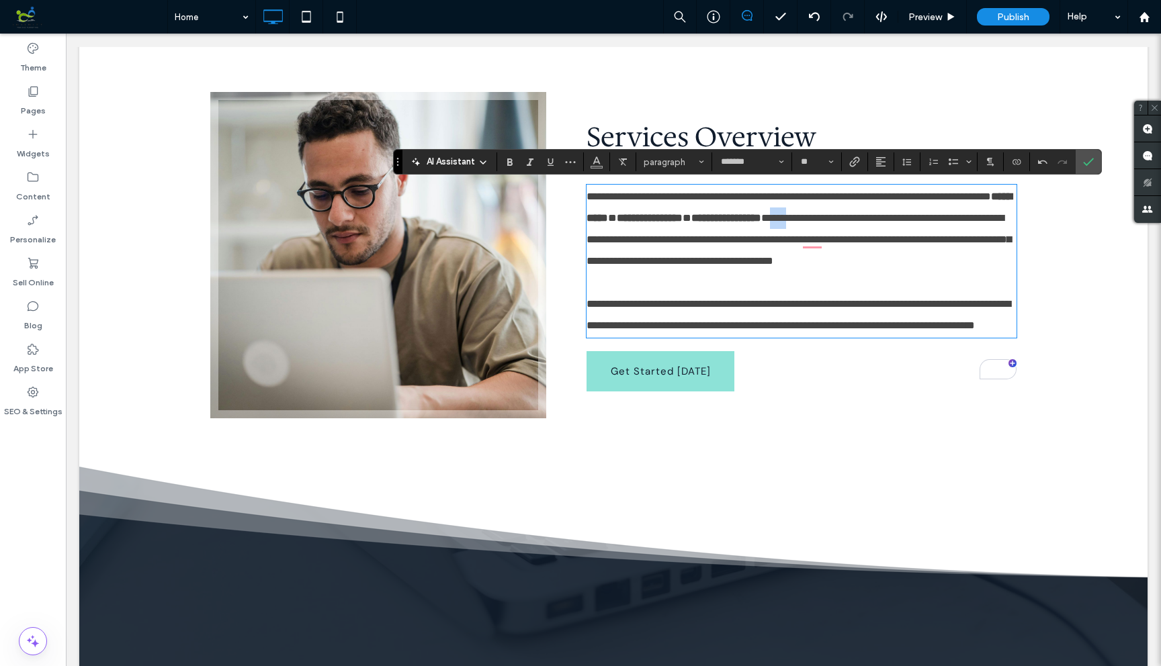
click at [961, 216] on span "**********" at bounding box center [798, 239] width 424 height 53
click at [510, 161] on icon "Bold" at bounding box center [509, 161] width 11 height 11
drag, startPoint x: 588, startPoint y: 240, endPoint x: 634, endPoint y: 238, distance: 45.7
click at [634, 238] on span "**********" at bounding box center [798, 239] width 424 height 53
click at [514, 159] on icon "Bold" at bounding box center [509, 161] width 11 height 11
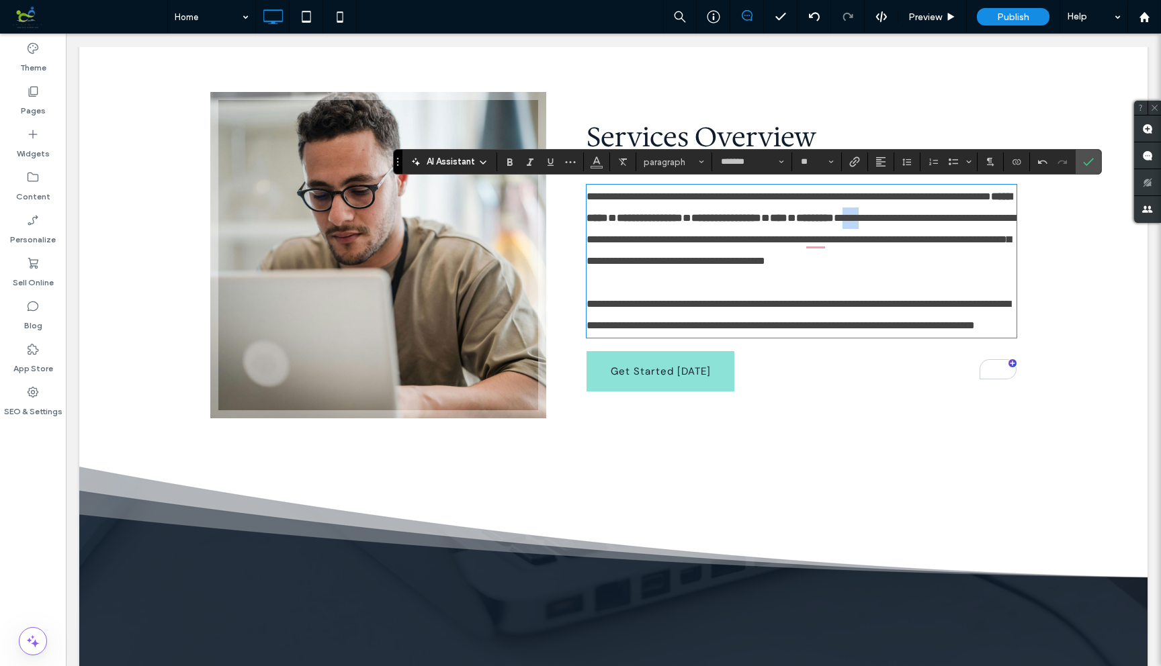
drag, startPoint x: 643, startPoint y: 238, endPoint x: 666, endPoint y: 236, distance: 22.3
click at [666, 236] on span "**********" at bounding box center [800, 239] width 429 height 53
click at [512, 158] on icon "Bold" at bounding box center [509, 161] width 11 height 11
drag, startPoint x: 676, startPoint y: 238, endPoint x: 697, endPoint y: 236, distance: 20.9
click at [697, 236] on span "**********" at bounding box center [798, 239] width 424 height 53
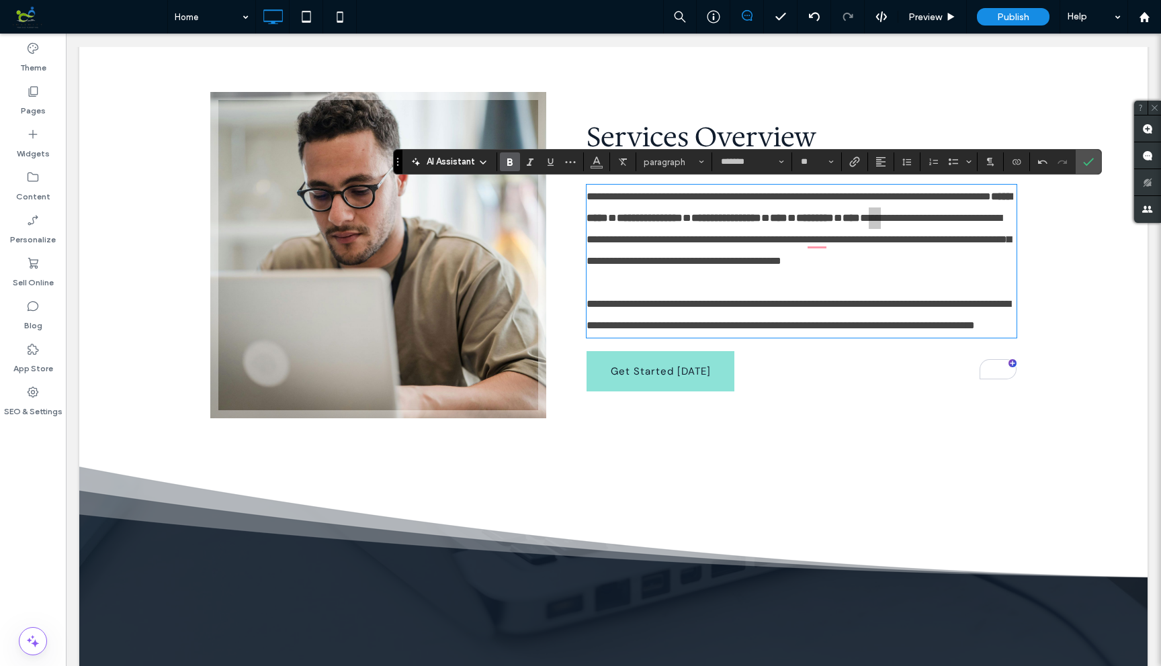
click at [504, 157] on icon "Bold" at bounding box center [509, 161] width 11 height 11
drag, startPoint x: 706, startPoint y: 240, endPoint x: 805, endPoint y: 234, distance: 99.6
click at [805, 234] on span "**********" at bounding box center [798, 239] width 424 height 53
click at [510, 160] on use "Bold" at bounding box center [509, 161] width 5 height 7
drag, startPoint x: 836, startPoint y: 240, endPoint x: 878, endPoint y: 235, distance: 42.6
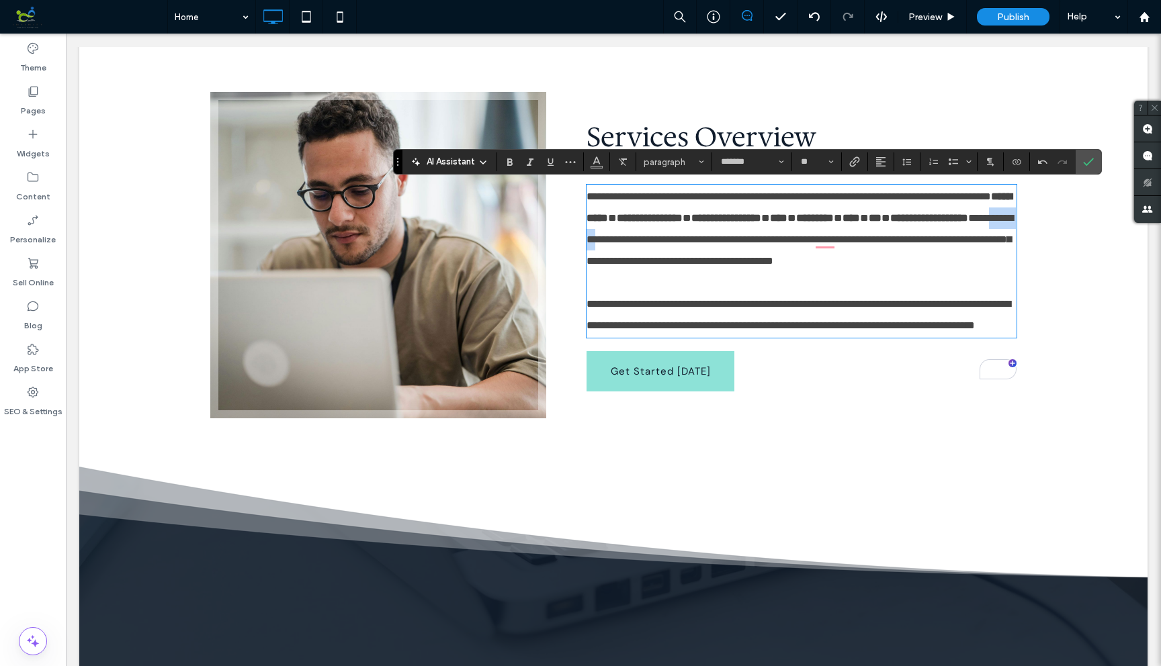
click at [878, 235] on span "**********" at bounding box center [799, 239] width 426 height 53
click at [510, 158] on use "Bold" at bounding box center [509, 161] width 5 height 7
click at [785, 272] on p "**********" at bounding box center [801, 229] width 430 height 86
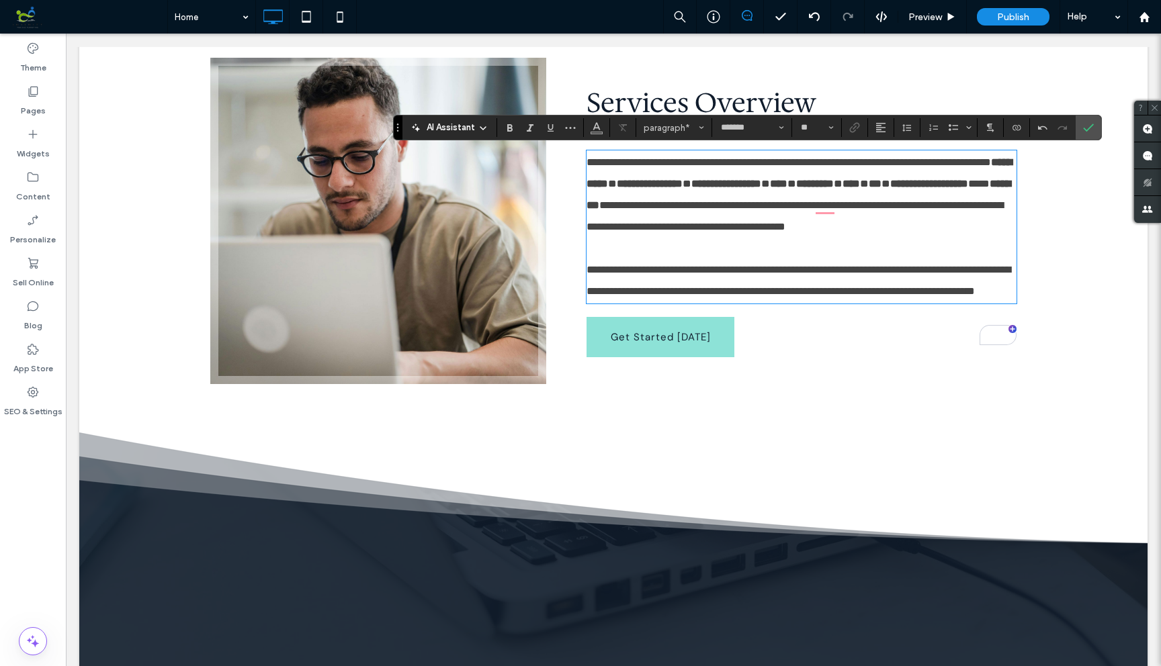
scroll to position [723, 0]
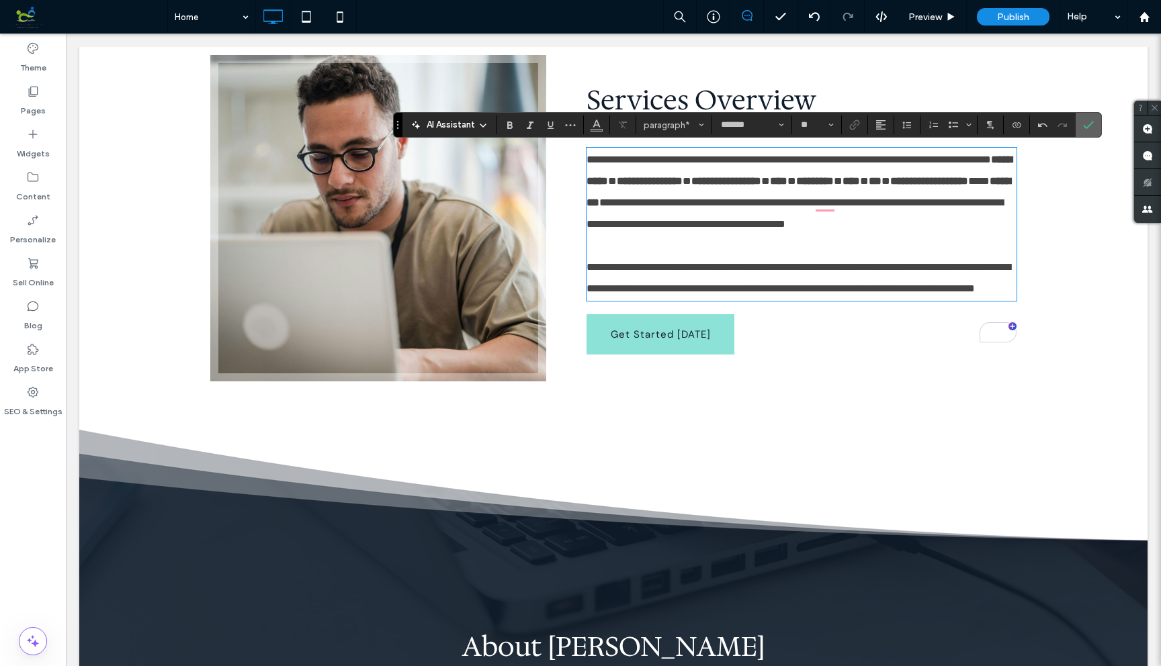
click at [1005, 124] on use "Confirm" at bounding box center [1088, 125] width 11 height 8
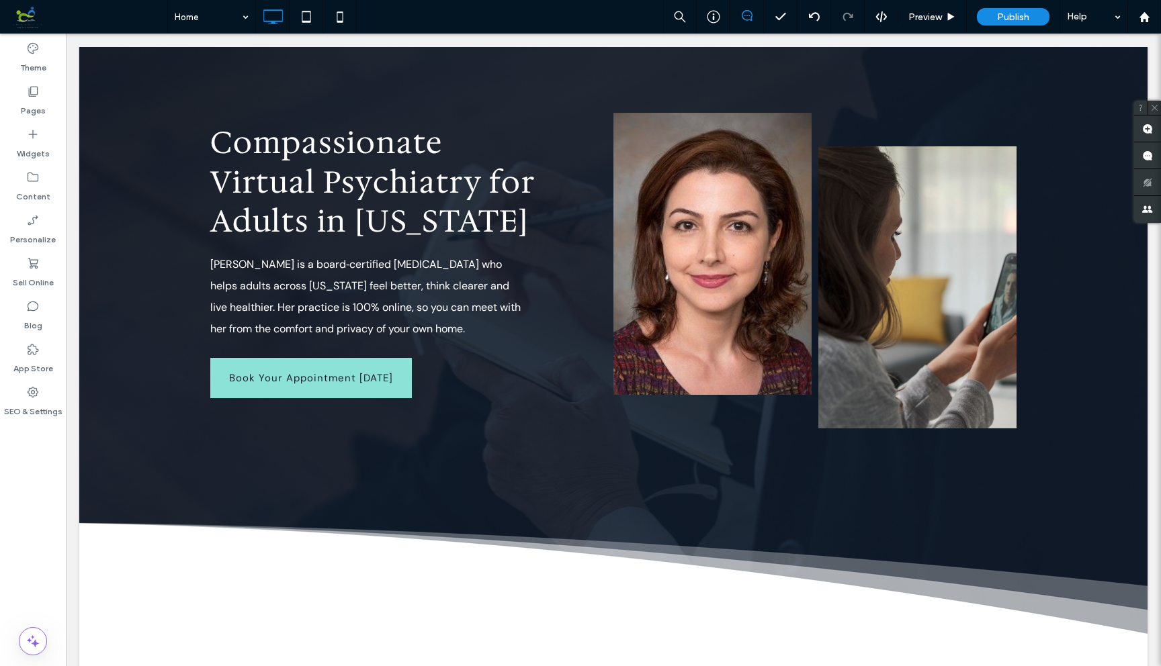
scroll to position [0, 0]
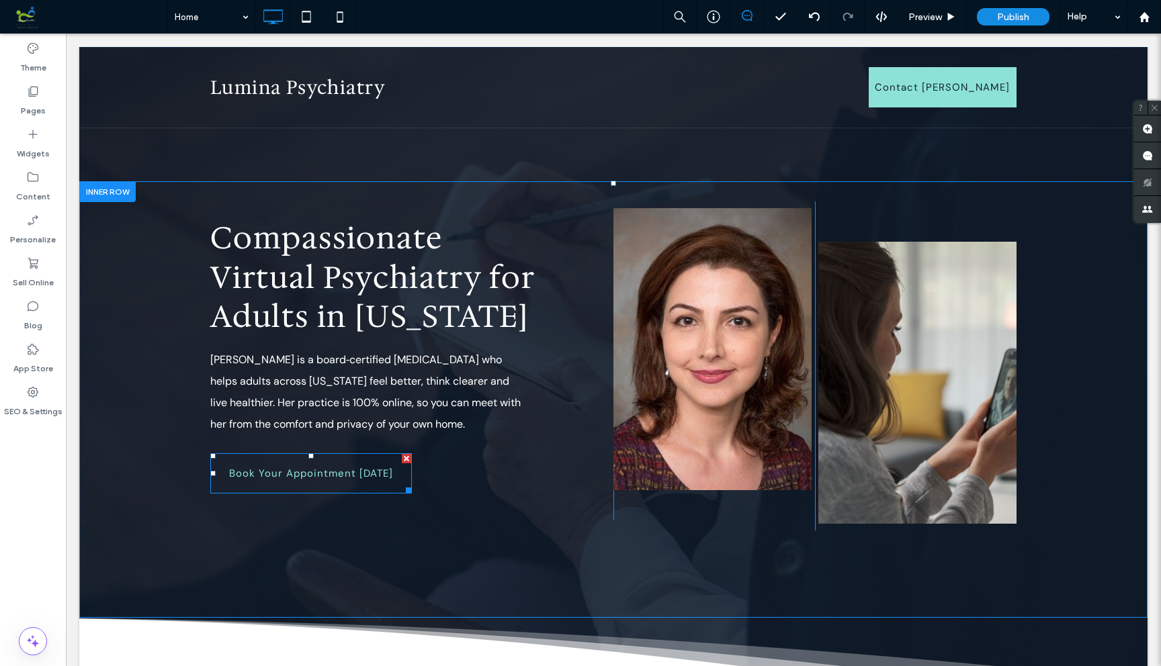
click at [393, 486] on link "Book Your Appointment [DATE]" at bounding box center [310, 473] width 201 height 40
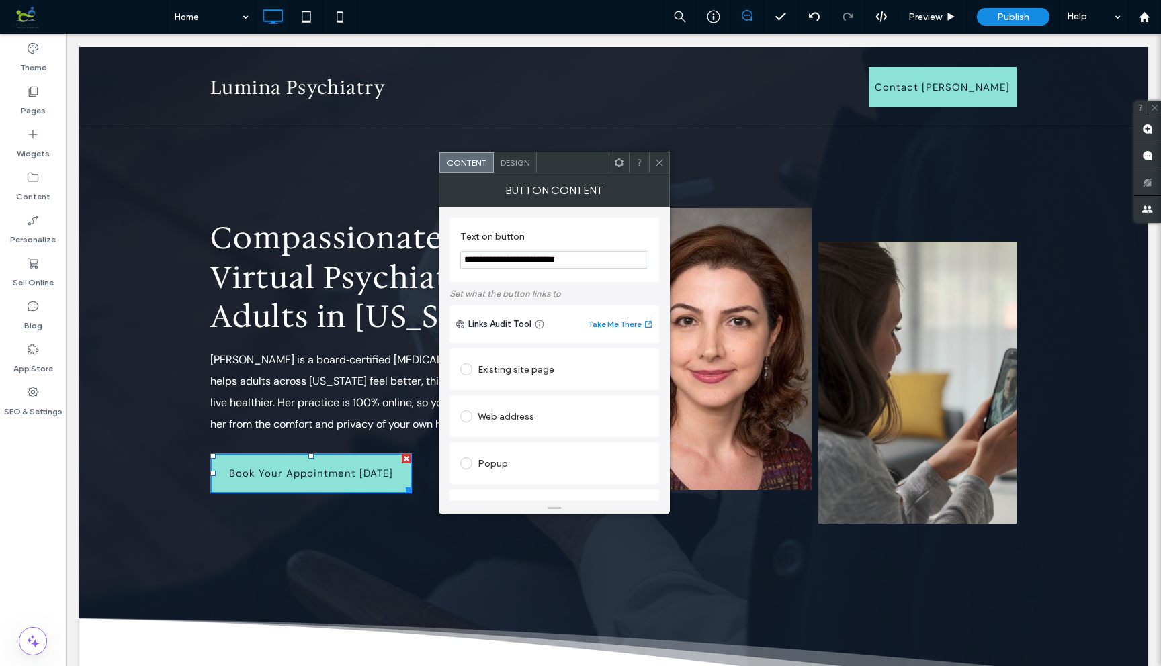
click at [468, 417] on span at bounding box center [466, 416] width 12 height 12
click at [508, 443] on input "url" at bounding box center [554, 442] width 188 height 17
paste input "**********"
type input "**********"
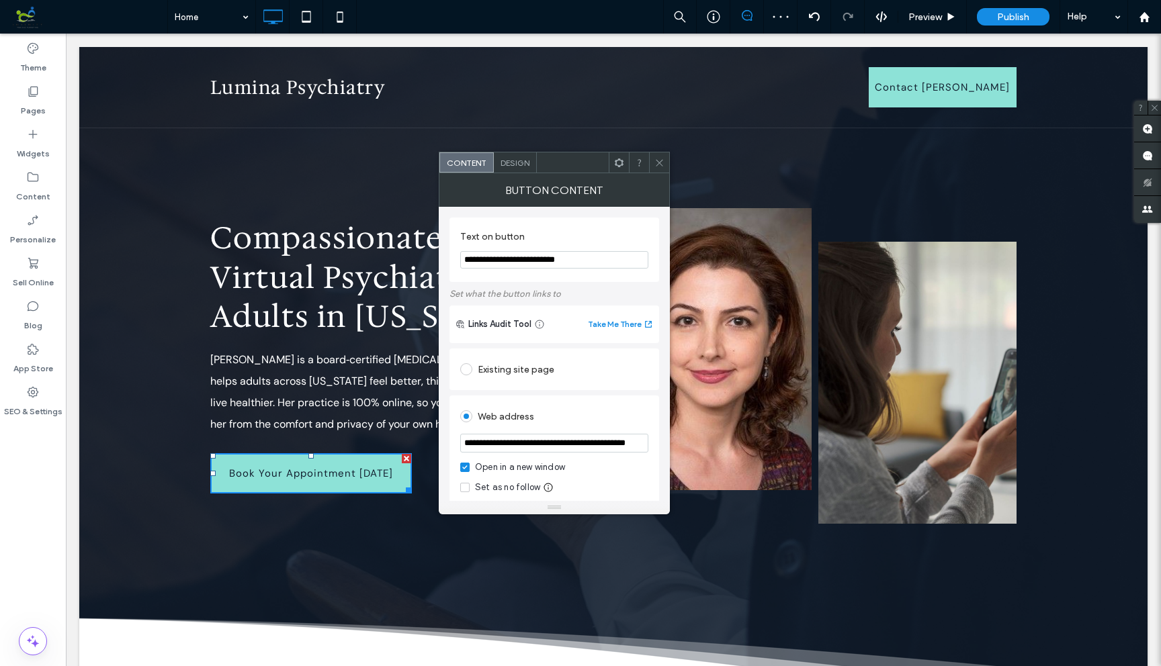
click at [660, 161] on use at bounding box center [658, 162] width 7 height 7
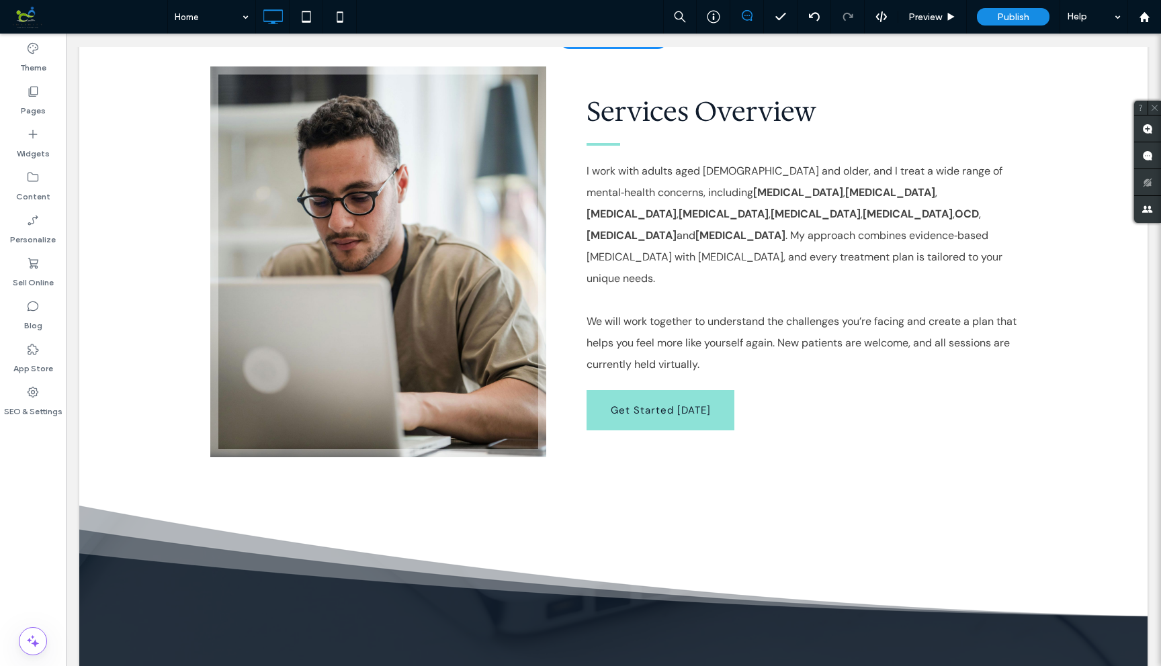
scroll to position [739, 0]
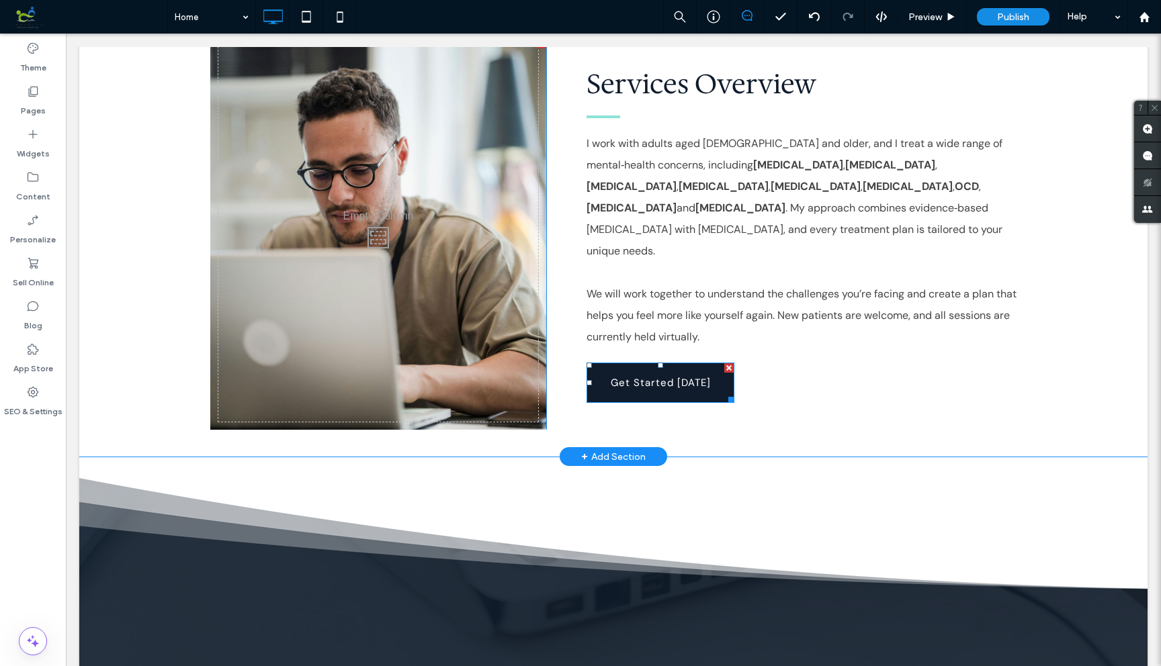
click at [668, 371] on link "Get Started [DATE]" at bounding box center [660, 383] width 148 height 40
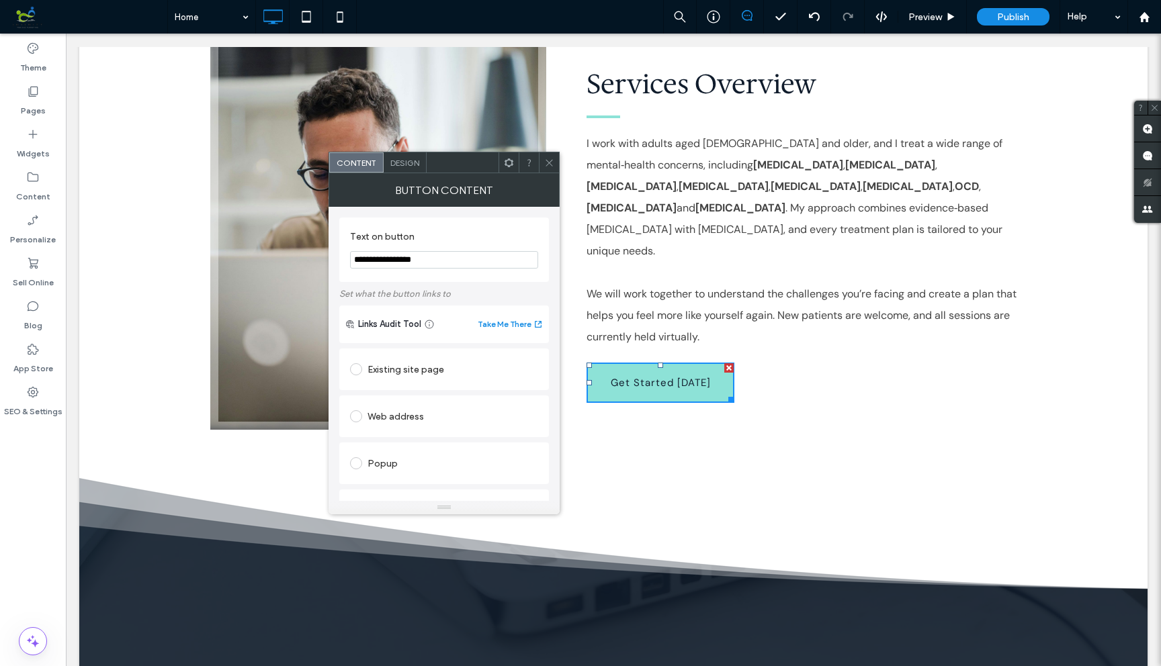
click at [424, 371] on div "Existing site page" at bounding box center [444, 369] width 188 height 21
click at [408, 463] on div "Web address" at bounding box center [444, 457] width 188 height 21
click at [427, 448] on input "url" at bounding box center [444, 442] width 188 height 17
paste input "**********"
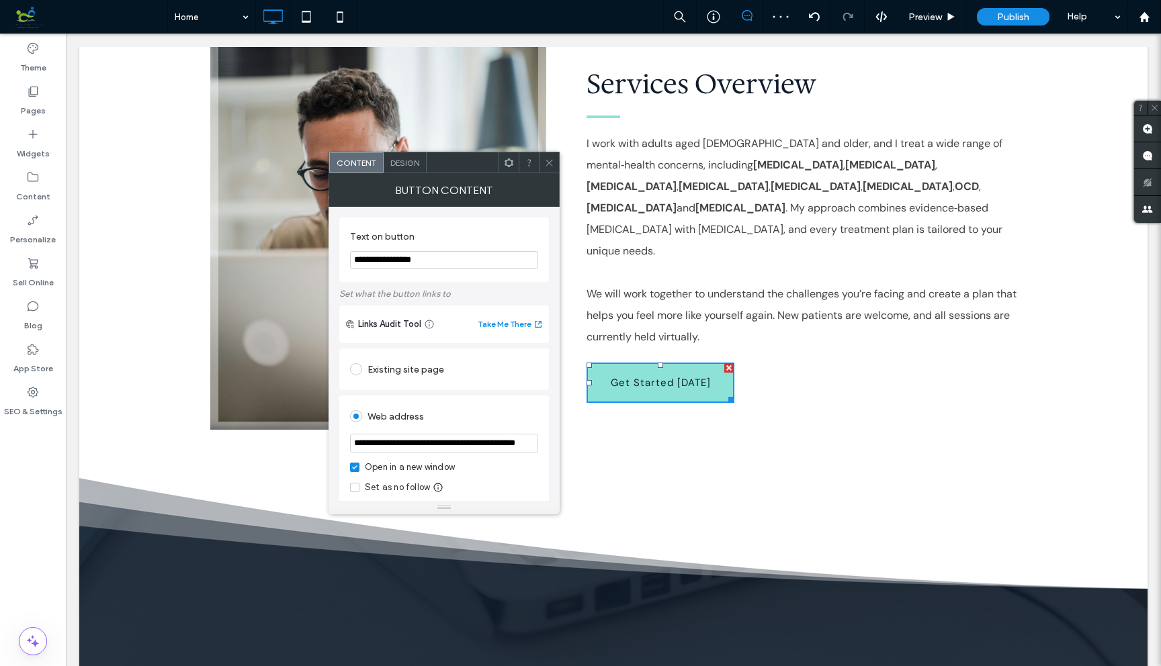
type input "**********"
click at [550, 165] on icon at bounding box center [549, 163] width 10 height 10
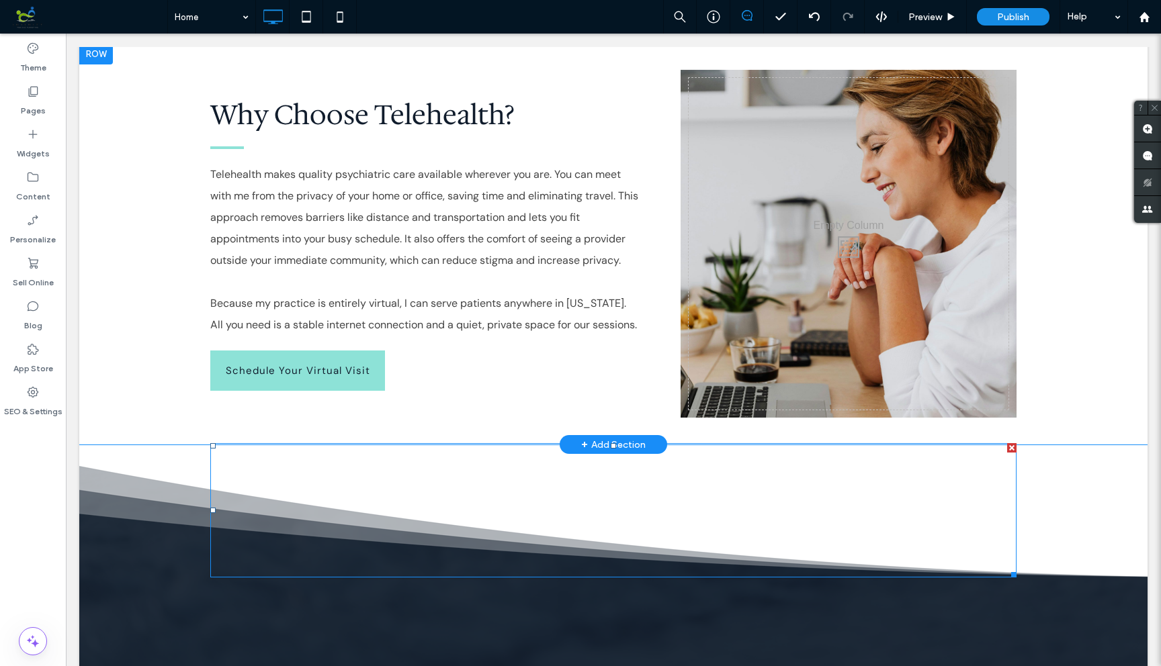
scroll to position [1809, 0]
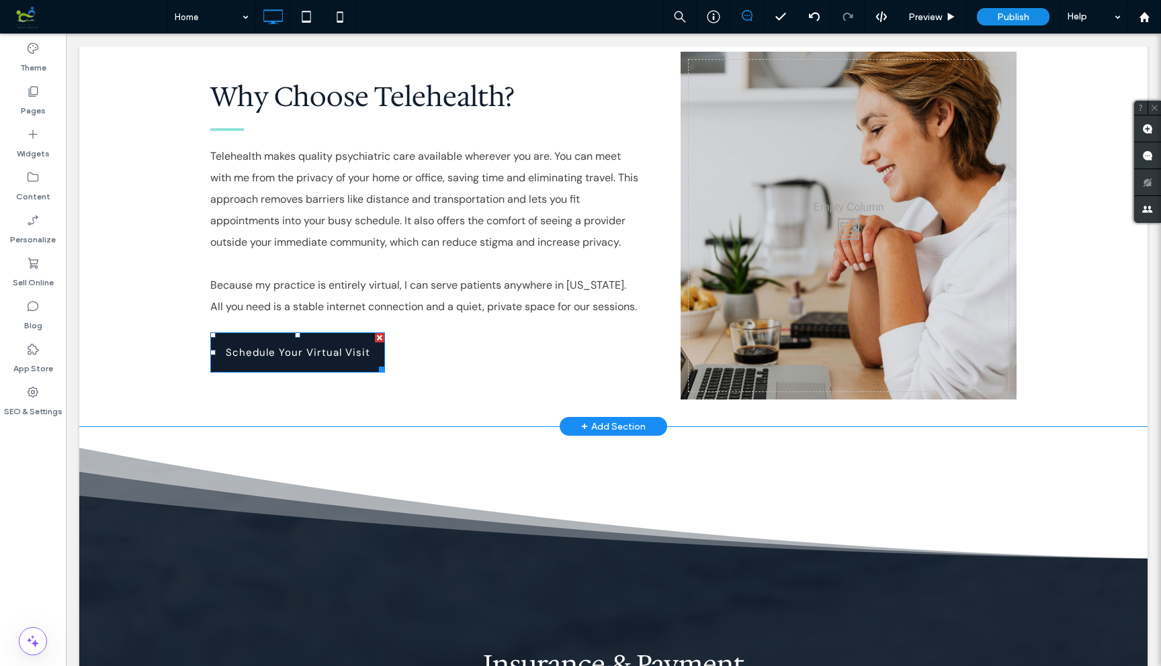
click at [379, 362] on div at bounding box center [379, 367] width 10 height 10
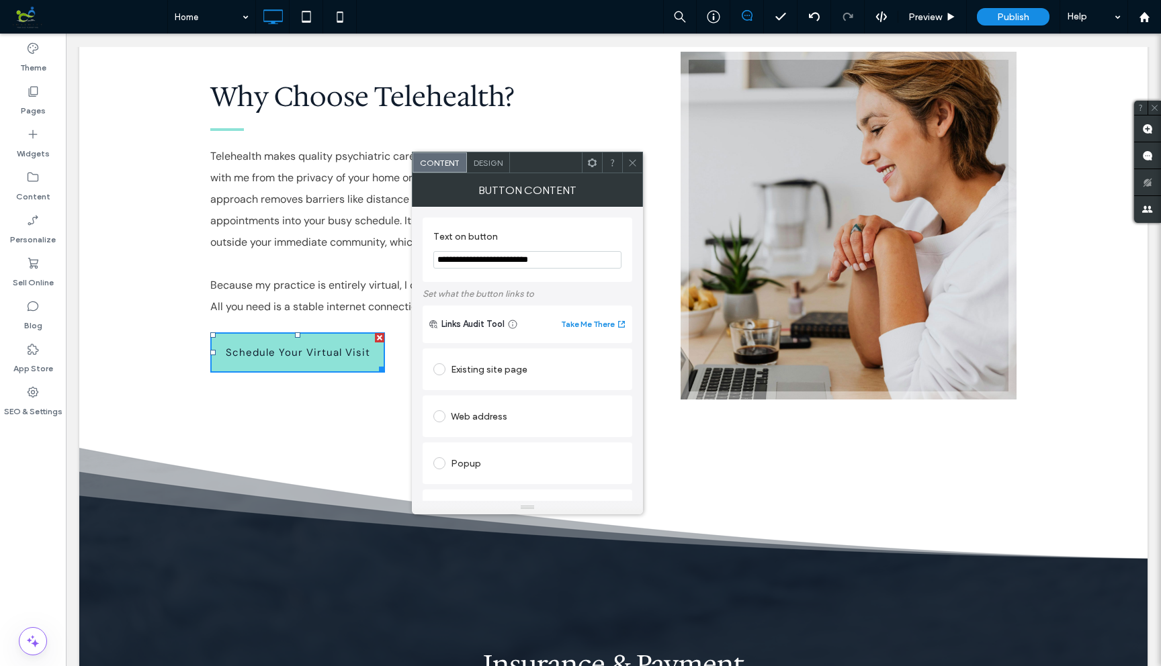
click at [442, 416] on span at bounding box center [439, 416] width 12 height 12
click at [512, 445] on input "url" at bounding box center [527, 442] width 188 height 17
paste input "**********"
type input "**********"
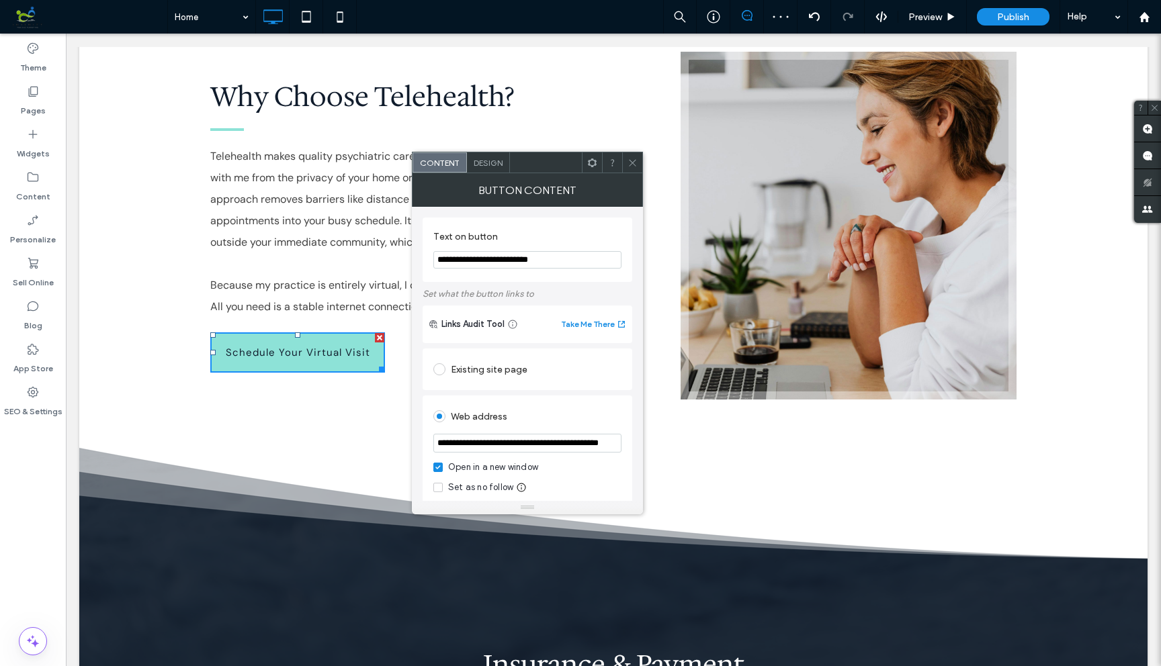
click at [633, 158] on icon at bounding box center [632, 163] width 10 height 10
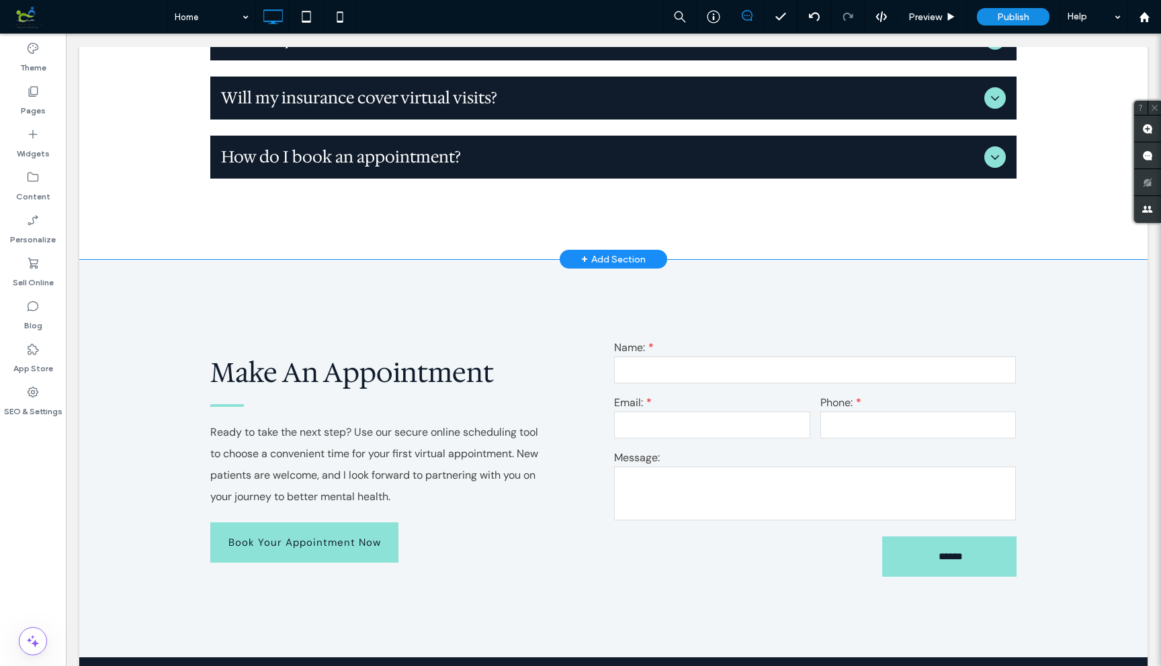
scroll to position [3037, 0]
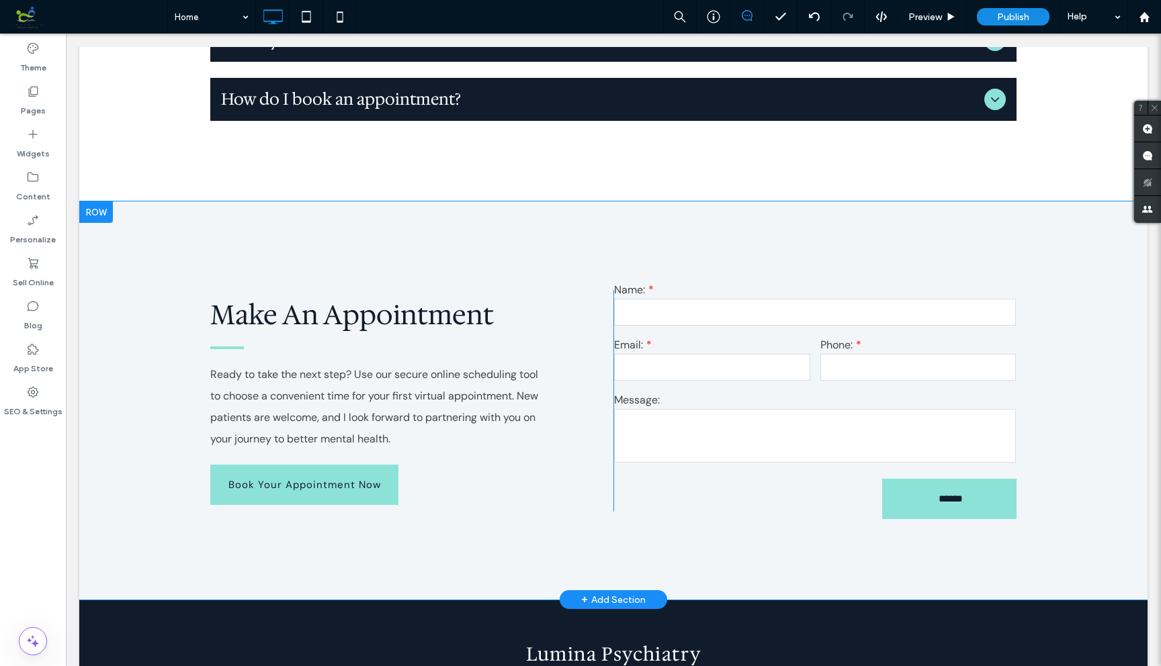
click at [105, 201] on div at bounding box center [96, 211] width 34 height 21
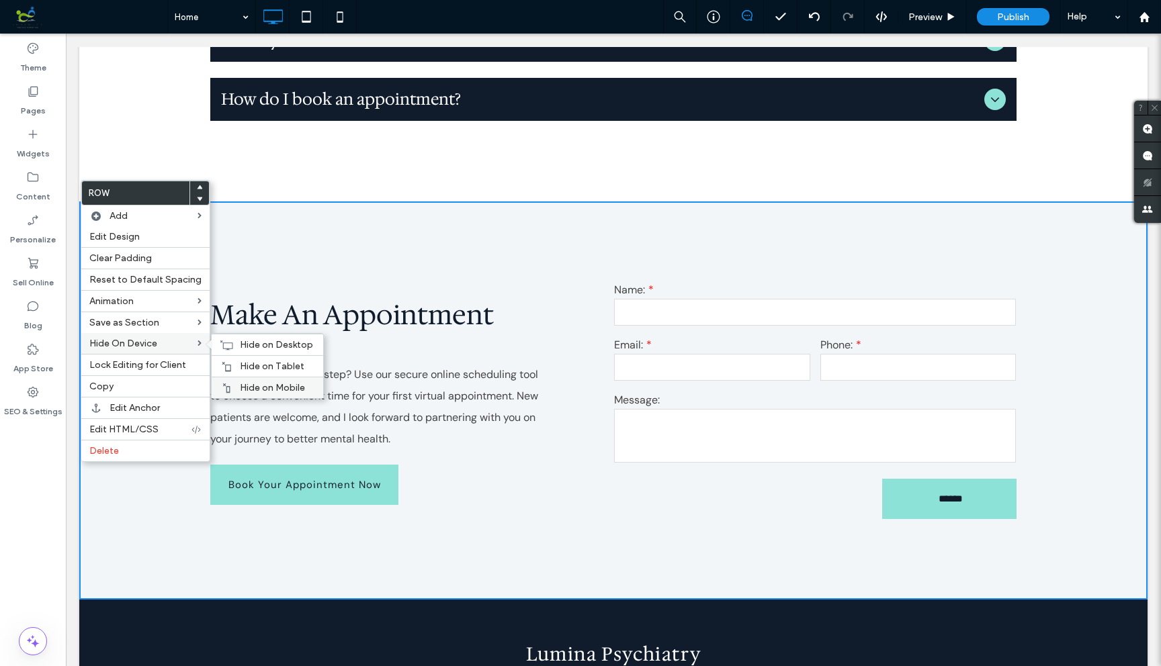
click at [240, 383] on span "Hide on Mobile" at bounding box center [272, 387] width 65 height 11
click at [251, 365] on span "Hide on Tablet" at bounding box center [272, 366] width 64 height 11
click at [256, 344] on span "Hide on Desktop" at bounding box center [276, 344] width 73 height 11
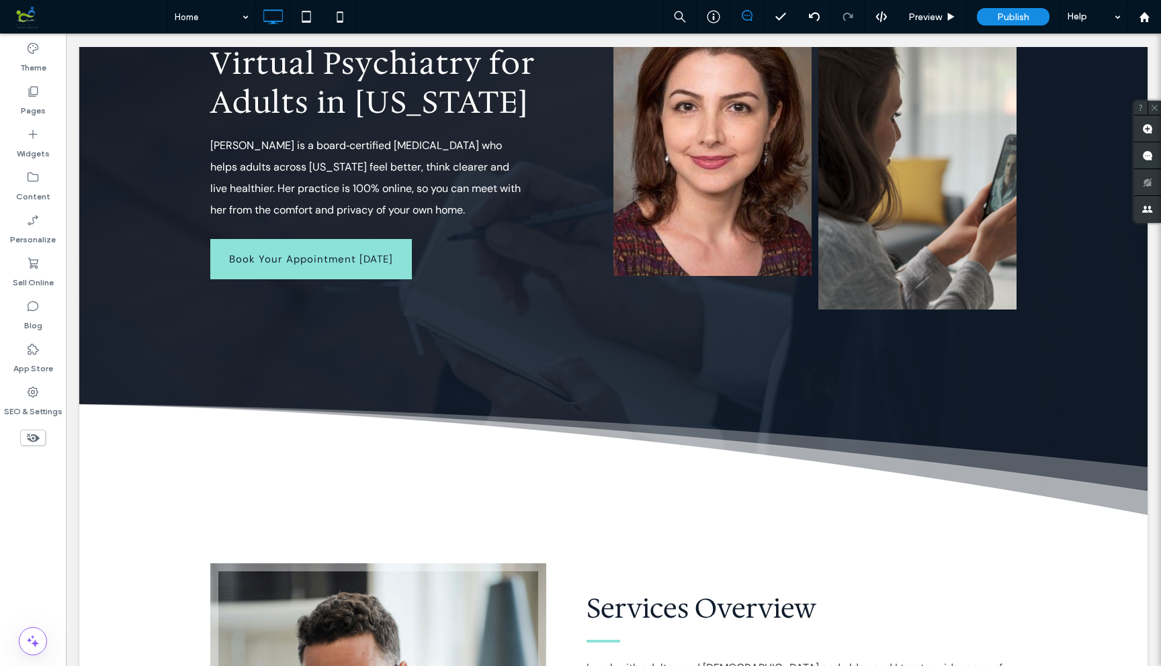
scroll to position [0, 0]
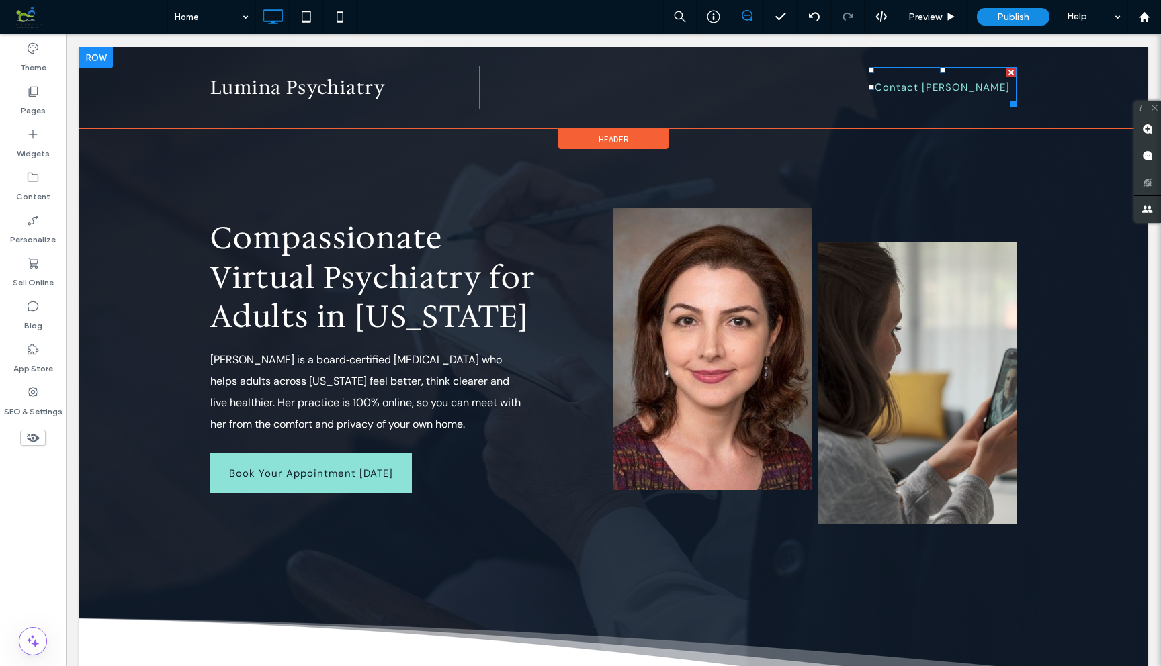
click at [886, 100] on link "Contact [PERSON_NAME]" at bounding box center [942, 87] width 148 height 40
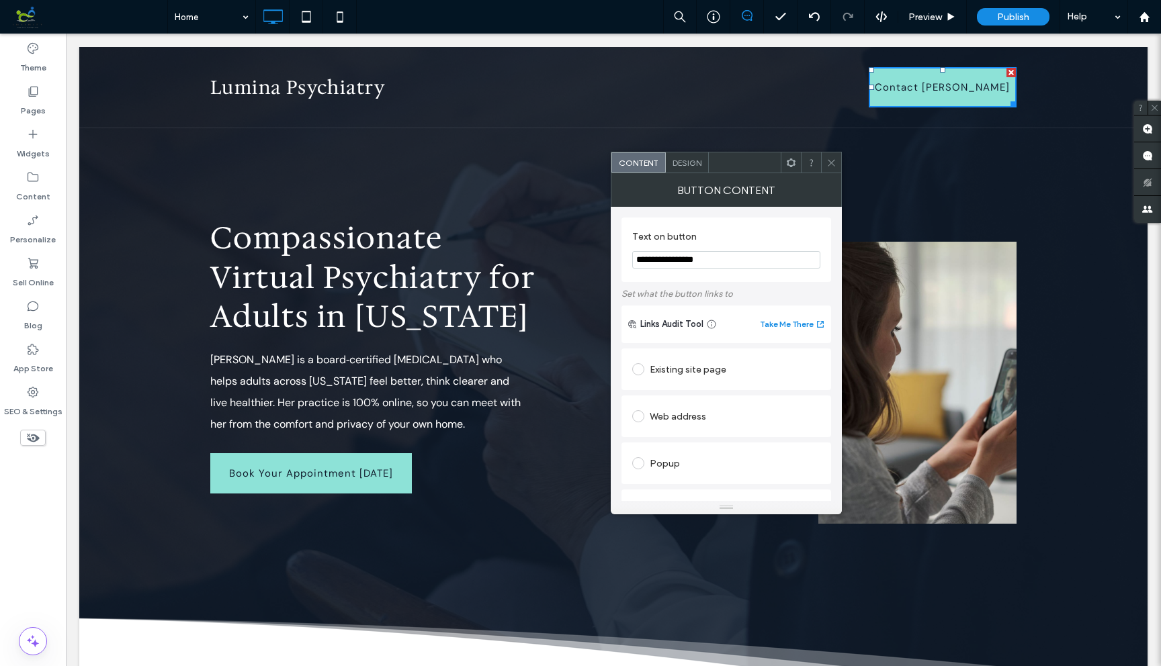
click at [641, 415] on span at bounding box center [638, 416] width 12 height 12
click at [670, 448] on input "url" at bounding box center [726, 442] width 188 height 17
paste input "**********"
type input "**********"
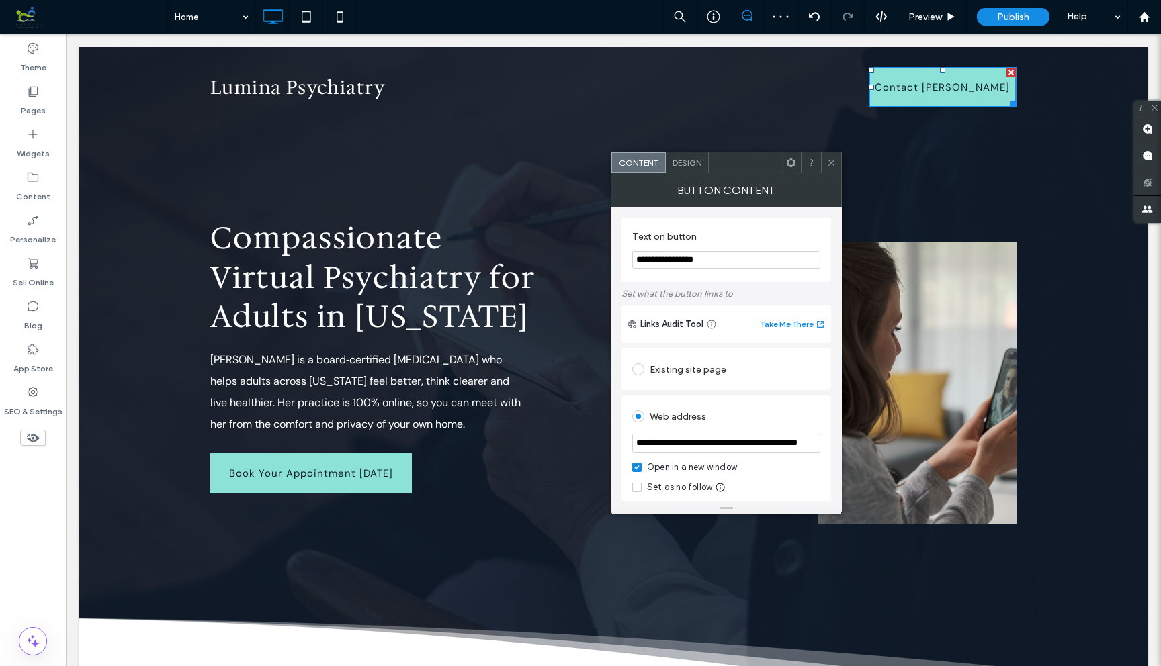
click at [833, 162] on icon at bounding box center [831, 163] width 10 height 10
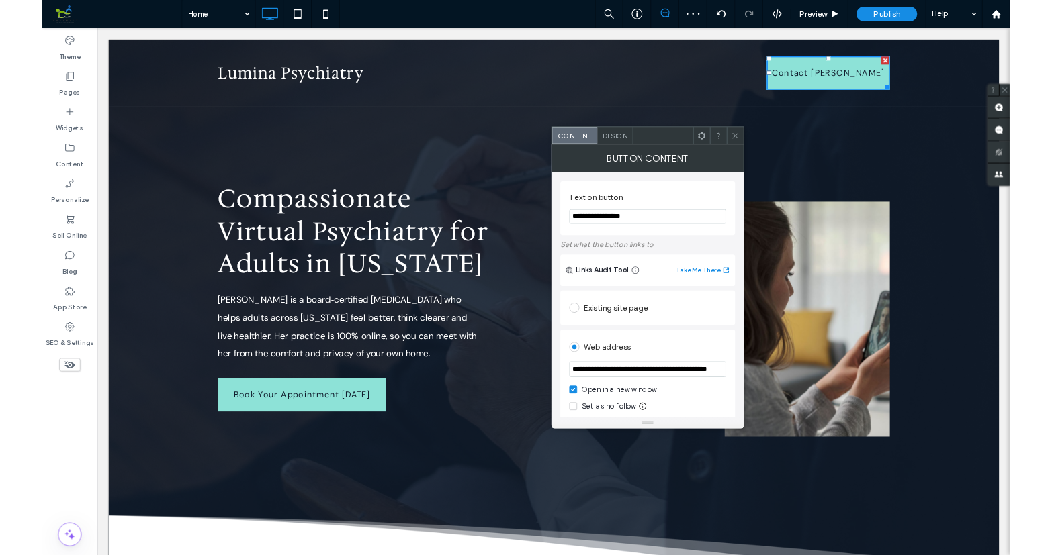
scroll to position [0, 0]
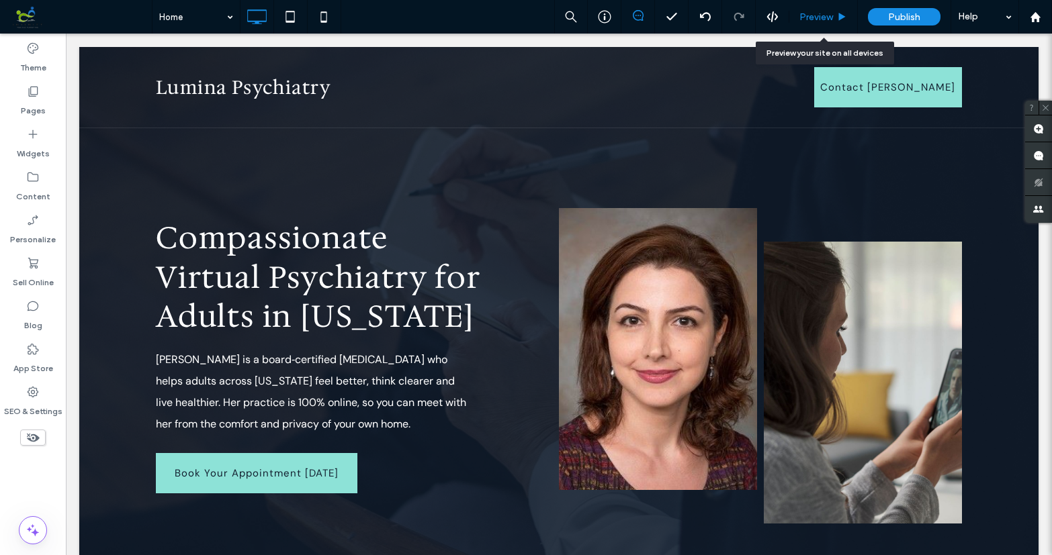
click at [815, 13] on span "Preview" at bounding box center [816, 16] width 34 height 11
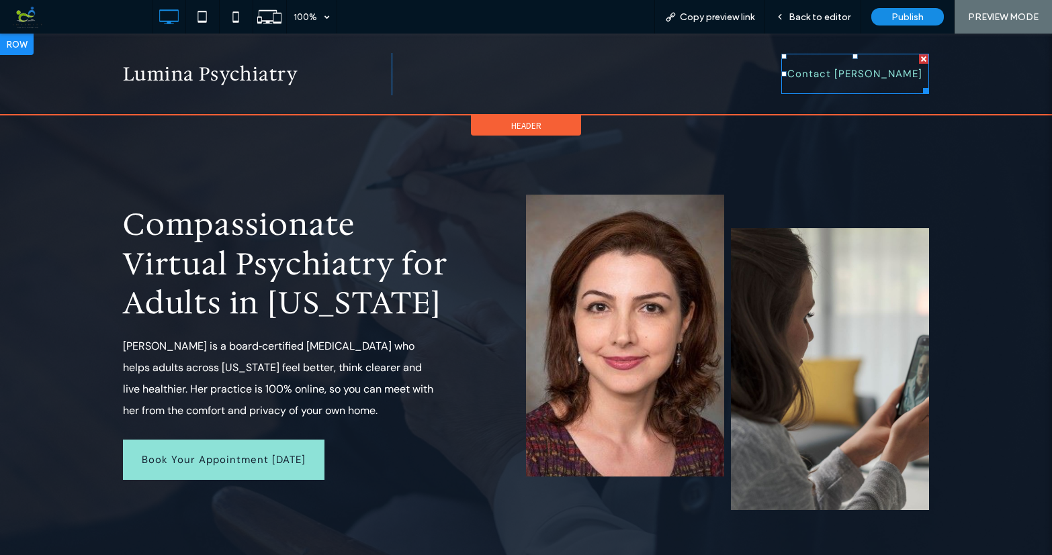
click at [845, 83] on link "Contact [PERSON_NAME]" at bounding box center [855, 74] width 148 height 40
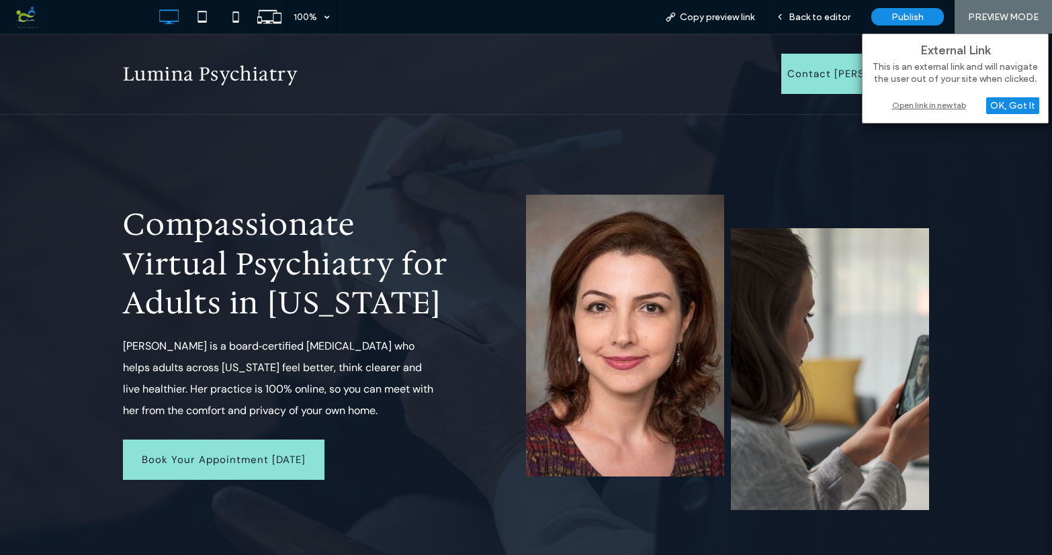
click at [929, 106] on div "Open link in new tab" at bounding box center [955, 105] width 168 height 14
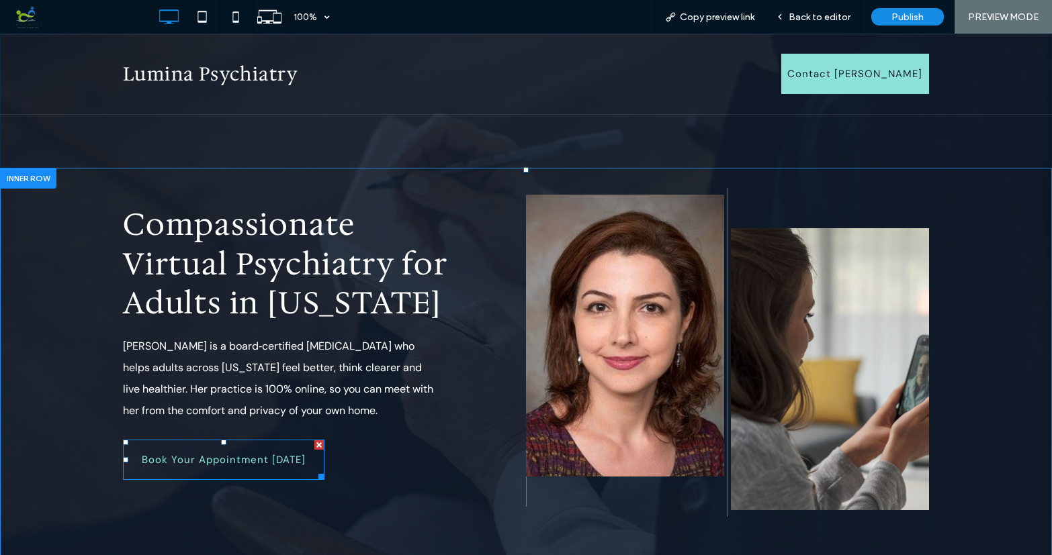
click at [306, 471] on link "Book Your Appointment [DATE]" at bounding box center [223, 460] width 201 height 40
click at [287, 473] on link "Book Your Appointment [DATE]" at bounding box center [223, 460] width 201 height 40
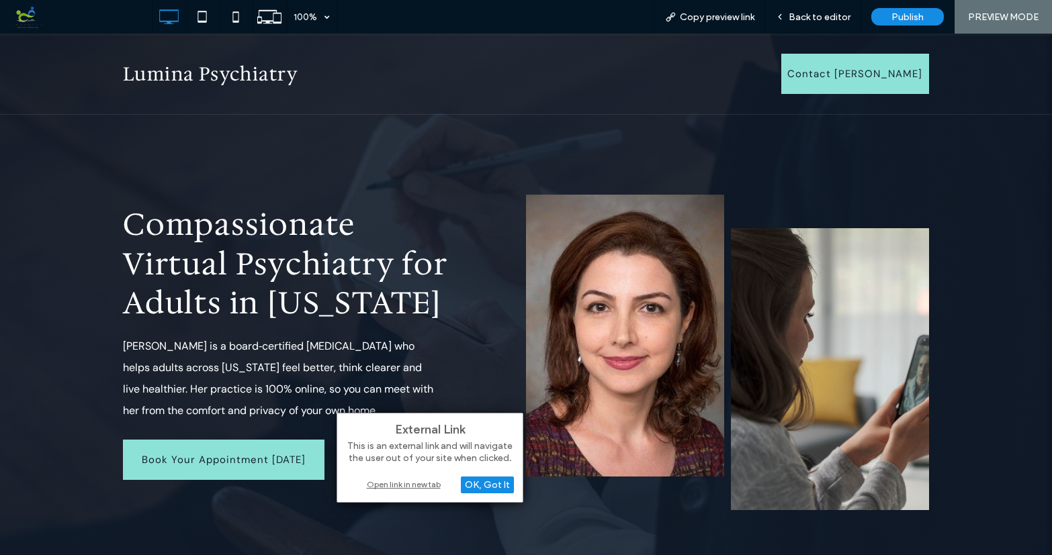
click at [416, 483] on div "Open link in new tab" at bounding box center [430, 485] width 168 height 14
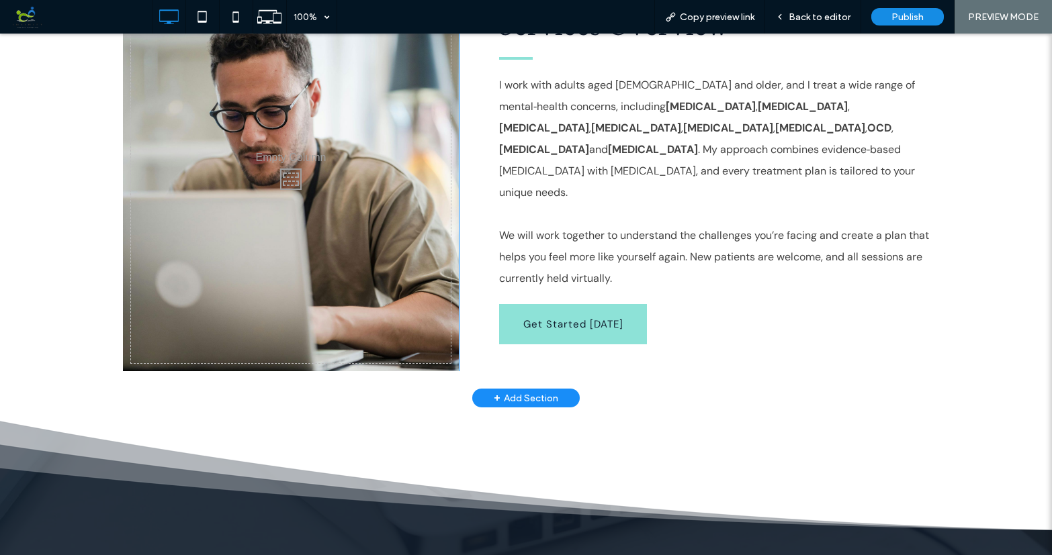
scroll to position [806, 0]
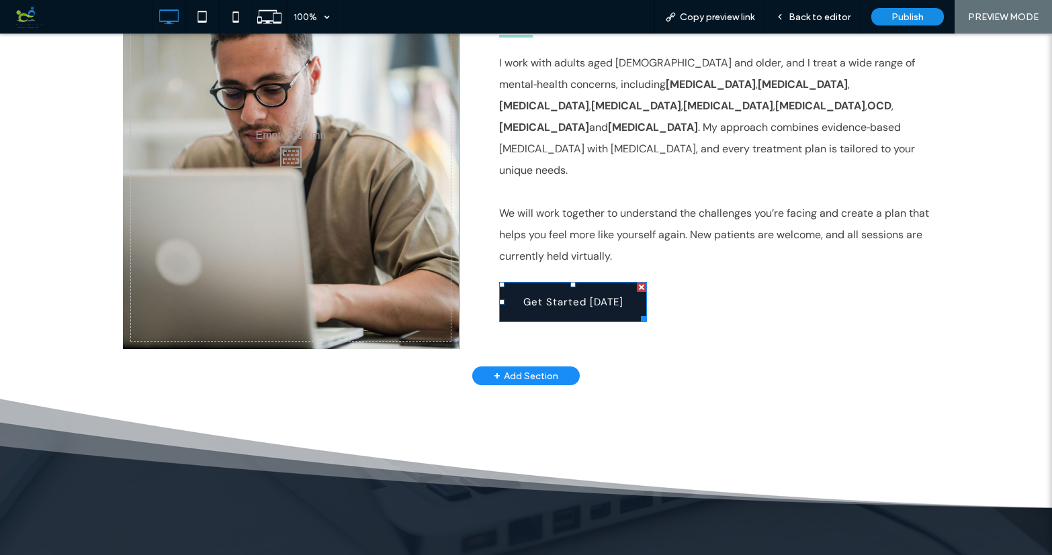
click at [635, 291] on link "Get Started [DATE]" at bounding box center [573, 302] width 148 height 40
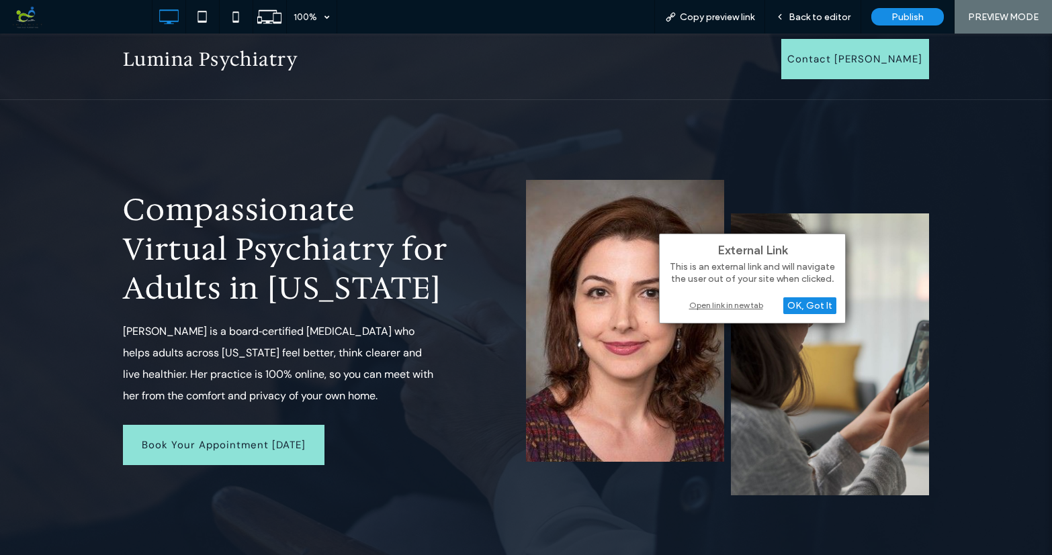
scroll to position [0, 0]
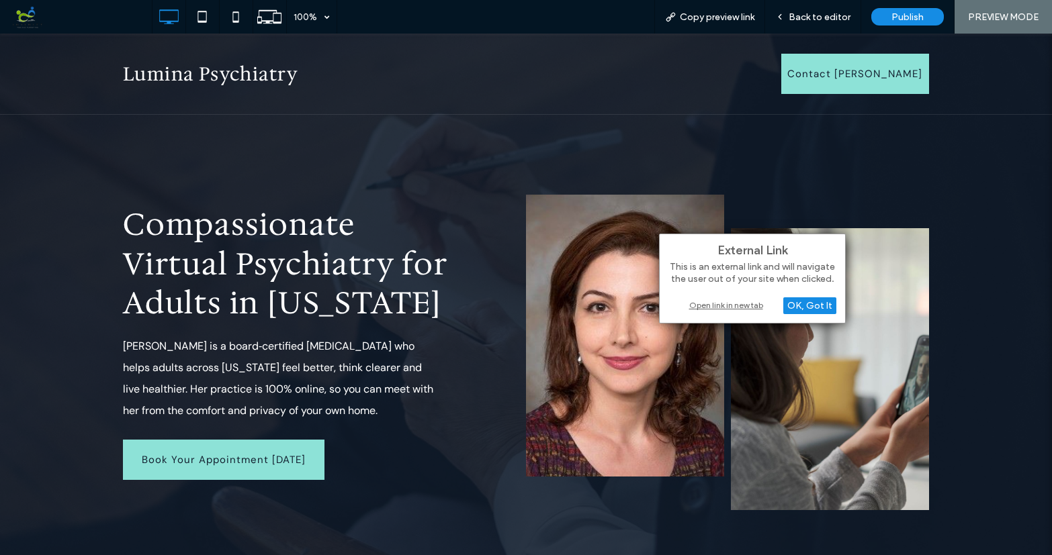
click at [710, 304] on div "Open link in new tab" at bounding box center [752, 305] width 168 height 14
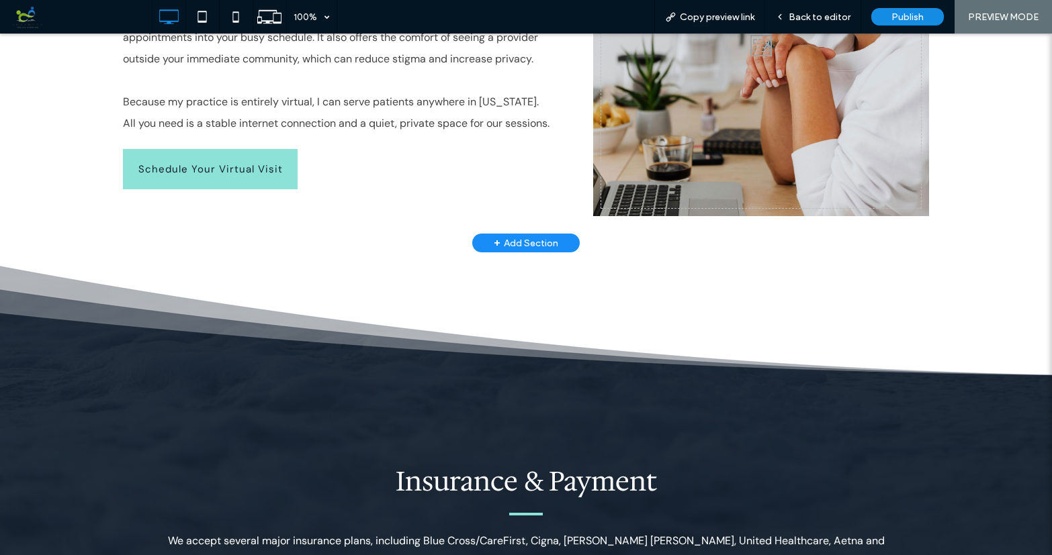
scroll to position [1990, 0]
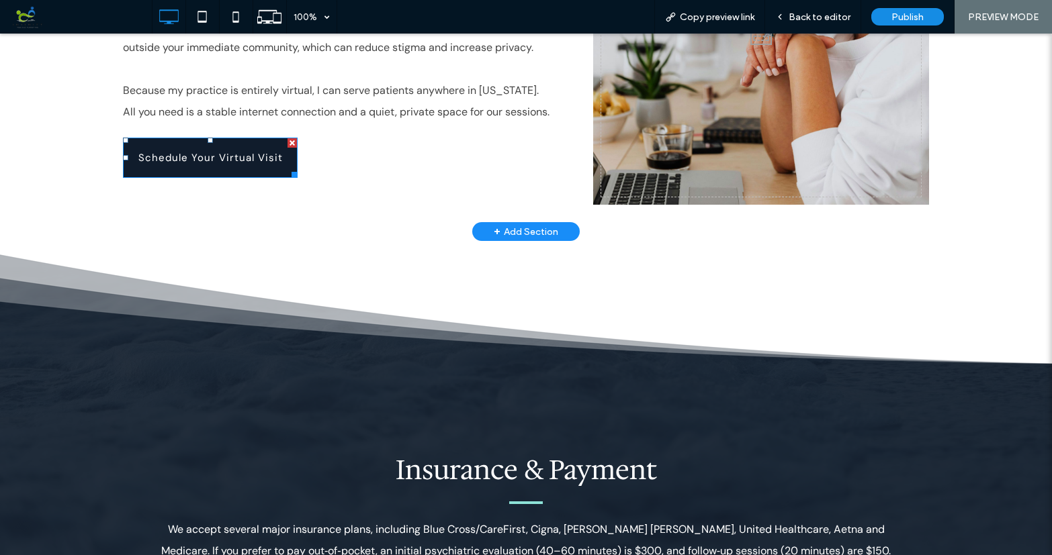
click at [289, 167] on div at bounding box center [292, 172] width 10 height 10
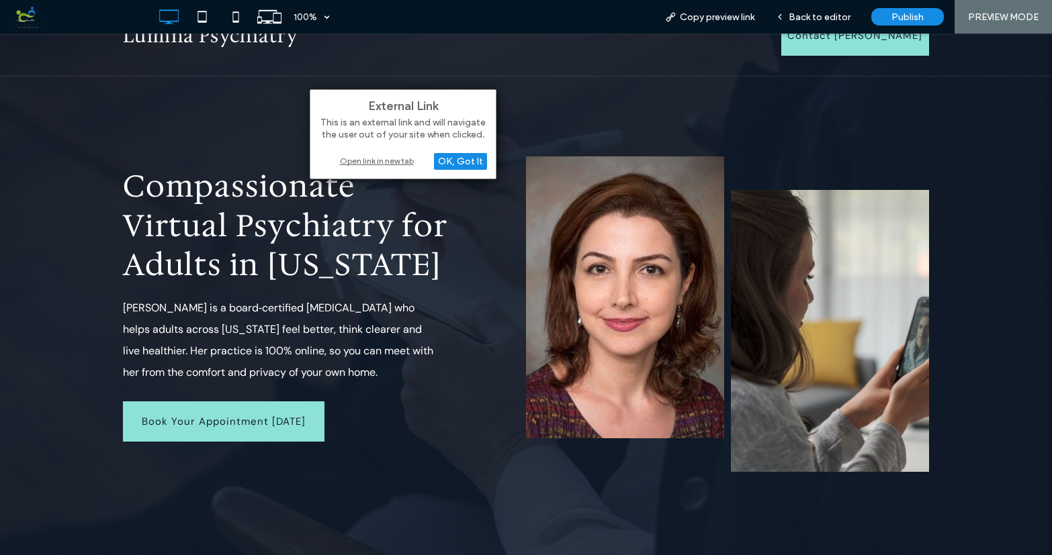
click at [396, 162] on div "Open link in new tab" at bounding box center [403, 161] width 168 height 14
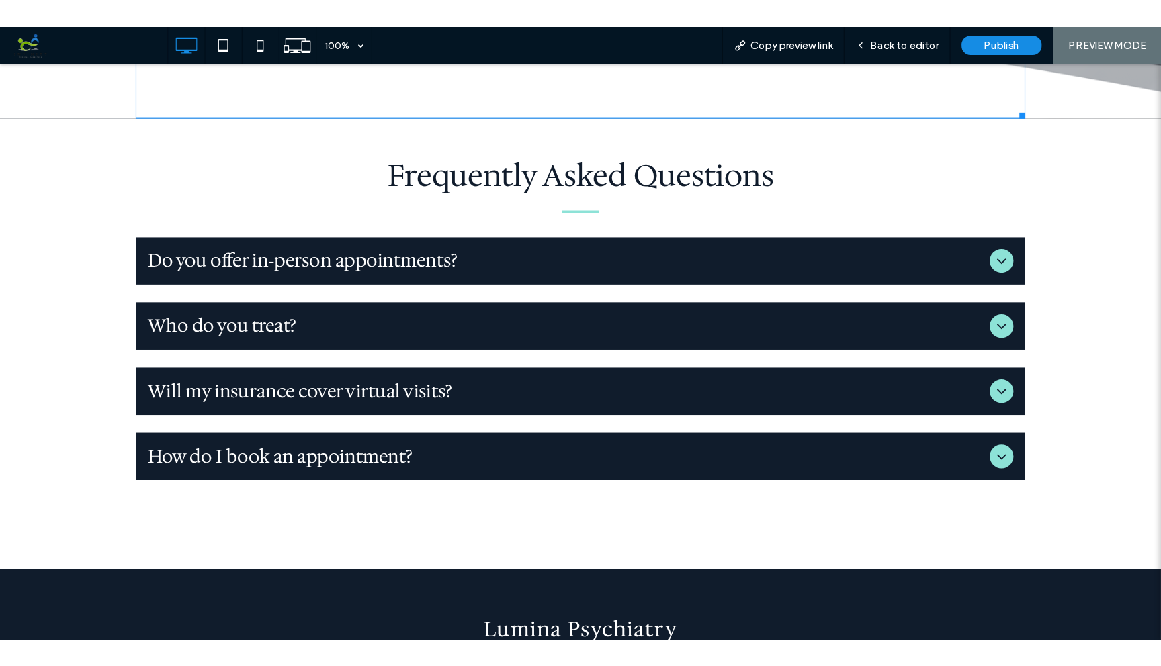
scroll to position [2736, 0]
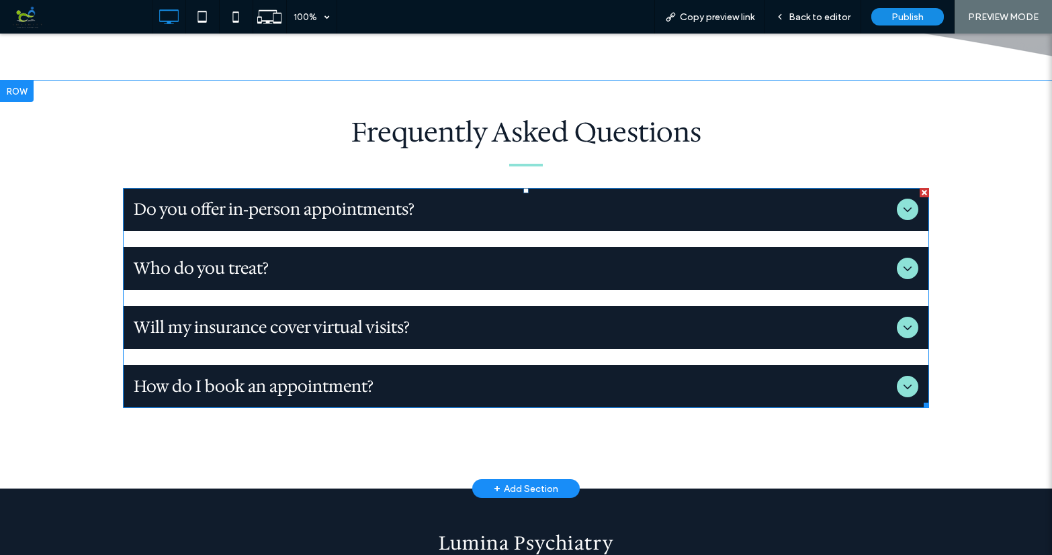
click at [473, 199] on span "Do you offer in‑person appointments?" at bounding box center [513, 209] width 758 height 21
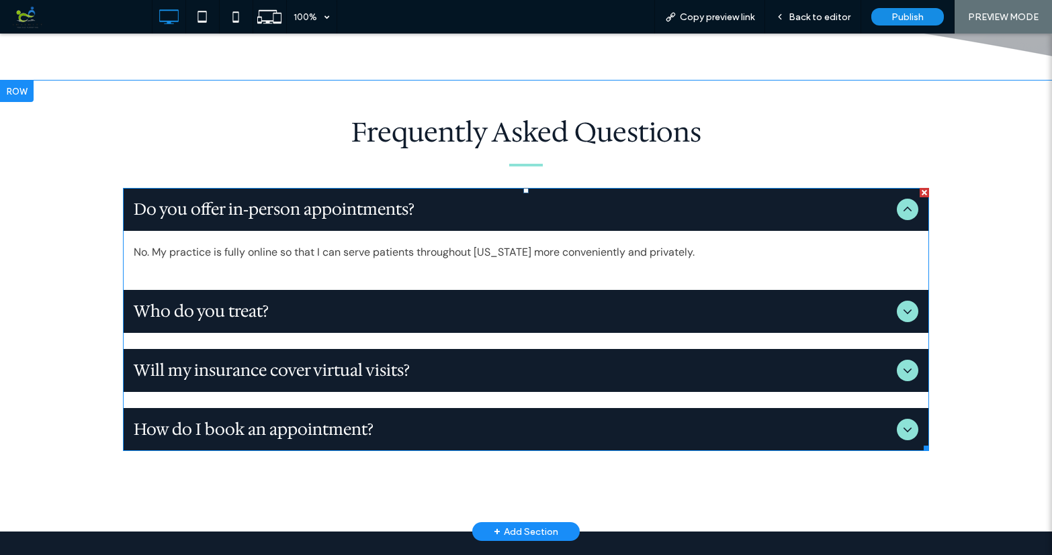
click at [543, 301] on span "Who do you treat?" at bounding box center [513, 311] width 758 height 21
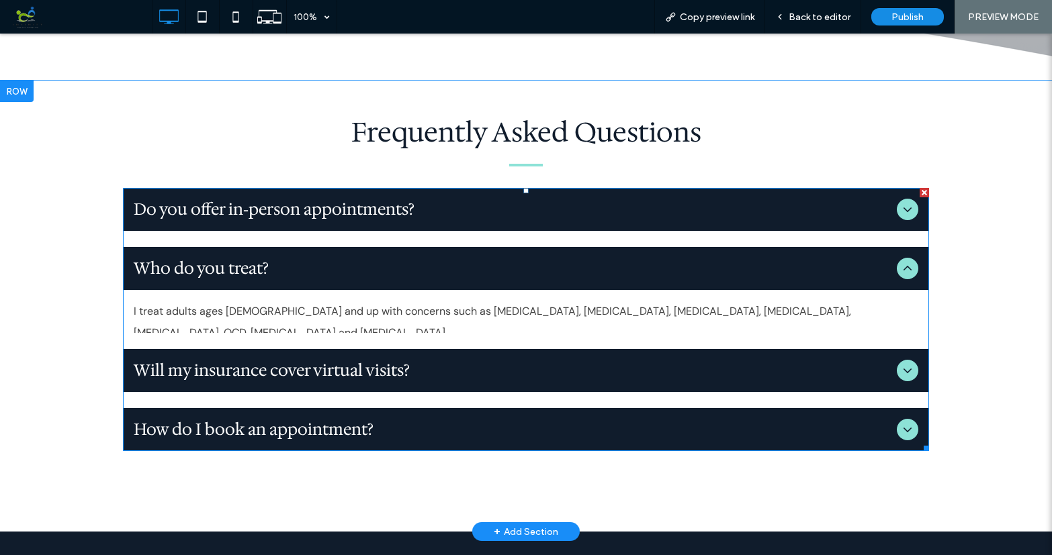
click at [524, 360] on span "Will my insurance cover virtual visits?" at bounding box center [513, 370] width 758 height 21
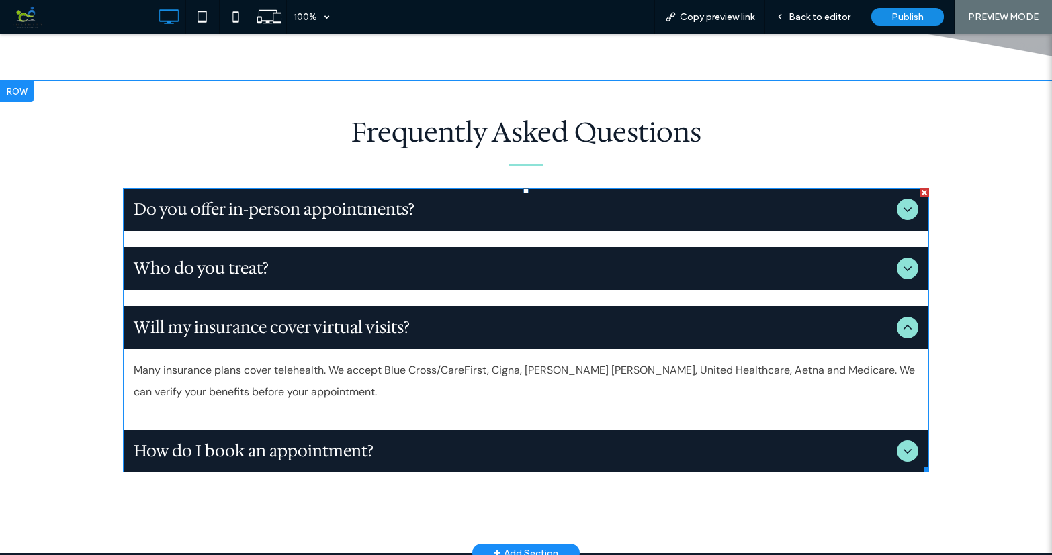
click at [496, 441] on span "How do I book an appointment?" at bounding box center [513, 451] width 758 height 21
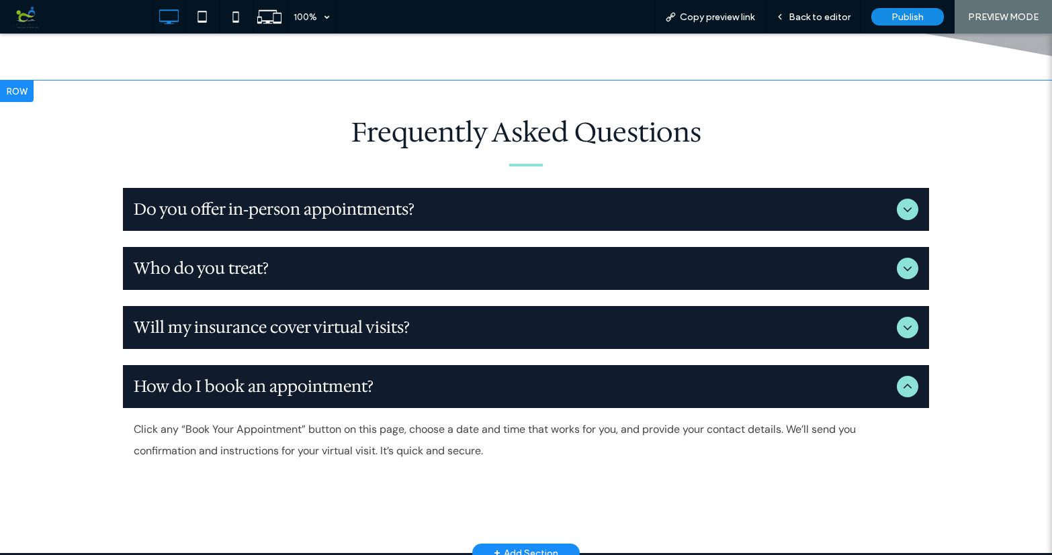
click at [1005, 240] on div "Frequently Asked Questions Do you offer in‑person appointments? No. My practice…" at bounding box center [526, 317] width 1052 height 473
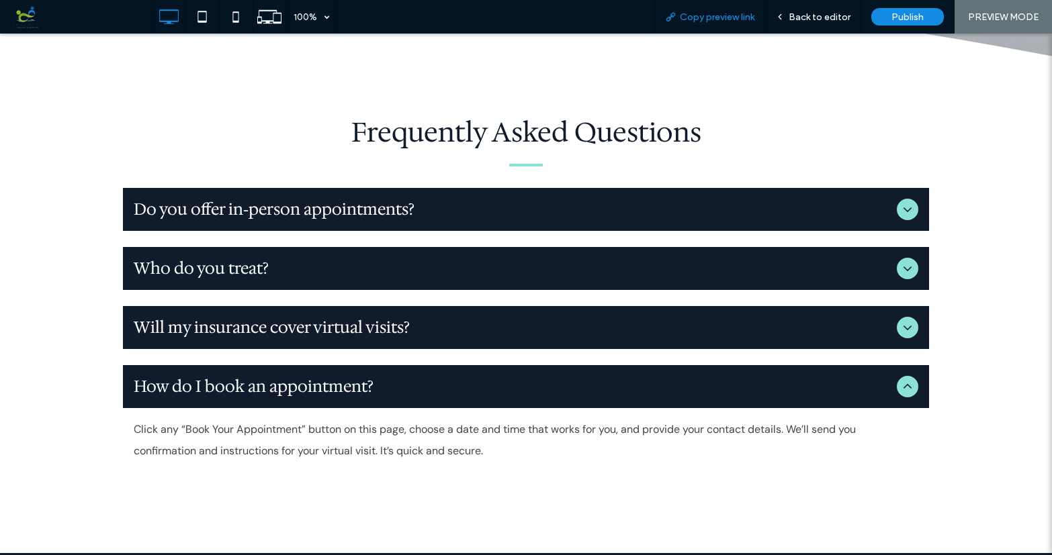
click at [725, 17] on span "Copy preview link" at bounding box center [717, 16] width 75 height 11
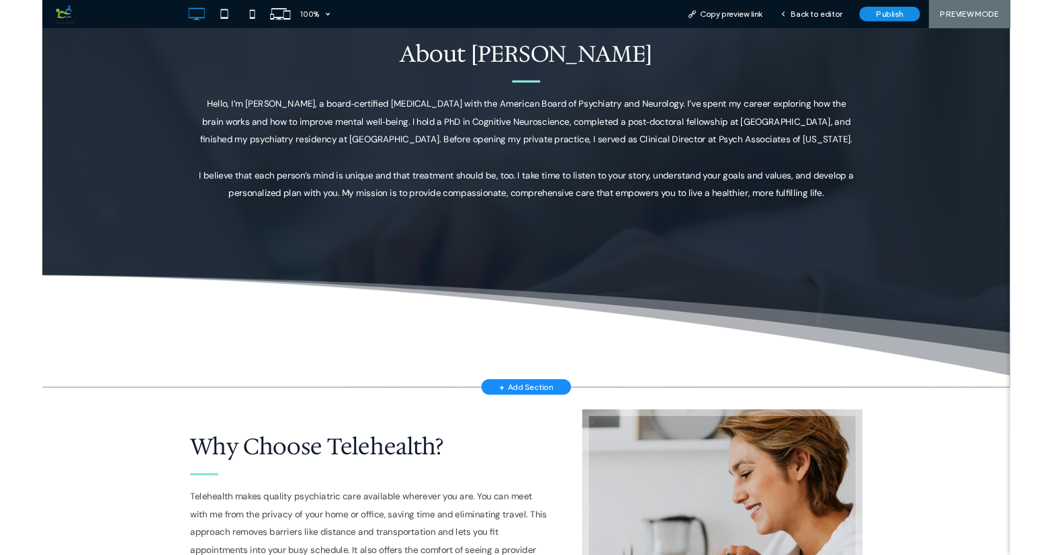
scroll to position [1235, 0]
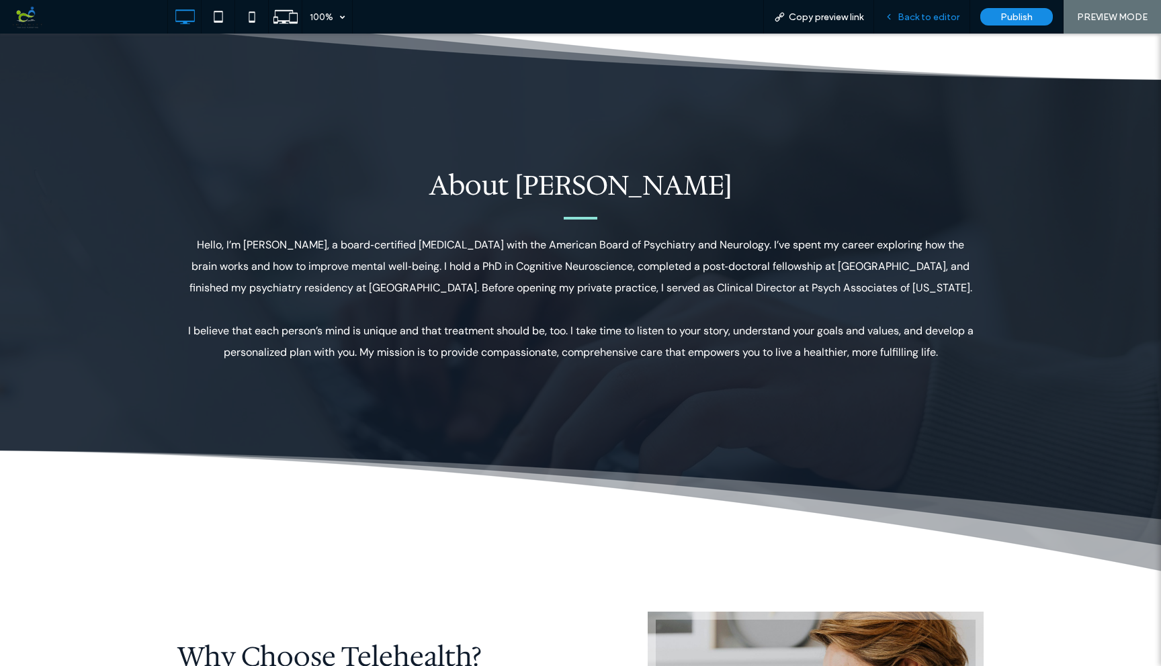
click at [944, 19] on span "Back to editor" at bounding box center [928, 16] width 62 height 11
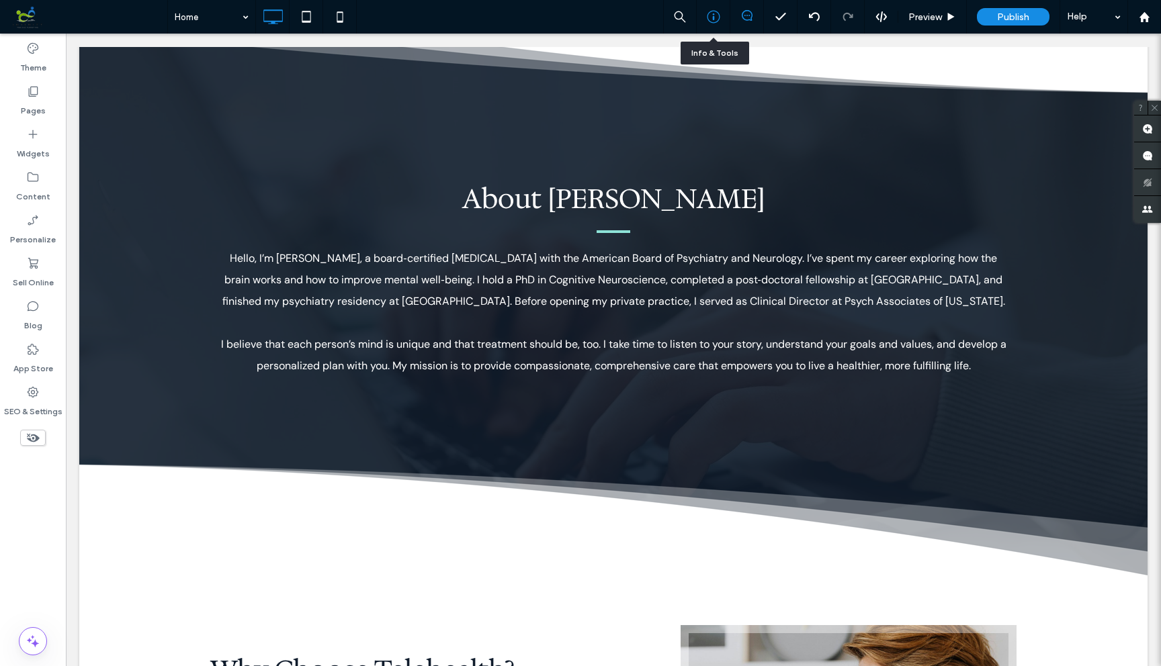
click at [709, 20] on use at bounding box center [713, 17] width 13 height 13
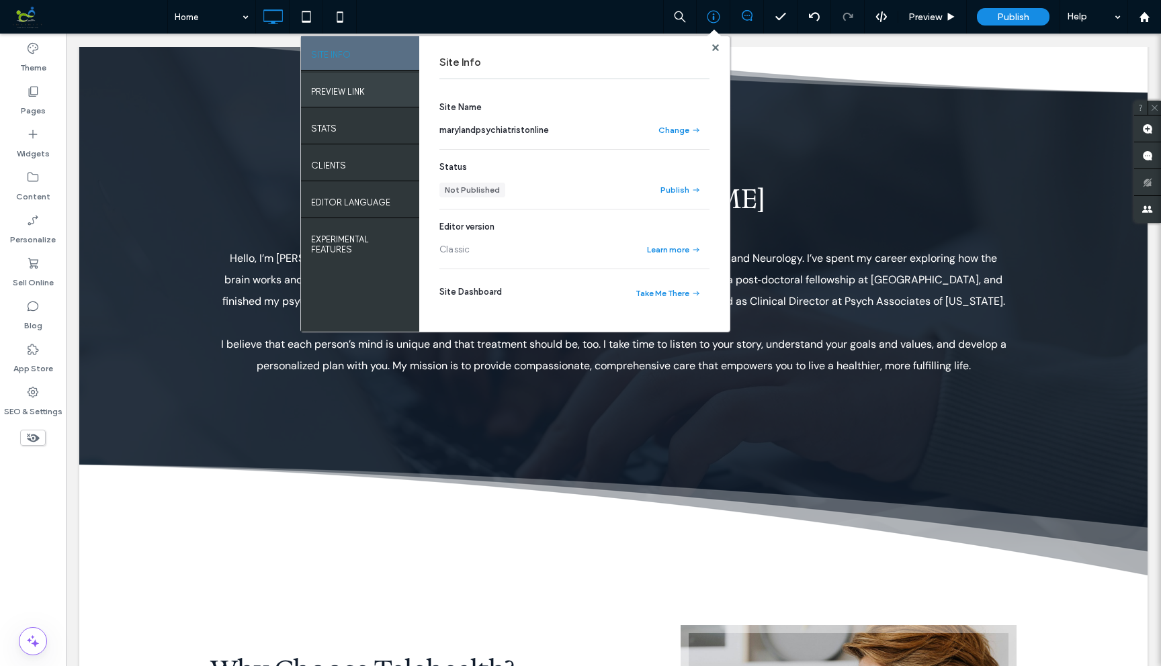
click at [346, 91] on label "PREVIEW LINK" at bounding box center [338, 88] width 54 height 17
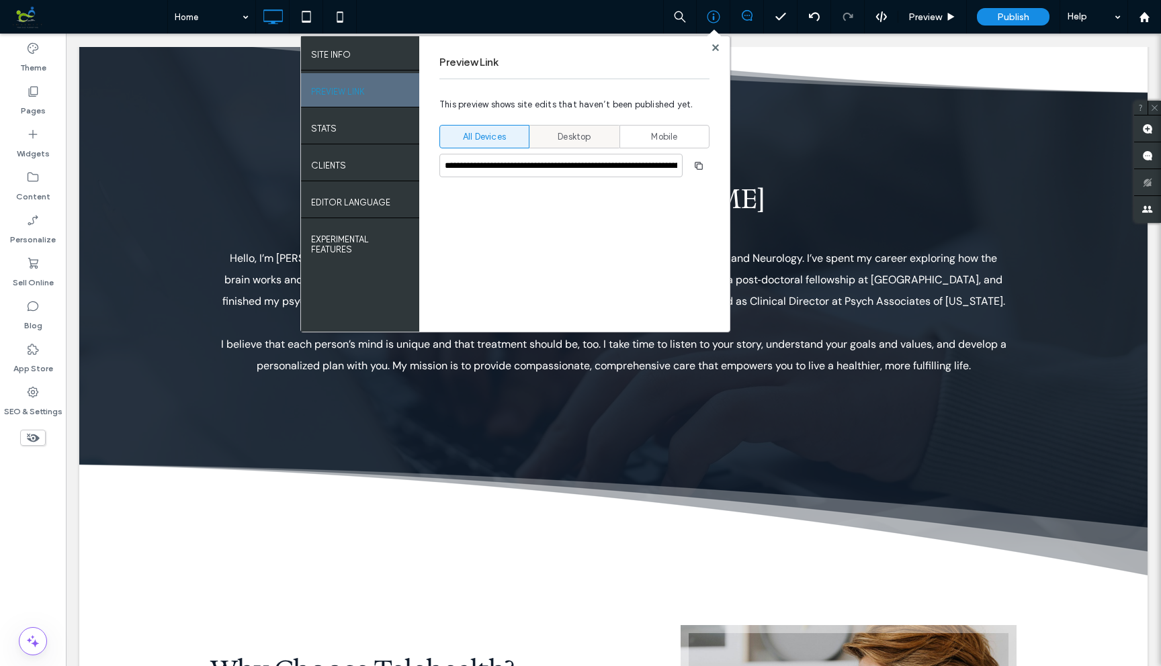
click at [573, 138] on span "Desktop" at bounding box center [573, 136] width 33 height 13
type input "**********"
click at [698, 165] on icon "button" at bounding box center [698, 166] width 11 height 11
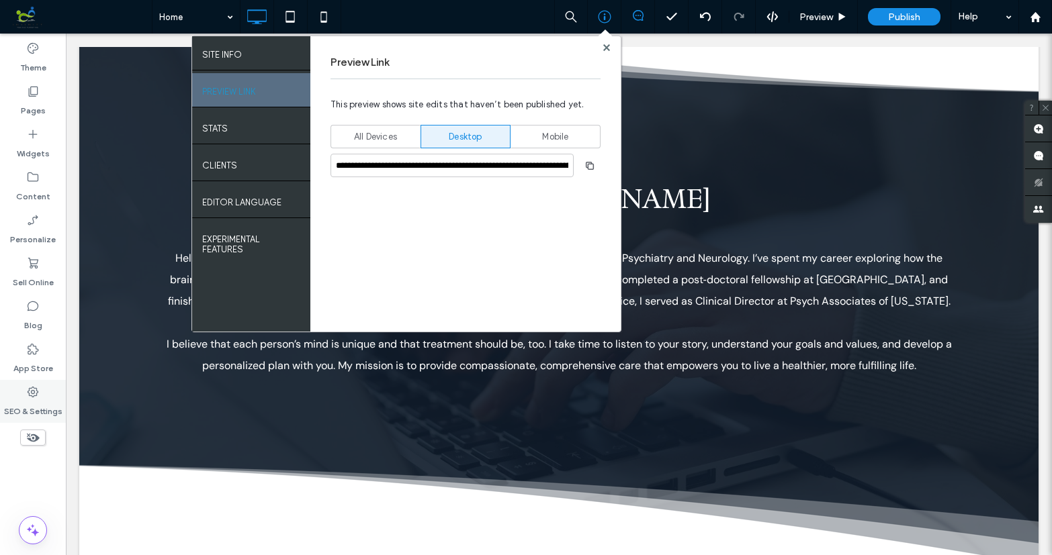
click at [44, 390] on div "SEO & Settings" at bounding box center [33, 401] width 66 height 43
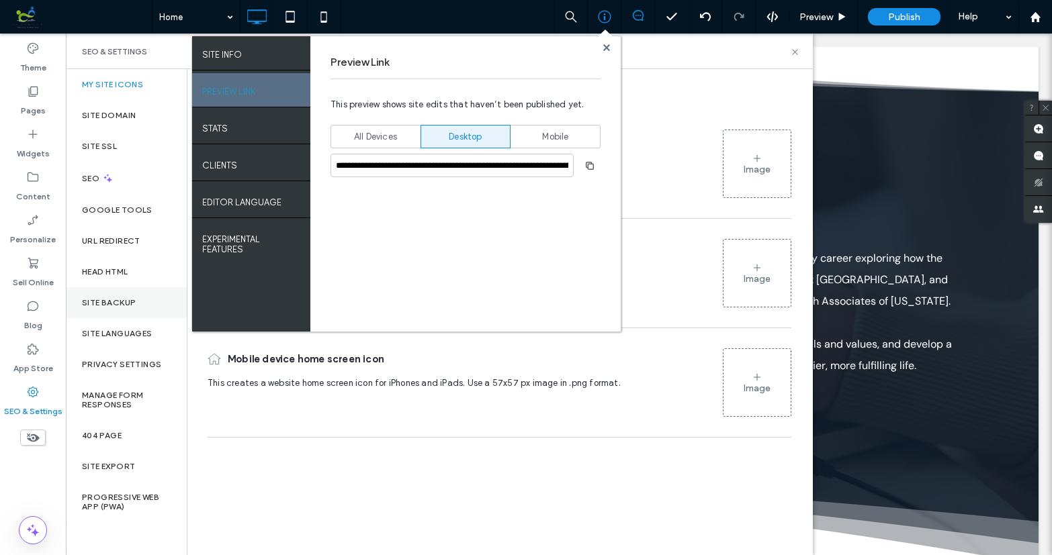
click at [121, 301] on label "Site Backup" at bounding box center [109, 302] width 54 height 9
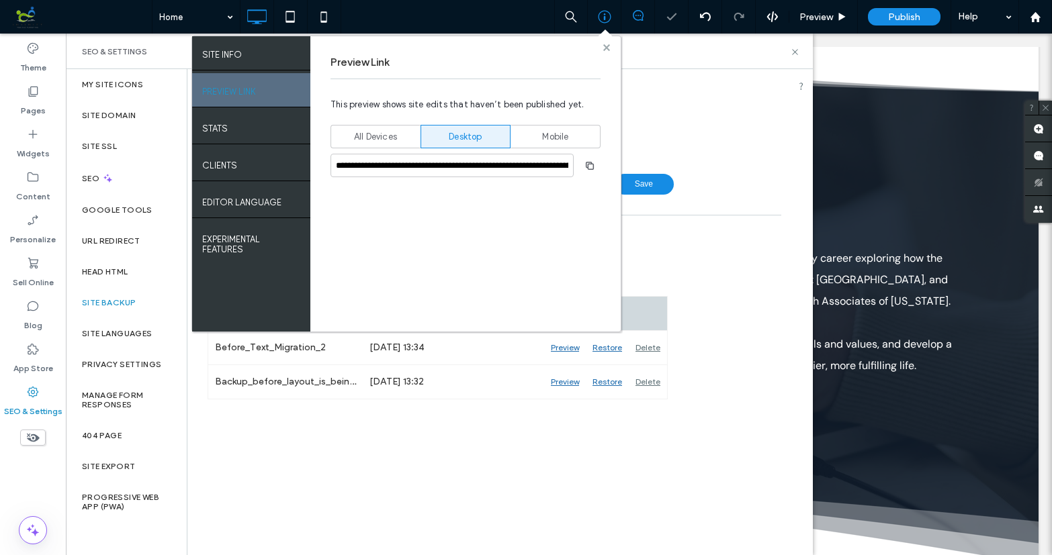
click at [604, 45] on use at bounding box center [605, 47] width 7 height 7
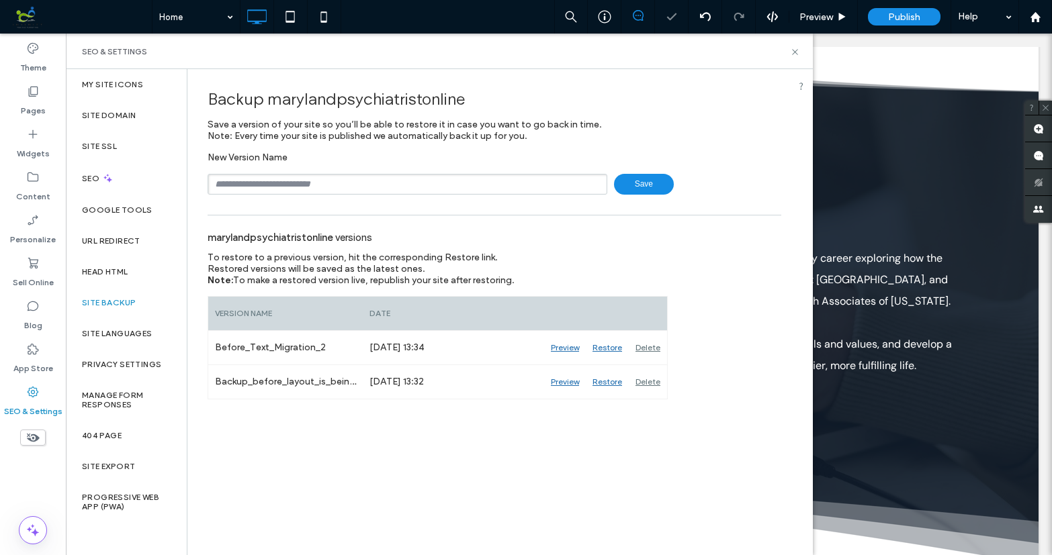
click at [639, 179] on span "Save" at bounding box center [644, 184] width 60 height 21
click at [797, 49] on use at bounding box center [794, 51] width 5 height 5
